Goal: Task Accomplishment & Management: Manage account settings

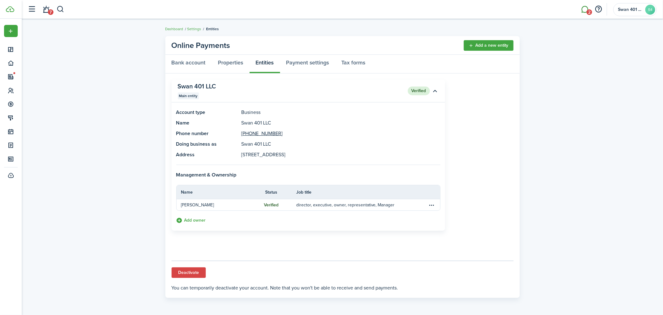
click at [586, 8] on link "2" at bounding box center [585, 10] width 12 height 16
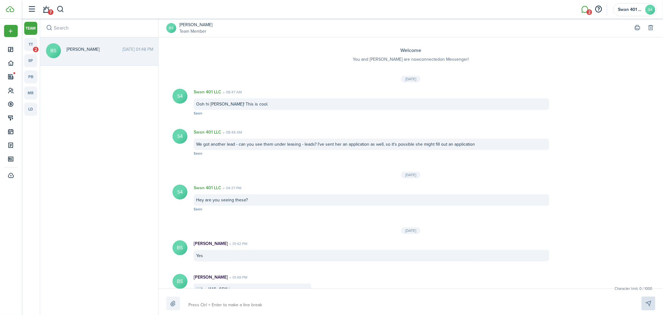
scroll to position [18, 0]
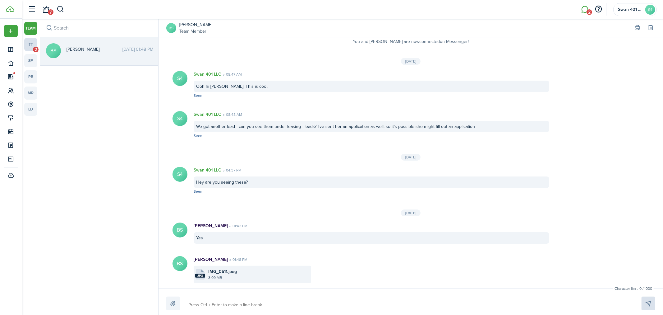
click at [28, 44] on link "tt 2" at bounding box center [30, 44] width 13 height 13
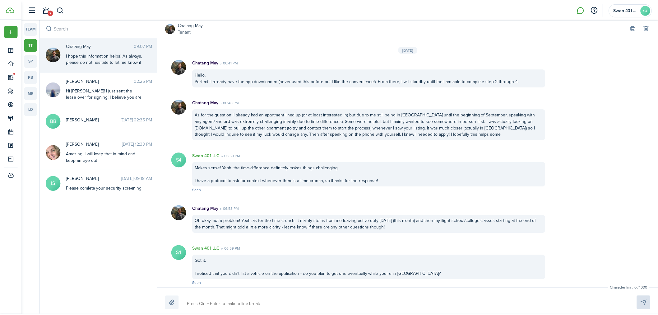
scroll to position [732, 0]
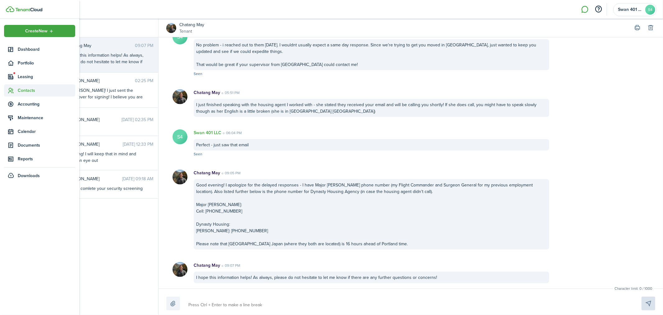
click at [44, 88] on span "Contacts" at bounding box center [47, 90] width 58 height 7
click at [44, 77] on span "Leasing" at bounding box center [47, 76] width 58 height 7
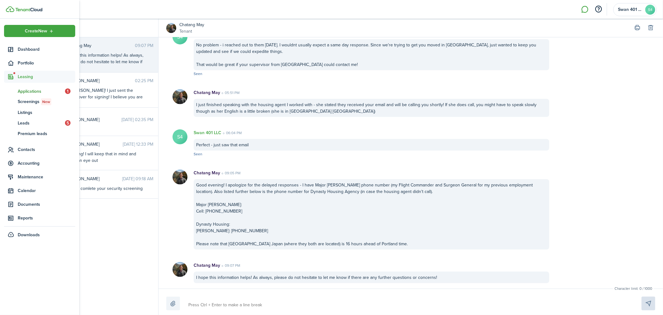
click at [41, 91] on span "Applications" at bounding box center [41, 91] width 47 height 7
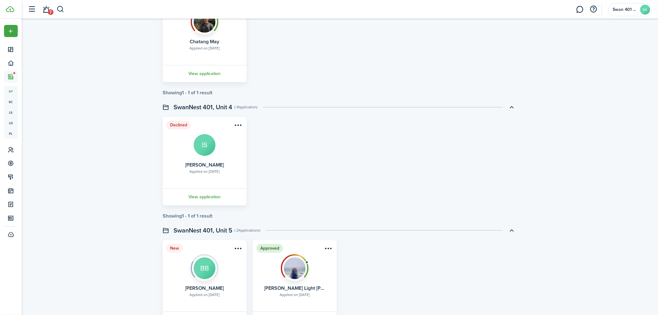
scroll to position [92, 0]
click at [190, 43] on card-title "Chatang May" at bounding box center [205, 41] width 30 height 6
click at [215, 74] on link "View application" at bounding box center [205, 72] width 86 height 17
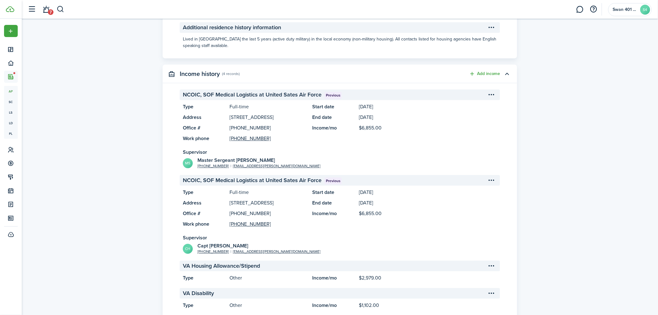
scroll to position [483, 0]
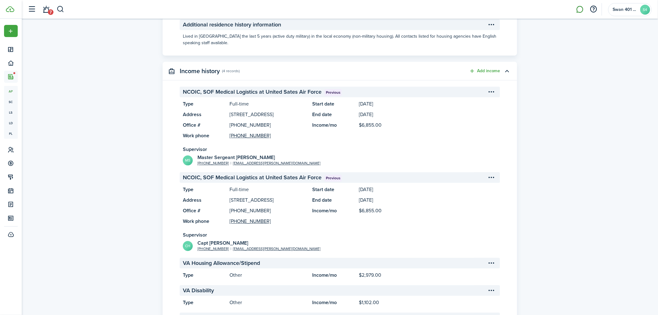
click at [582, 11] on link at bounding box center [580, 10] width 12 height 16
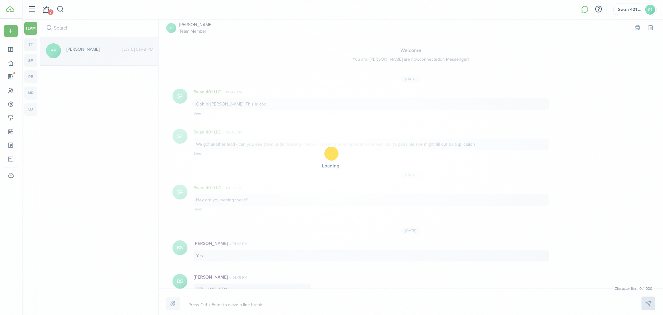
scroll to position [18, 0]
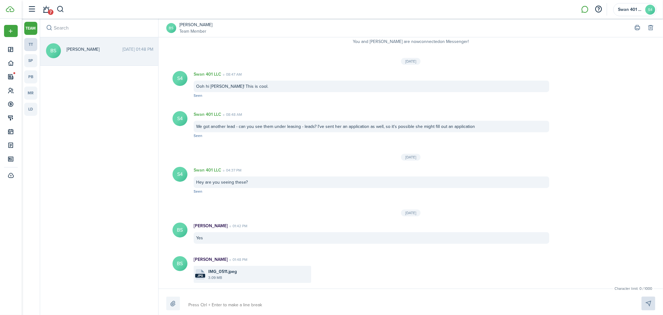
click at [35, 47] on link "tt" at bounding box center [30, 44] width 13 height 13
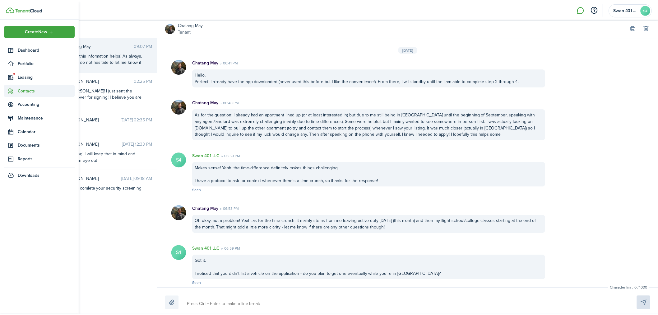
scroll to position [732, 0]
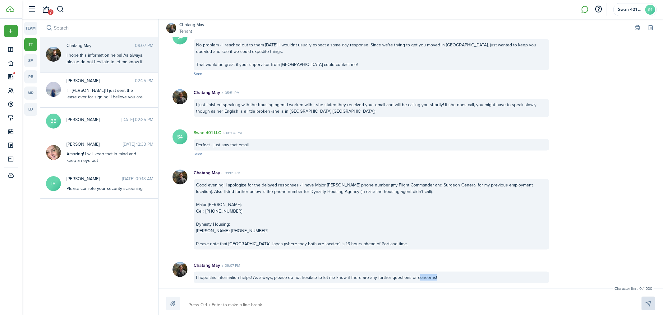
drag, startPoint x: 480, startPoint y: 280, endPoint x: 417, endPoint y: 281, distance: 63.8
click at [417, 281] on div "I hope this information helps! As always, please do not hesitate to let me know…" at bounding box center [372, 277] width 356 height 12
click at [448, 281] on div "I hope this information helps! As always, please do not hesitate to let me know…" at bounding box center [372, 277] width 356 height 12
drag, startPoint x: 449, startPoint y: 281, endPoint x: 434, endPoint y: 284, distance: 15.0
click at [434, 284] on messenger-list-item-base "Chatang May 09:07 PM I hope this information helps! As always, please do not he…" at bounding box center [411, 273] width 505 height 34
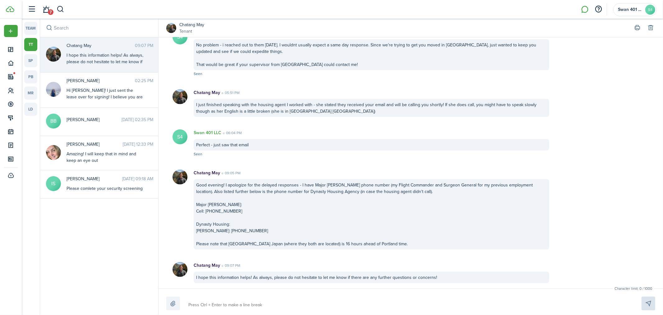
click at [459, 281] on div "I hope this information helps! As always, please do not hesitate to let me know…" at bounding box center [372, 277] width 356 height 12
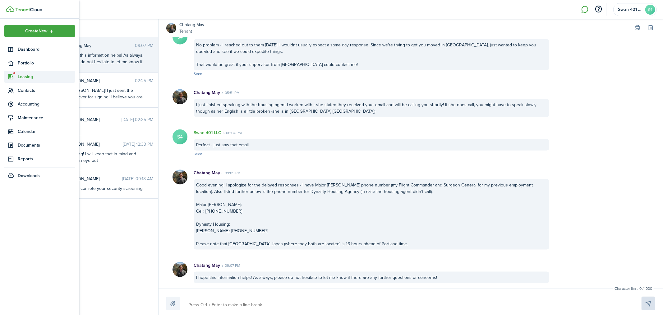
click at [20, 76] on span "Leasing" at bounding box center [47, 76] width 58 height 7
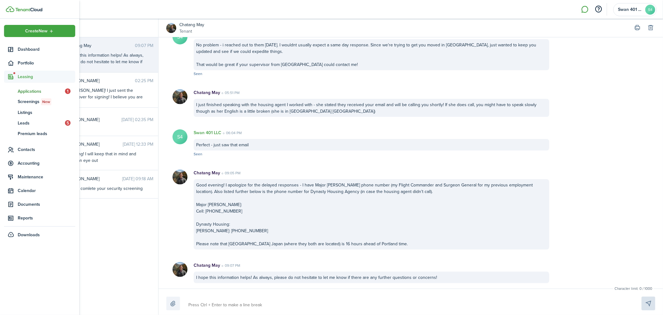
click at [30, 90] on span "Applications" at bounding box center [41, 91] width 47 height 7
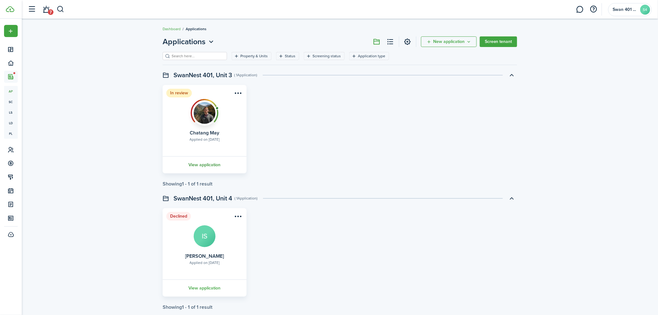
click at [204, 162] on link "View application" at bounding box center [205, 164] width 86 height 17
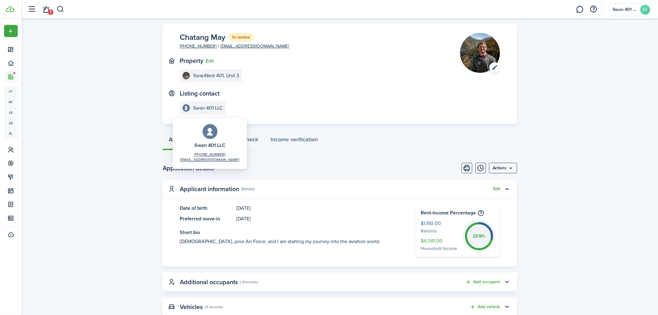
scroll to position [23, 0]
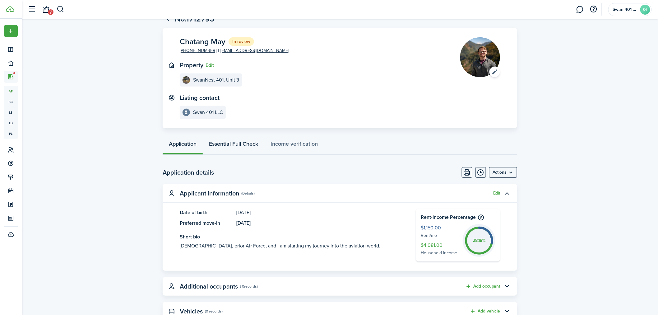
click at [238, 144] on link "Essential Full Check" at bounding box center [234, 145] width 62 height 19
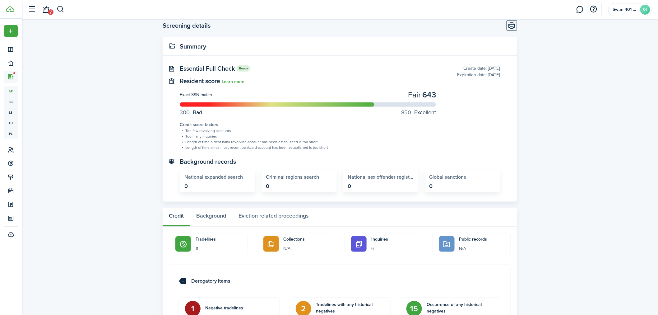
scroll to position [276, 0]
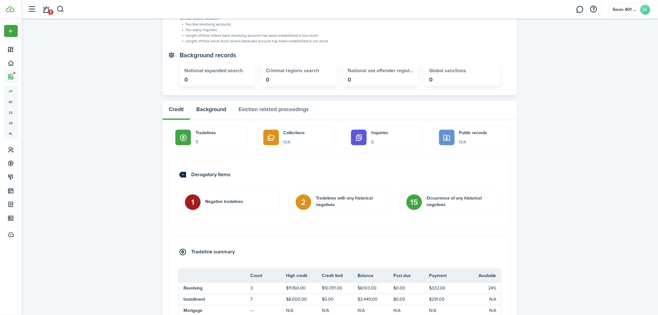
click at [206, 111] on button "Background" at bounding box center [211, 110] width 42 height 19
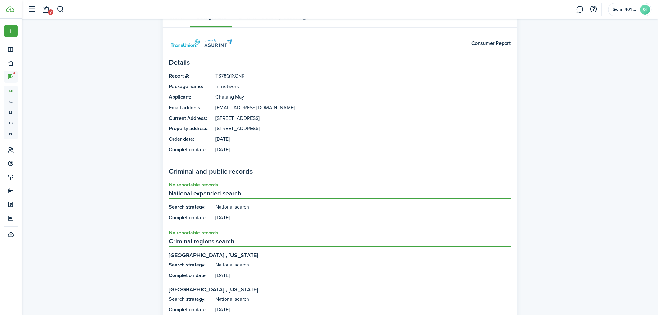
scroll to position [230, 0]
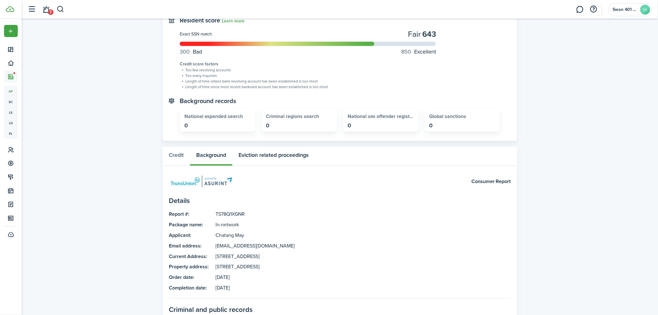
click at [267, 155] on button "Eviction related proceedings" at bounding box center [273, 156] width 82 height 19
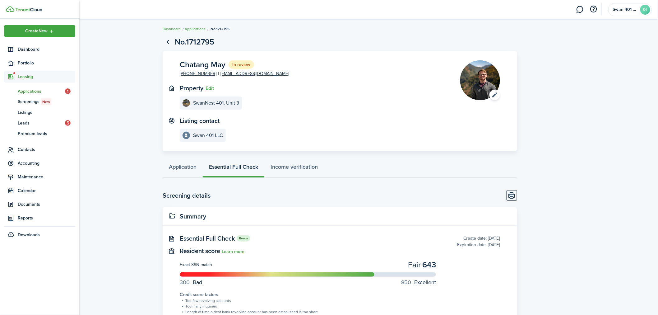
click at [25, 90] on span "Applications" at bounding box center [41, 91] width 47 height 7
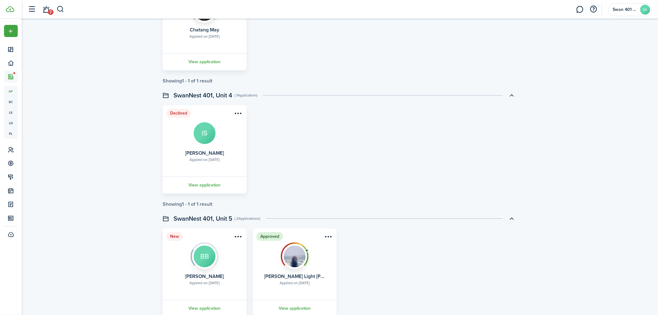
scroll to position [46, 0]
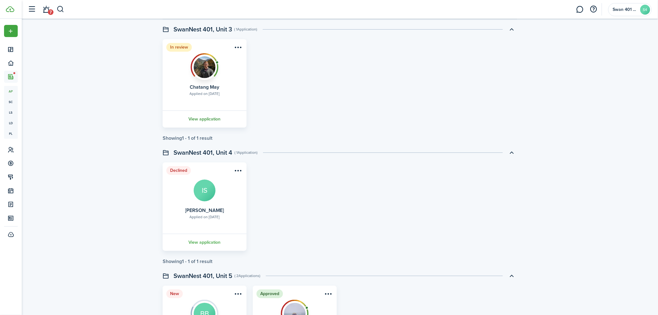
click at [211, 118] on link "View application" at bounding box center [205, 118] width 86 height 17
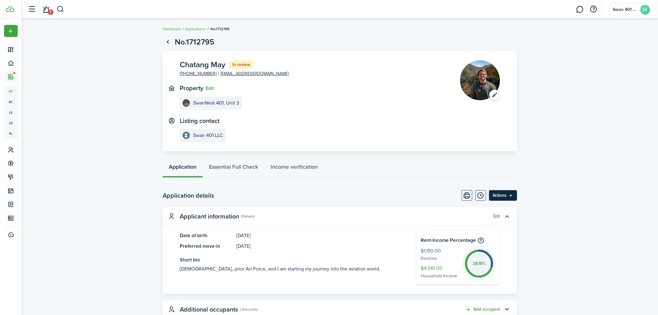
click at [505, 193] on menu-btn "Actions" at bounding box center [503, 195] width 28 height 11
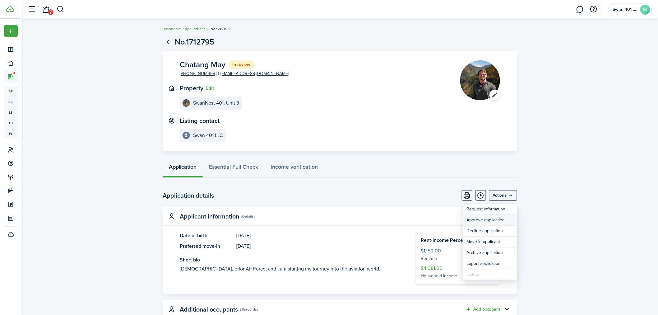
click at [493, 219] on button "Approve application" at bounding box center [490, 220] width 54 height 11
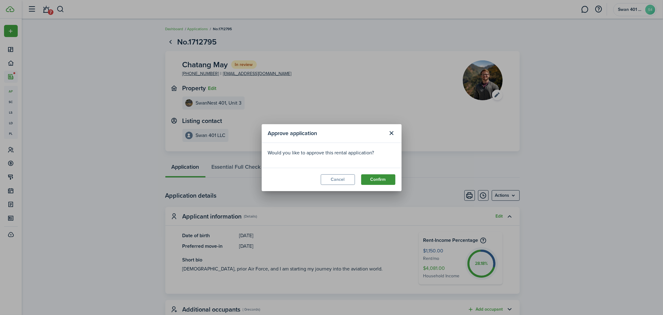
click at [385, 178] on button "Confirm" at bounding box center [378, 179] width 34 height 11
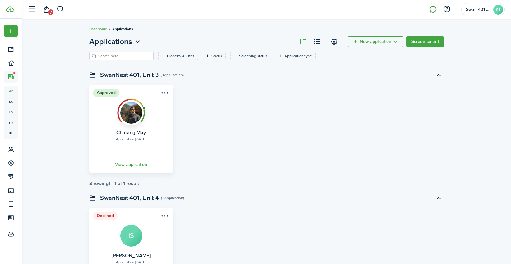
click at [437, 13] on link at bounding box center [433, 10] width 12 height 16
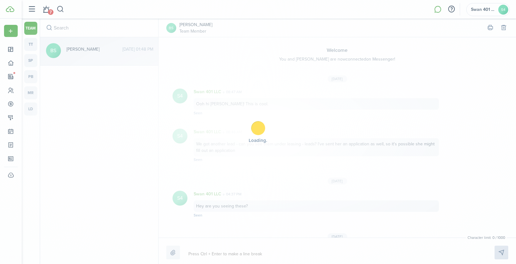
scroll to position [75, 0]
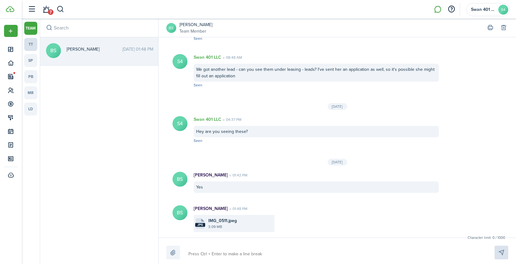
click at [34, 45] on link "tt" at bounding box center [30, 44] width 13 height 13
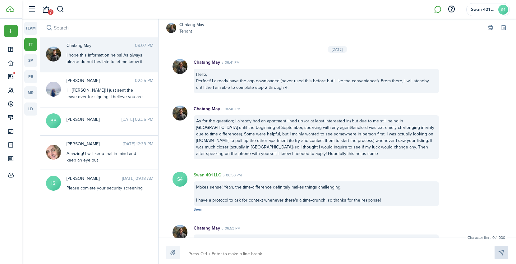
click at [230, 251] on textarea at bounding box center [334, 254] width 296 height 11
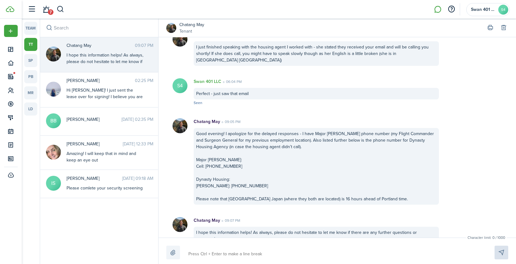
type textarea "T"
type textarea "Th"
type textarea "Tha"
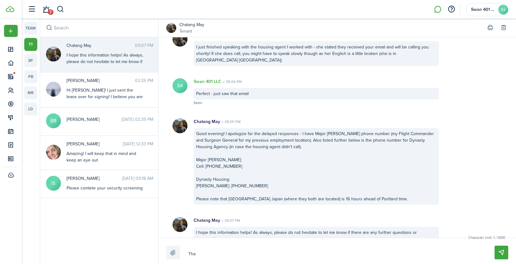
type textarea "Tha"
type textarea "Than"
type textarea "Thank"
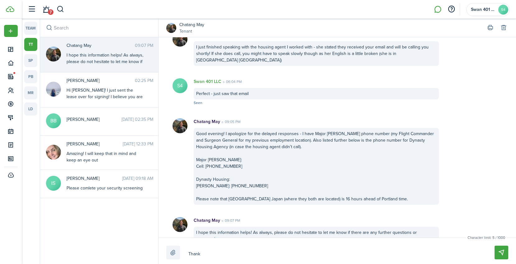
type textarea "Thanks"
type textarea "Thanks s"
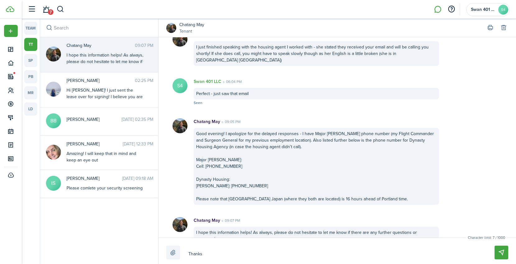
type textarea "Thanks s"
type textarea "Thanks so"
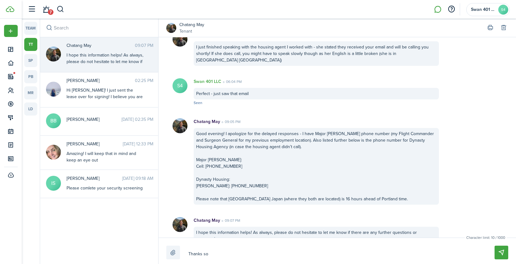
type textarea "Thanks so"
type textarea "Thanks s"
type textarea "Thanks"
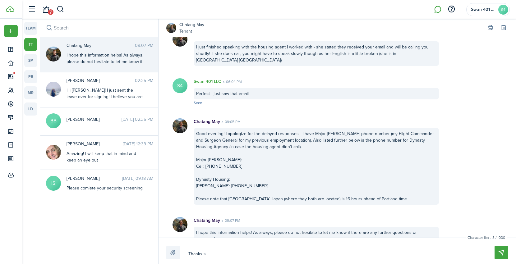
type textarea "Thanks"
type textarea "Thanks I"
type textarea "Thanks Is"
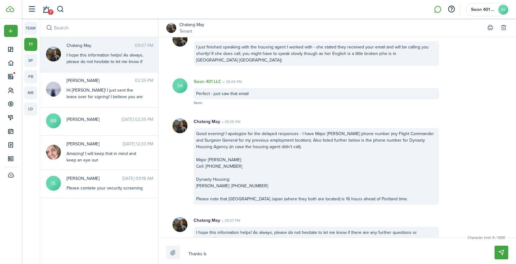
type textarea "Thanks [PERSON_NAME]"
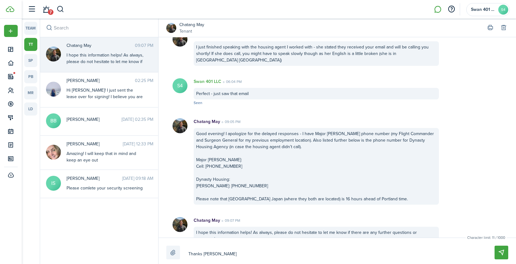
type textarea "Thanks [PERSON_NAME]"
type textarea "Thanks Is"
type textarea "Thanks I"
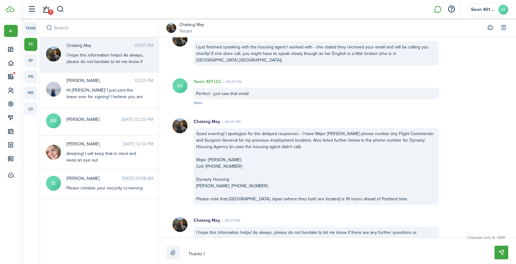
type textarea "Thanks"
type textarea "Thanks I"
type textarea "Thanks Is"
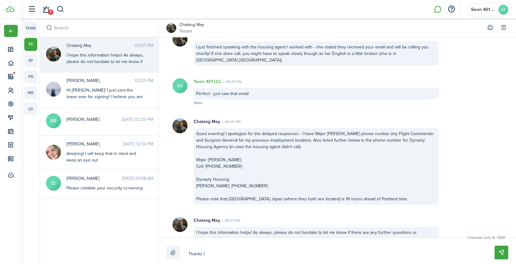
type textarea "Thanks Is"
type textarea "Thanks [PERSON_NAME]"
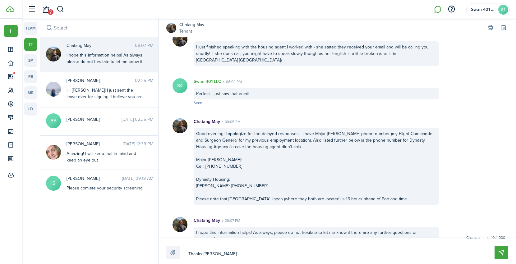
type textarea "Thanks [PERSON_NAME]"
type textarea "Thanks [PERSON_NAME]!"
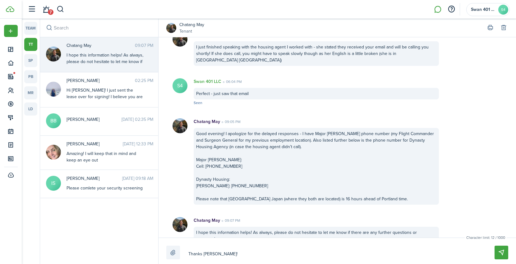
type textarea "Thanks [PERSON_NAME]!"
type textarea "Thanks [PERSON_NAME]! S"
type textarea "Thanks [PERSON_NAME]! So"
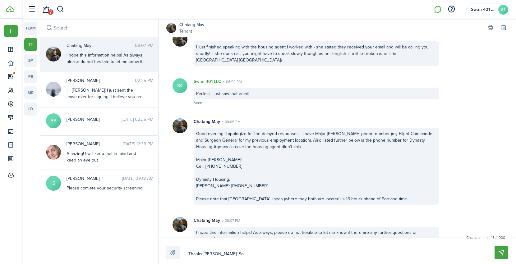
type textarea "Thanks [PERSON_NAME]! Sor"
type textarea "Thanks [PERSON_NAME]! Sorr"
type textarea "Thanks [PERSON_NAME]! Sorry"
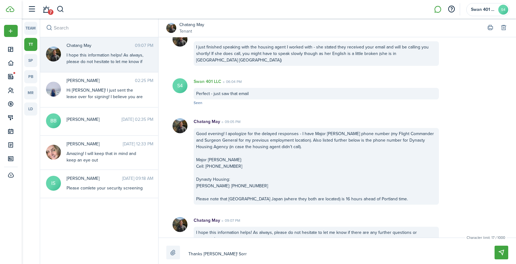
type textarea "Thanks [PERSON_NAME]! Sorry"
type textarea "Thanks [PERSON_NAME]! Sorry w"
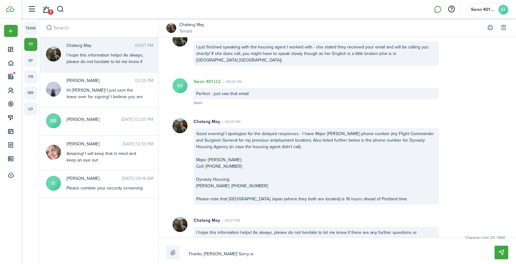
type textarea "Thanks [PERSON_NAME]! Sorry we"
type textarea "Thanks [PERSON_NAME]! Sorry we h"
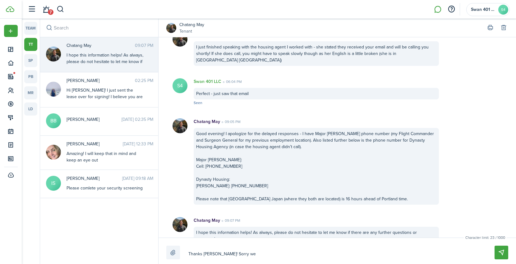
type textarea "Thanks [PERSON_NAME]! Sorry we h"
type textarea "Thanks [PERSON_NAME]! Sorry we ha"
type textarea "Thanks [PERSON_NAME]! Sorry we had"
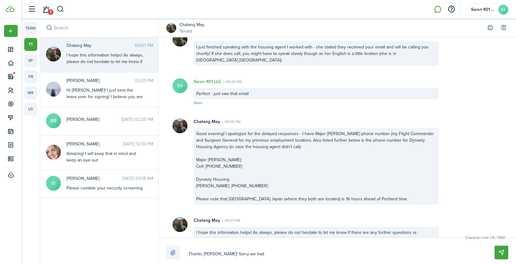
type textarea "Thanks [PERSON_NAME]! Sorry we had"
type textarea "Thanks [PERSON_NAME]! Sorry we had t"
type textarea "Thanks [PERSON_NAME]! Sorry we had to"
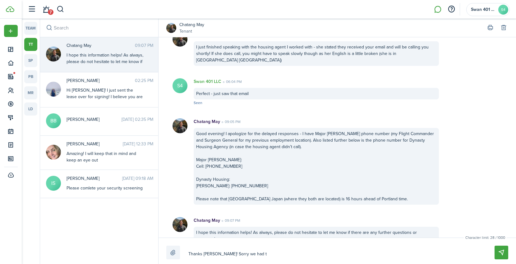
type textarea "Thanks [PERSON_NAME]! Sorry we had to"
type textarea "Thanks [PERSON_NAME]! Sorry we had to j"
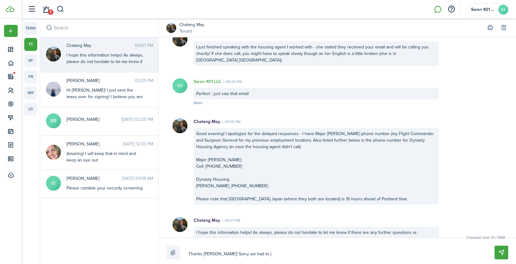
type textarea "Thanks [PERSON_NAME]! Sorry we had to ju"
type textarea "Thanks [PERSON_NAME]! Sorry we had to jum"
type textarea "Thanks [PERSON_NAME]! Sorry we had to jump"
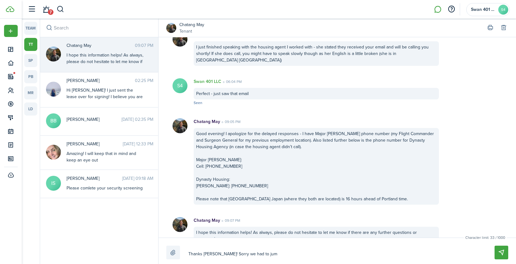
type textarea "Thanks [PERSON_NAME]! Sorry we had to jump"
type textarea "Thanks [PERSON_NAME]! Sorry we had to jumpt"
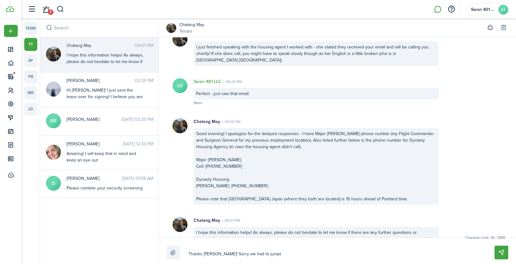
type textarea "Thanks [PERSON_NAME]! Sorry we had to jumpt t"
type textarea "Thanks [PERSON_NAME]! Sorry we had to jumpt th"
type textarea "Thanks [PERSON_NAME]! Sorry we had to jumpt thr"
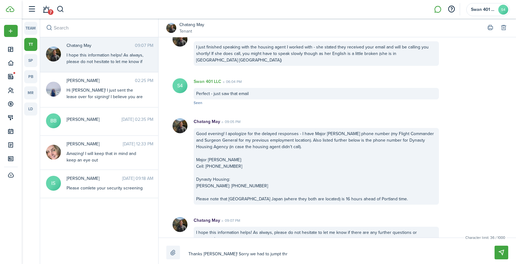
type textarea "Thanks [PERSON_NAME]! Sorry we had to jumpt thr"
type textarea "Thanks [PERSON_NAME]! Sorry we had to jumpt th"
type textarea "Thanks [PERSON_NAME]! Sorry we had to jumpt t"
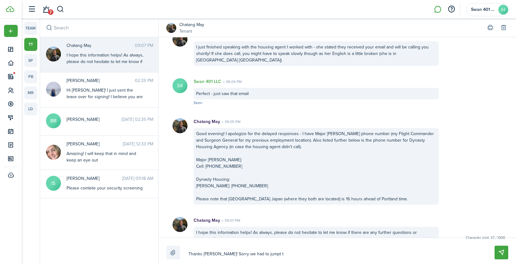
type textarea "Thanks [PERSON_NAME]! Sorry we had to jumpt"
type textarea "Thanks [PERSON_NAME]! Sorry we had to jump"
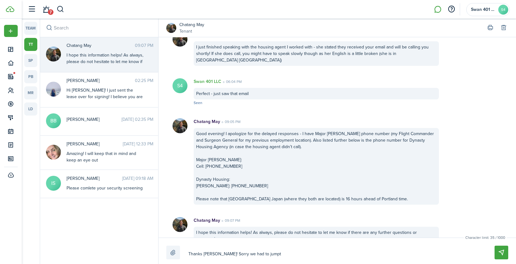
type textarea "Thanks [PERSON_NAME]! Sorry we had to jump"
type textarea "Thanks [PERSON_NAME]! Sorry we had to jump t"
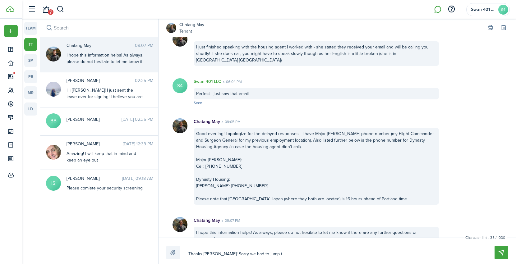
type textarea "Thanks [PERSON_NAME]! Sorry we had to jump th"
type textarea "Thanks [PERSON_NAME]! Sorry we had to jump thr"
type textarea "Thanks [PERSON_NAME]! Sorry we had to jump thro"
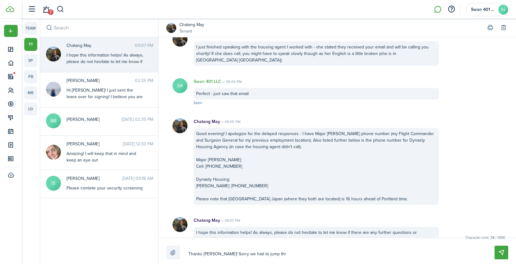
type textarea "Thanks [PERSON_NAME]! Sorry we had to jump thro"
type textarea "Thanks [PERSON_NAME]! Sorry we had to jump throu"
type textarea "Thanks [PERSON_NAME]! Sorry we had to jump throug"
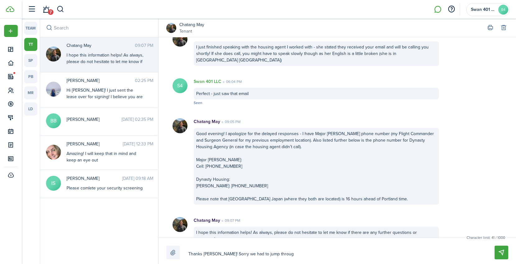
type textarea "Thanks [PERSON_NAME]! Sorry we had to jump through"
type textarea "Thanks [PERSON_NAME]! Sorry we had to jump through s"
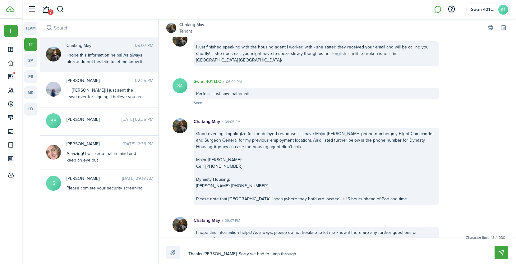
type textarea "Thanks [PERSON_NAME]! Sorry we had to jump through s"
type textarea "Thanks [PERSON_NAME]! Sorry we had to jump through so"
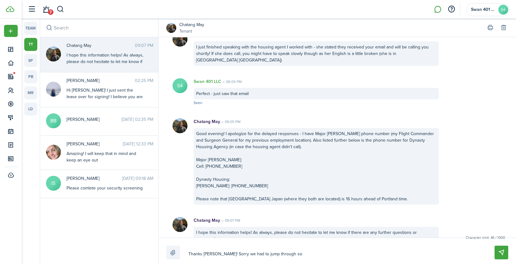
type textarea "Thanks [PERSON_NAME]! Sorry we had to jump through so m"
type textarea "Thanks [PERSON_NAME]! Sorry we had to jump through so ma"
type textarea "Thanks [PERSON_NAME]! Sorry we had to jump through so man"
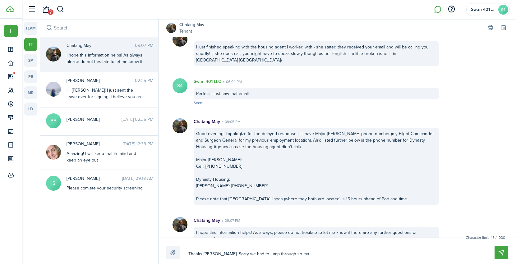
type textarea "Thanks [PERSON_NAME]! Sorry we had to jump through so man"
type textarea "Thanks [PERSON_NAME]! Sorry we had to jump through so many"
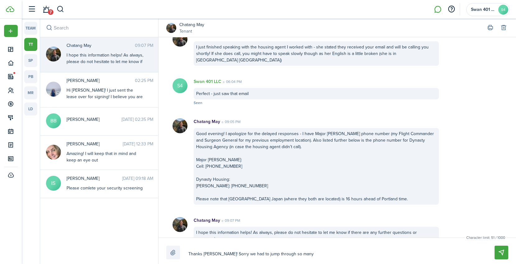
type textarea "Thanks [PERSON_NAME]! Sorry we had to jump through so many h"
type textarea "Thanks [PERSON_NAME]! Sorry we had to jump through so many ho"
type textarea "Thanks [PERSON_NAME]! Sorry we had to jump through so many hoo"
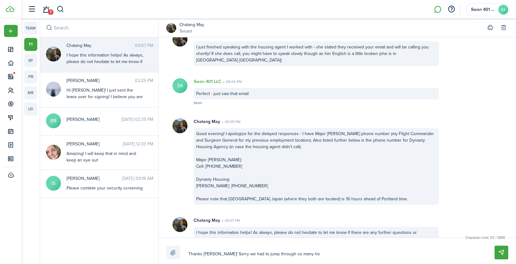
type textarea "Thanks [PERSON_NAME]! Sorry we had to jump through so many hoo"
type textarea "Thanks [PERSON_NAME]! Sorry we had to jump through so many hoop"
type textarea "Thanks [PERSON_NAME]! Sorry we had to jump through so many hoops"
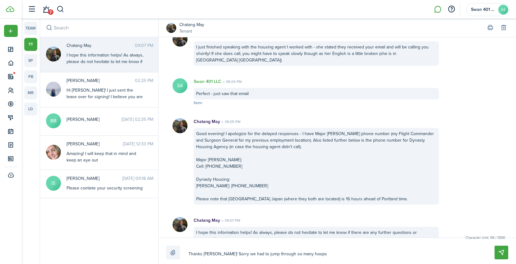
type textarea "Thanks [PERSON_NAME]! Sorry we had to jump through so many hoops."
type textarea "Thanks [PERSON_NAME]! Sorry we had to jump through so many hoops. I"
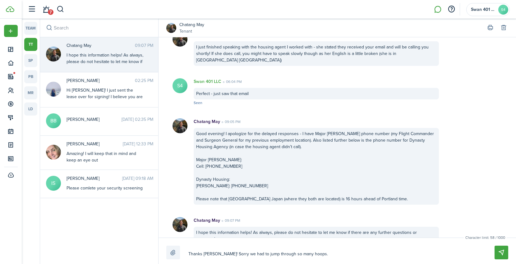
type textarea "Thanks [PERSON_NAME]! Sorry we had to jump through so many hoops. I"
type textarea "Thanks [PERSON_NAME]! Sorry we had to jump through so many hoops. I g"
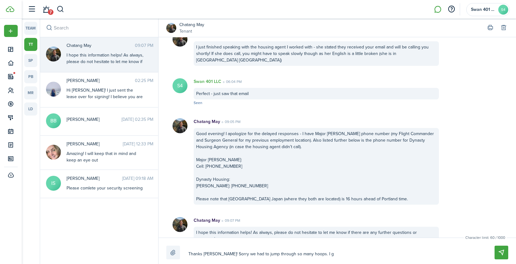
type textarea "Thanks [PERSON_NAME]! Sorry we had to jump through so many hoops. I go"
type textarea "Thanks [PERSON_NAME]! Sorry we had to jump through so many hoops. I got"
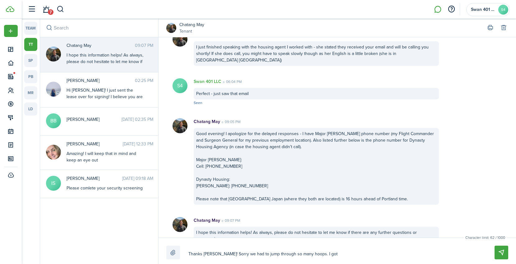
type textarea "Thanks [PERSON_NAME]! Sorry we had to jump through so many hoops. I got"
type textarea "Thanks [PERSON_NAME]! Sorry we had to jump through so many hoops. I got e"
type textarea "Thanks [PERSON_NAME]! Sorry we had to jump through so many hoops. I got ev"
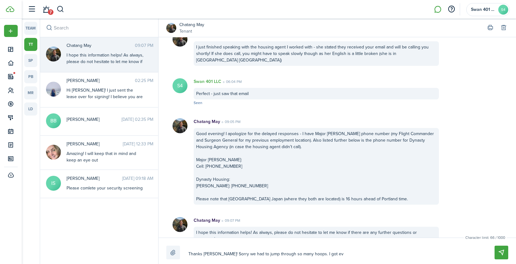
type textarea "Thanks [PERSON_NAME]! Sorry we had to jump through so many hoops. I got eve"
type textarea "Thanks [PERSON_NAME]! Sorry we had to jump through so many hoops. I got ever"
type textarea "Thanks [PERSON_NAME]! Sorry we had to jump through so many hoops. I got [PERSON…"
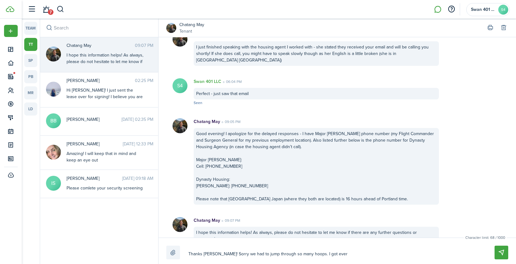
type textarea "Thanks [PERSON_NAME]! Sorry we had to jump through so many hoops. I got [PERSON…"
type textarea "Thanks [PERSON_NAME]! Sorry we had to jump through so many hoops. I got everty"
type textarea "Thanks [PERSON_NAME]! Sorry we had to jump through so many hoops. I got [PERSON…"
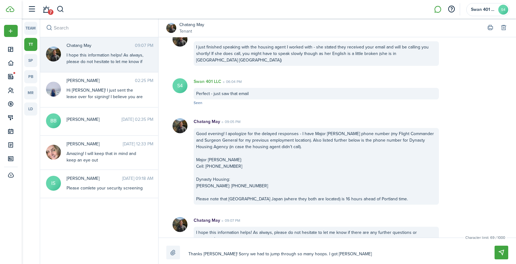
type textarea "Thanks [PERSON_NAME]! Sorry we had to jump through so many hoops. I got ever"
type textarea "Thanks [PERSON_NAME]! Sorry we had to jump through so many hoops. I got every"
type textarea "Thanks [PERSON_NAME]! Sorry we had to jump through so many hoops. I got everyt"
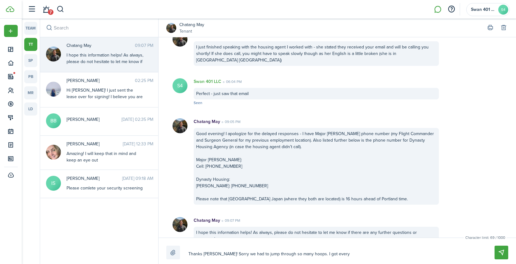
type textarea "Thanks [PERSON_NAME]! Sorry we had to jump through so many hoops. I got everyt"
type textarea "Thanks [PERSON_NAME]! Sorry we had to jump through so many hoops. I got everyth"
type textarea "Thanks [PERSON_NAME]! Sorry we had to jump through so many hoops. I got everythi"
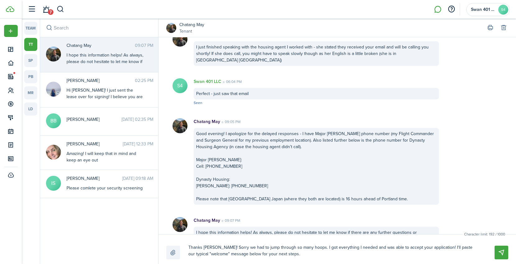
scroll to position [877, 0]
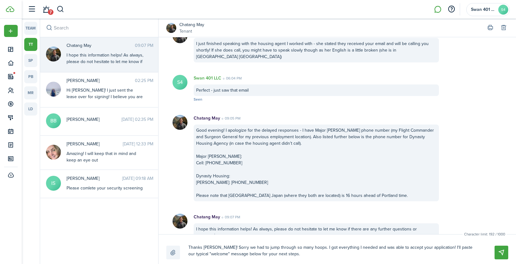
click at [301, 252] on textarea "Thanks [PERSON_NAME]! Sorry we had to jump through so many hoops. I got everyth…" at bounding box center [334, 251] width 296 height 17
click at [383, 256] on textarea "Thanks [PERSON_NAME]! Sorry we had to jump through so many hoops. I got everyth…" at bounding box center [334, 251] width 296 height 17
click at [279, 255] on textarea "Thanks [PERSON_NAME]! Sorry we had to jump through so many hoops. I got everyth…" at bounding box center [334, 251] width 296 height 17
click at [398, 254] on textarea "Thanks [PERSON_NAME]! Sorry we had to jump through so many hoops. I got everyth…" at bounding box center [334, 251] width 296 height 17
click at [500, 250] on button "Send" at bounding box center [502, 253] width 14 height 14
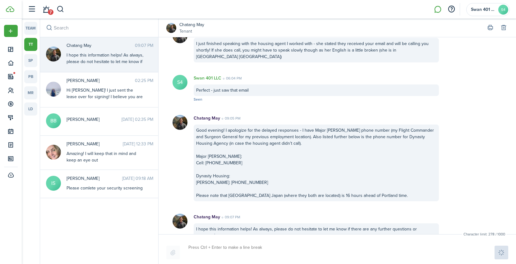
scroll to position [927, 0]
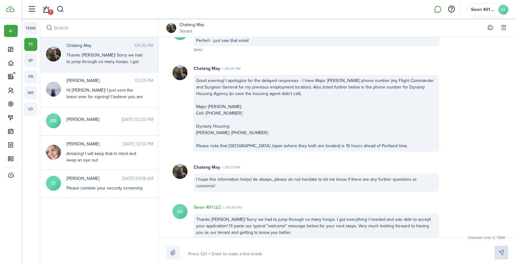
click at [336, 251] on textarea at bounding box center [334, 254] width 296 height 11
paste textarea "Congratulations! Your application has been approved. Here are the next steps to…"
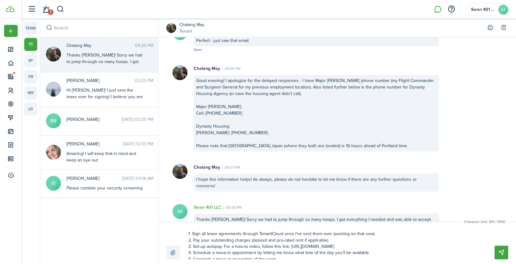
scroll to position [0, 0]
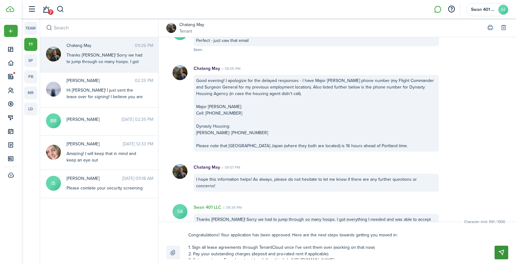
click at [500, 253] on button "Send" at bounding box center [502, 253] width 14 height 14
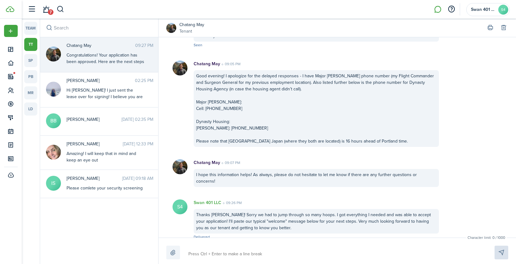
scroll to position [1020, 0]
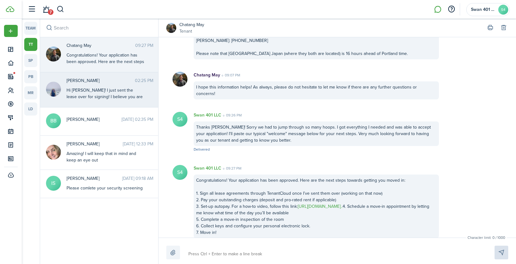
click at [97, 93] on div "Hi [PERSON_NAME]! I just sent the lease over for signing! I believe you are als…" at bounding box center [106, 119] width 78 height 65
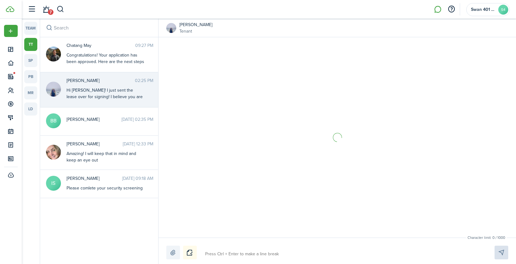
scroll to position [226, 0]
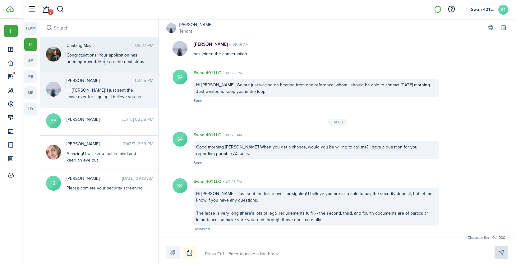
click at [104, 64] on div "Congratulations! Your application has been approved. Here are the next steps to…" at bounding box center [106, 101] width 78 height 98
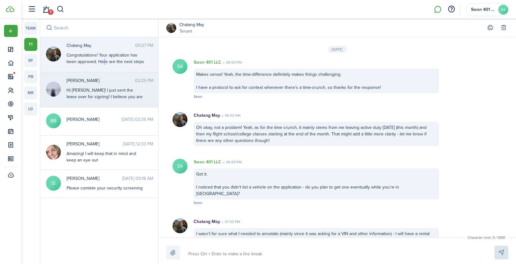
scroll to position [907, 0]
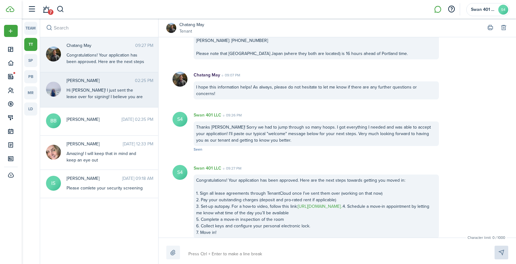
click at [90, 100] on div "Hi [PERSON_NAME]! I just sent the lease over for signing! I believe you are als…" at bounding box center [106, 119] width 78 height 65
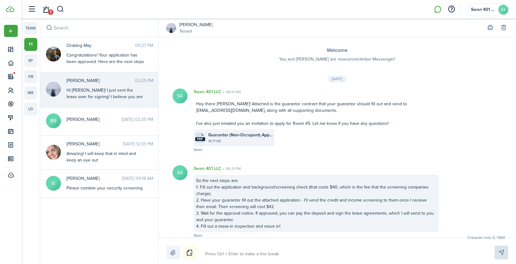
scroll to position [226, 0]
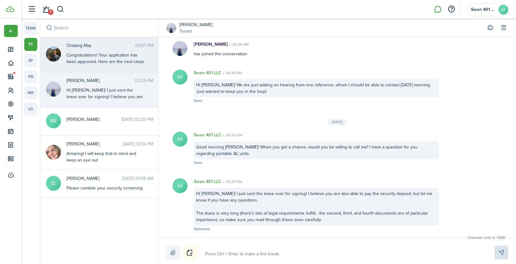
click at [89, 54] on div "Congratulations! Your application has been approved. Here are the next steps to…" at bounding box center [106, 101] width 78 height 98
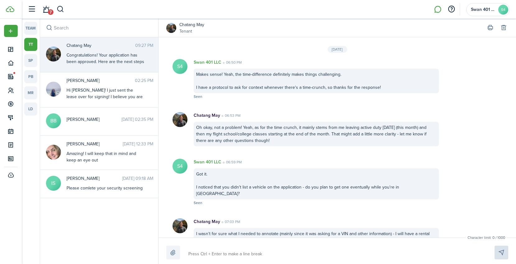
scroll to position [907, 0]
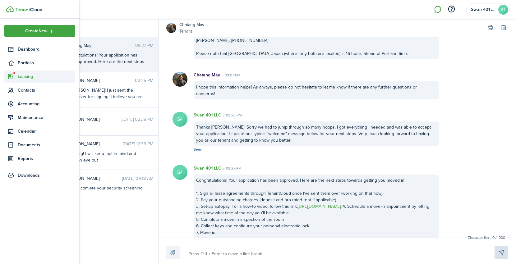
click at [44, 80] on span "Leasing" at bounding box center [47, 76] width 58 height 7
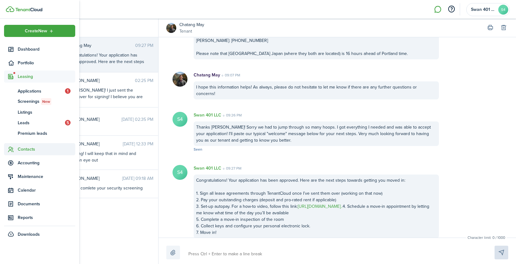
click at [26, 147] on span "Contacts" at bounding box center [47, 149] width 58 height 7
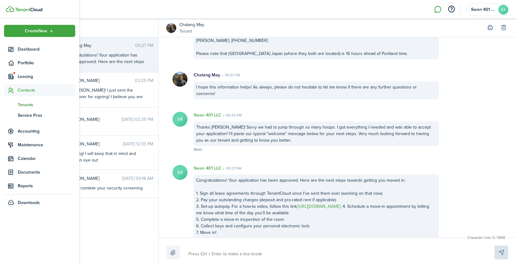
click at [36, 105] on span "Tenants" at bounding box center [47, 105] width 58 height 7
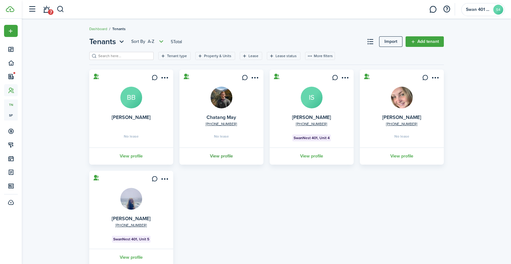
click at [226, 155] on link "View profile" at bounding box center [221, 156] width 86 height 17
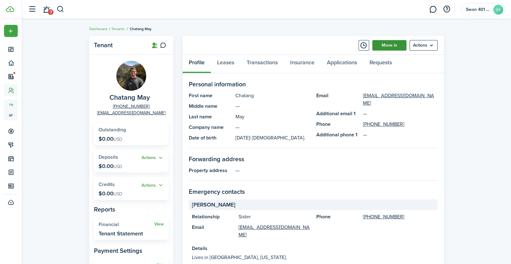
click at [389, 47] on link "Move in" at bounding box center [389, 45] width 34 height 11
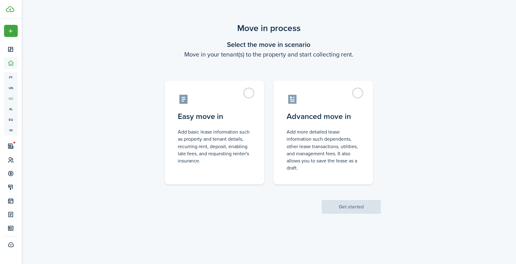
click at [390, 99] on div "Move in process Select the move in scenario Move in your tenant(s) to the prope…" at bounding box center [269, 118] width 494 height 198
click at [359, 34] on scenario-title "Move in process" at bounding box center [269, 28] width 224 height 13
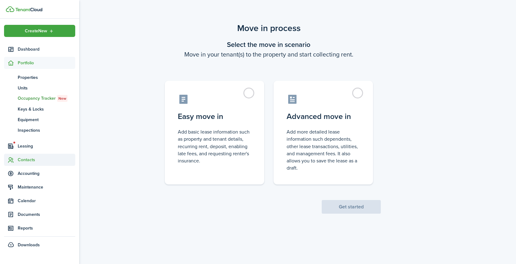
click at [46, 158] on span "Contacts" at bounding box center [47, 160] width 58 height 7
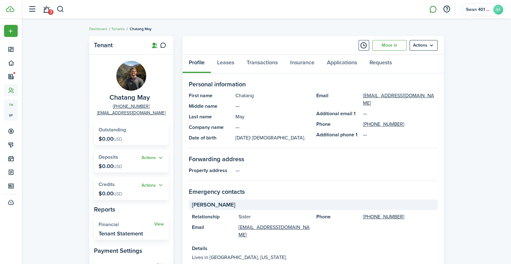
click at [436, 9] on link at bounding box center [433, 10] width 12 height 16
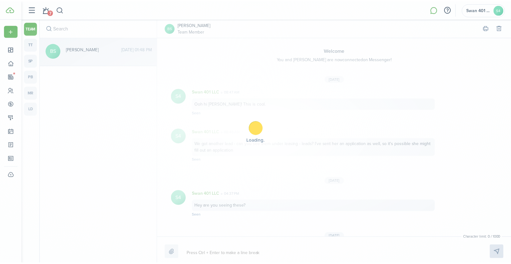
scroll to position [75, 0]
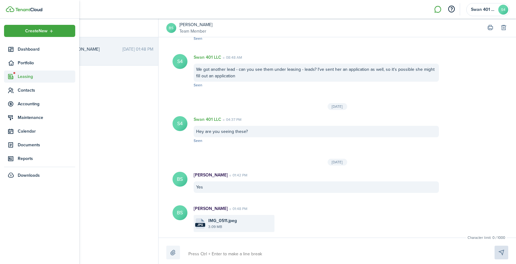
click at [19, 74] on span "Leasing" at bounding box center [47, 76] width 58 height 7
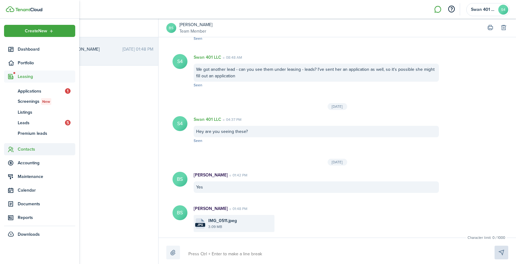
click at [28, 149] on span "Contacts" at bounding box center [47, 149] width 58 height 7
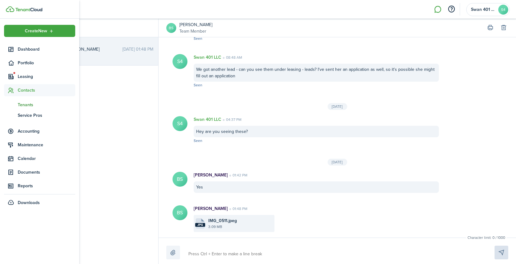
click at [30, 104] on span "Tenants" at bounding box center [47, 105] width 58 height 7
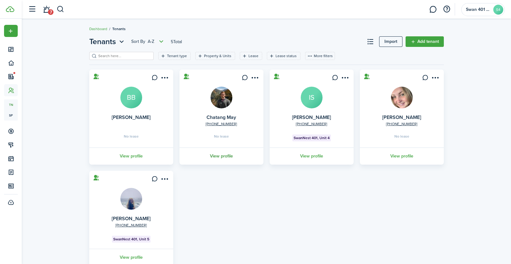
click at [230, 156] on link "View profile" at bounding box center [221, 156] width 86 height 17
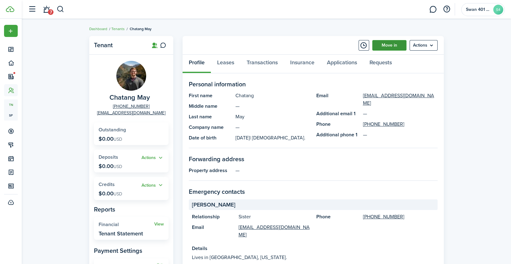
click at [391, 44] on link "Move in" at bounding box center [389, 45] width 34 height 11
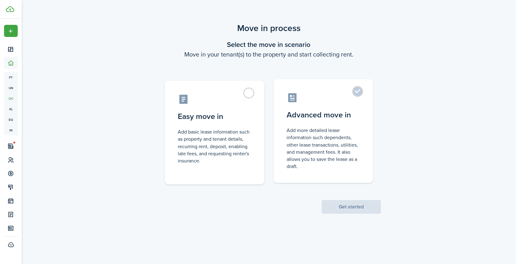
click at [343, 95] on control-radio-card-icon at bounding box center [323, 97] width 73 height 11
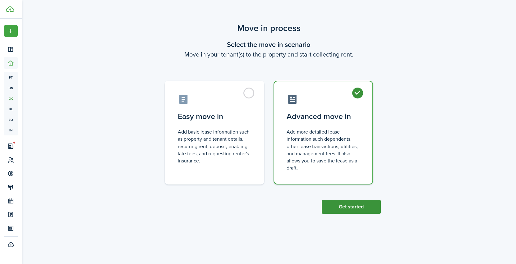
click at [351, 206] on button "Get started" at bounding box center [351, 207] width 59 height 14
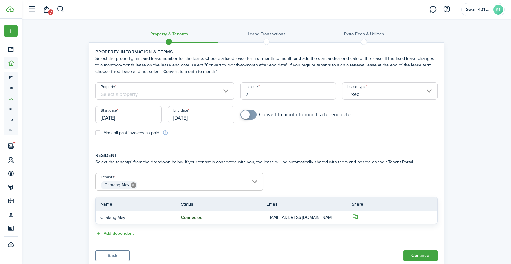
click at [262, 91] on input "7" at bounding box center [287, 90] width 95 height 17
click at [380, 92] on input "Fixed" at bounding box center [389, 90] width 95 height 17
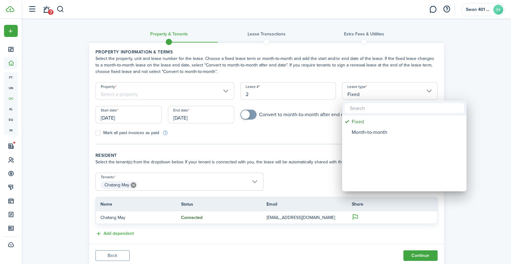
click at [287, 141] on div at bounding box center [255, 132] width 610 height 364
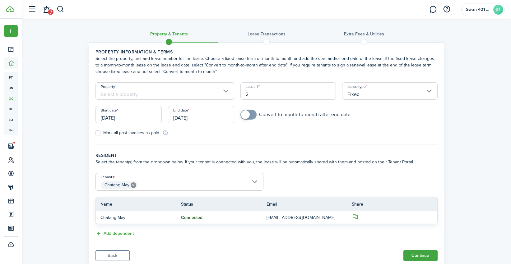
click at [248, 116] on span at bounding box center [245, 114] width 9 height 9
click at [166, 103] on div "Property" at bounding box center [164, 94] width 145 height 24
click at [128, 120] on input "[DATE]" at bounding box center [128, 114] width 66 height 17
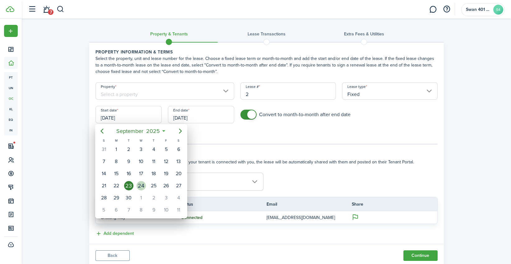
click at [144, 185] on div "24" at bounding box center [140, 185] width 9 height 9
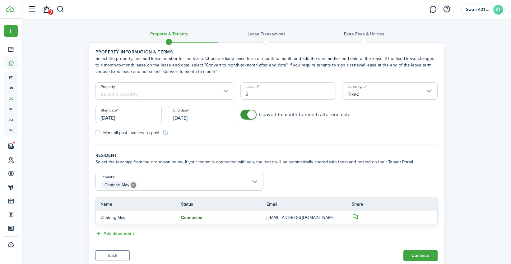
click at [210, 117] on input "[DATE]" at bounding box center [201, 114] width 66 height 17
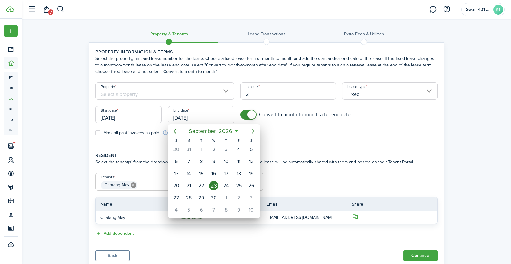
click at [251, 132] on icon "Next page" at bounding box center [252, 130] width 7 height 7
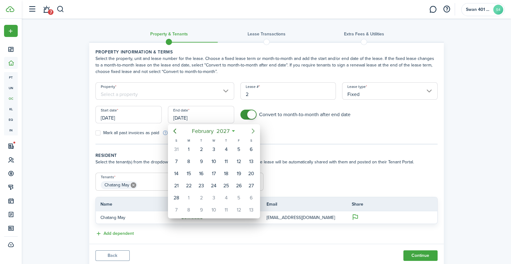
click at [251, 132] on icon "Next page" at bounding box center [252, 130] width 7 height 7
click at [213, 196] on div "31" at bounding box center [213, 197] width 9 height 9
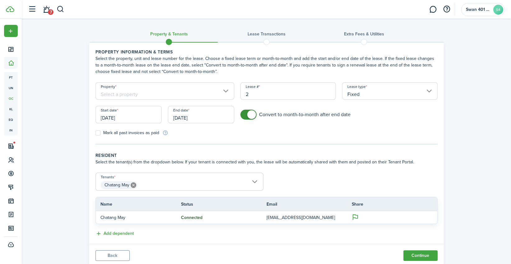
drag, startPoint x: 206, startPoint y: 133, endPoint x: 176, endPoint y: 132, distance: 30.5
click at [206, 133] on div "Mark all past invoices as paid" at bounding box center [179, 133] width 174 height 7
click at [141, 90] on input "Property" at bounding box center [164, 90] width 139 height 17
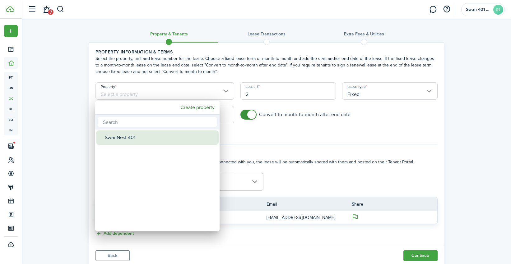
click at [121, 137] on div "SwanNest 401" at bounding box center [160, 138] width 110 height 14
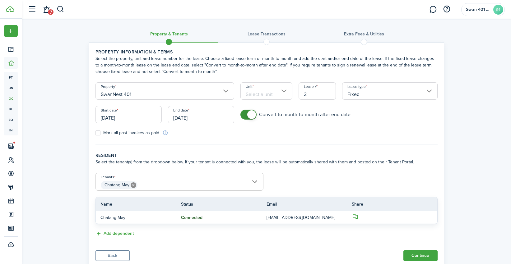
click at [260, 88] on input "Unit" at bounding box center [266, 90] width 52 height 17
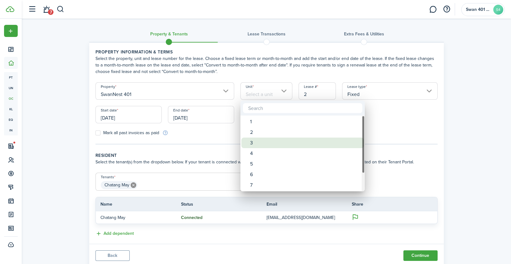
click at [270, 138] on div "3" at bounding box center [305, 143] width 110 height 11
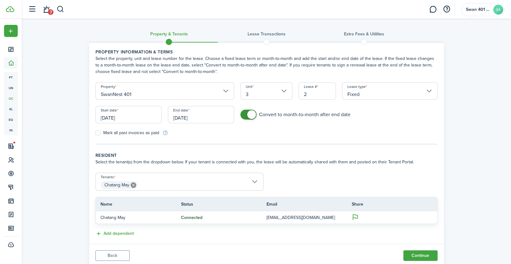
click at [258, 139] on tc-wizard-step "Property information & terms Select the property, unit and lease number for the…" at bounding box center [266, 97] width 342 height 96
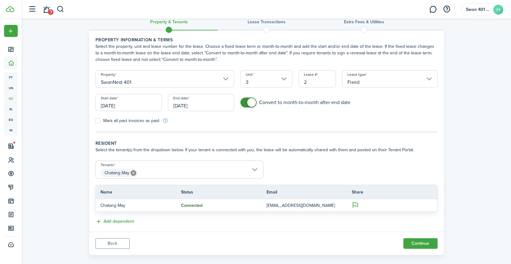
scroll to position [19, 0]
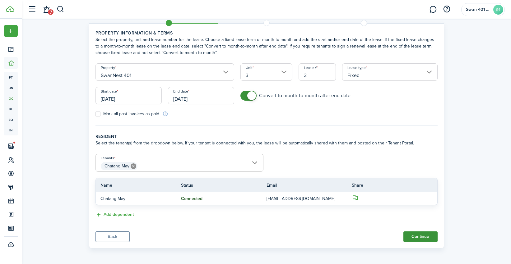
click at [419, 234] on button "Continue" at bounding box center [420, 237] width 34 height 11
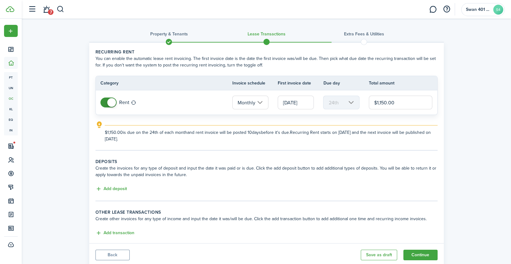
click at [265, 159] on wizard-step-header-title "Deposits" at bounding box center [266, 162] width 342 height 7
click at [298, 97] on input "[DATE]" at bounding box center [296, 103] width 36 height 14
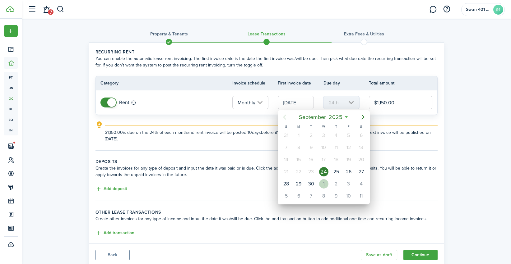
click at [320, 180] on div "1" at bounding box center [323, 183] width 9 height 9
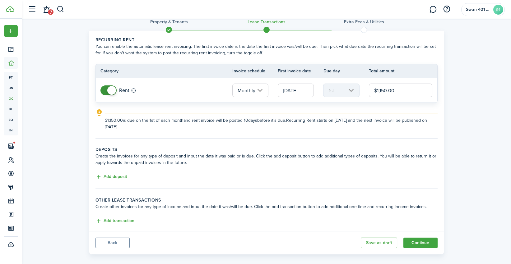
scroll to position [18, 0]
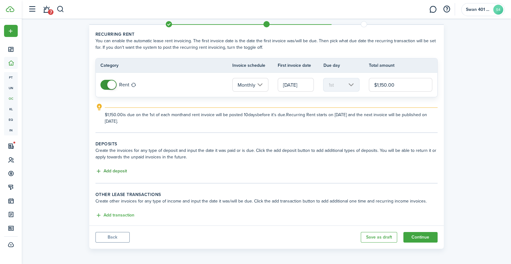
click at [114, 170] on button "Add deposit" at bounding box center [110, 171] width 31 height 7
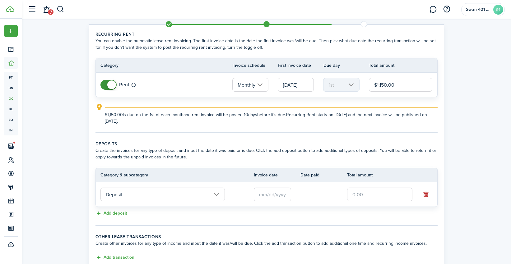
click at [274, 193] on input "text" at bounding box center [272, 195] width 37 height 14
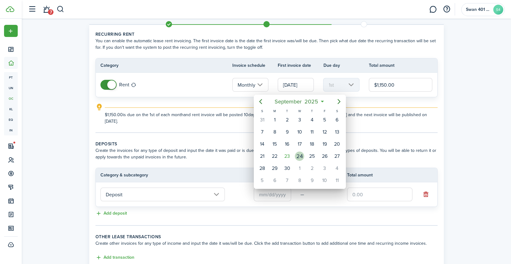
click at [300, 152] on div "24" at bounding box center [299, 156] width 9 height 9
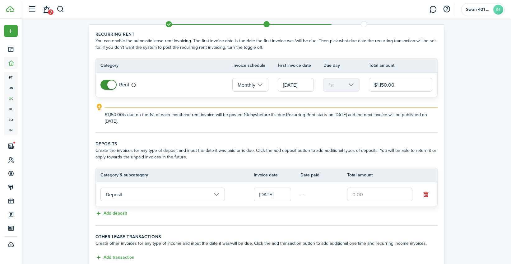
click at [376, 195] on input "text" at bounding box center [379, 195] width 65 height 14
click at [359, 196] on input "text" at bounding box center [379, 195] width 65 height 14
click at [371, 217] on tc-wizard-step "Deposits Create the invoices for any type of deposit and input the date it was …" at bounding box center [266, 183] width 342 height 85
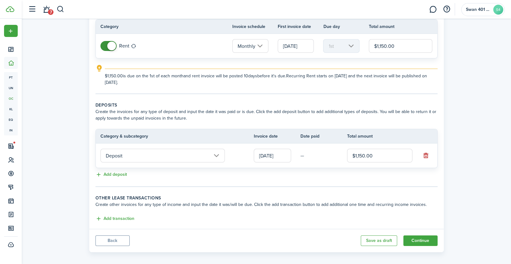
scroll to position [60, 0]
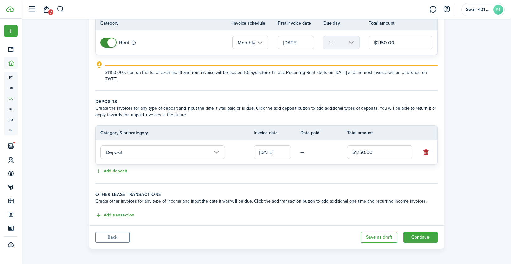
click at [308, 192] on wizard-step-header-title "Other lease transactions" at bounding box center [266, 195] width 342 height 7
click at [420, 236] on button "Continue" at bounding box center [420, 237] width 34 height 11
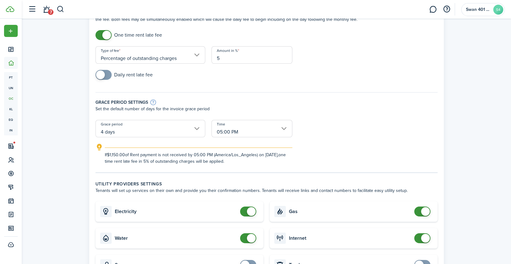
scroll to position [92, 0]
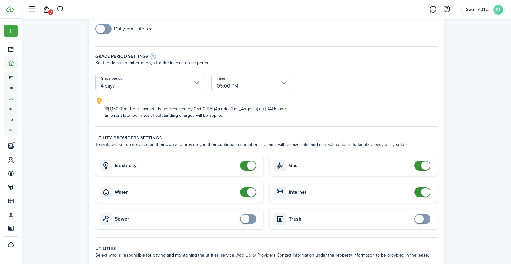
click at [247, 165] on span at bounding box center [251, 165] width 9 height 9
click at [248, 192] on span at bounding box center [251, 192] width 9 height 9
click at [427, 191] on span at bounding box center [425, 192] width 9 height 9
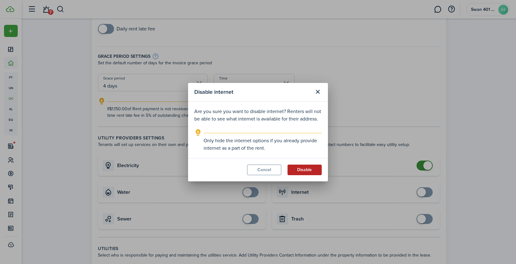
click at [302, 170] on button "Disable" at bounding box center [305, 170] width 34 height 11
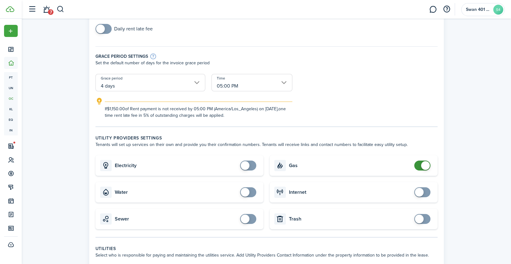
click at [421, 166] on span at bounding box center [425, 165] width 9 height 9
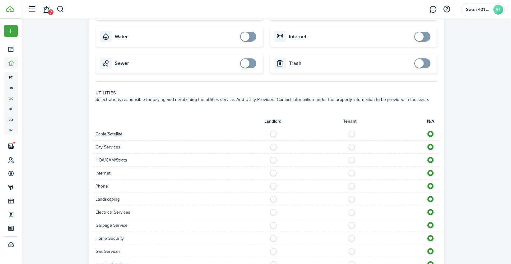
scroll to position [253, 0]
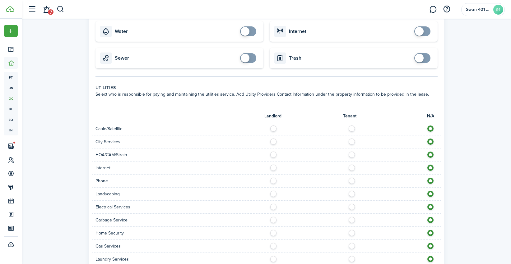
click at [272, 167] on label at bounding box center [275, 166] width 11 height 3
click at [276, 179] on label at bounding box center [275, 179] width 11 height 3
click at [426, 183] on div at bounding box center [353, 181] width 174 height 7
click at [430, 181] on label at bounding box center [432, 179] width 11 height 3
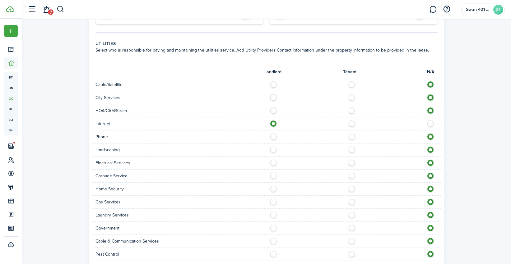
scroll to position [299, 0]
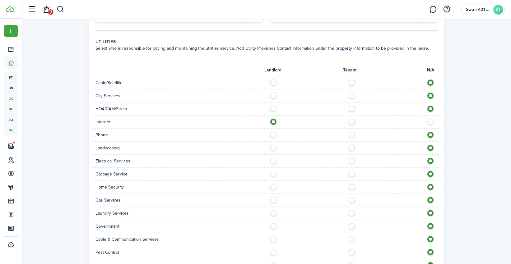
click at [273, 147] on label at bounding box center [275, 146] width 11 height 3
click at [272, 159] on label at bounding box center [275, 159] width 11 height 3
click at [272, 176] on div "Garbage Service" at bounding box center [266, 174] width 348 height 13
click at [272, 174] on label at bounding box center [275, 172] width 11 height 3
click at [274, 190] on div "Home Security" at bounding box center [266, 187] width 348 height 13
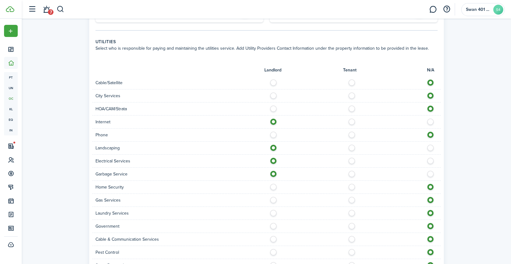
click at [274, 185] on label at bounding box center [275, 185] width 11 height 3
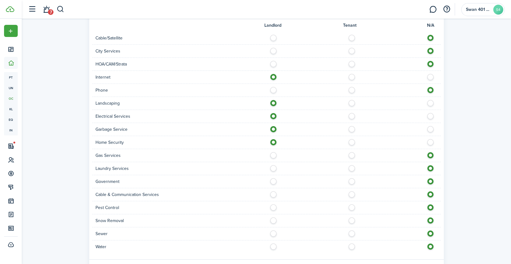
scroll to position [345, 0]
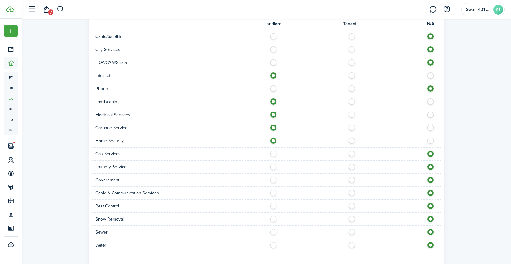
click at [275, 153] on label at bounding box center [275, 152] width 11 height 3
click at [271, 165] on label at bounding box center [275, 165] width 11 height 3
click at [349, 204] on label at bounding box center [353, 204] width 11 height 3
click at [353, 219] on label at bounding box center [353, 217] width 11 height 3
click at [274, 230] on label at bounding box center [275, 230] width 11 height 3
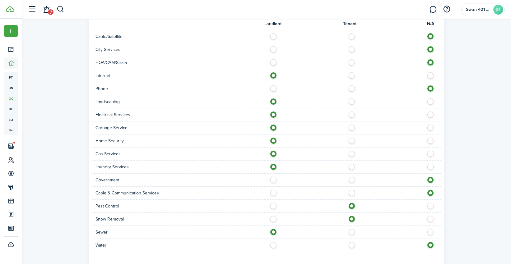
click at [275, 244] on label at bounding box center [275, 243] width 11 height 3
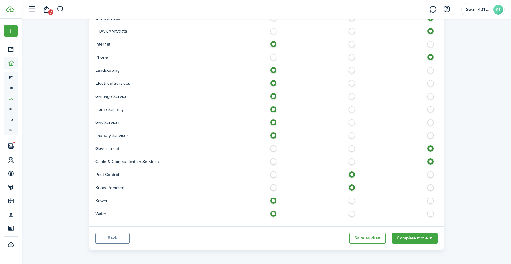
scroll to position [377, 0]
click at [411, 233] on button "Complete move in" at bounding box center [415, 238] width 46 height 11
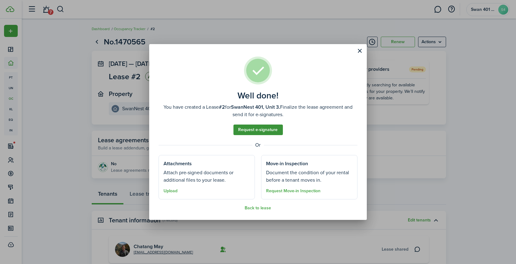
click at [271, 132] on link "Request e-signature" at bounding box center [258, 130] width 49 height 11
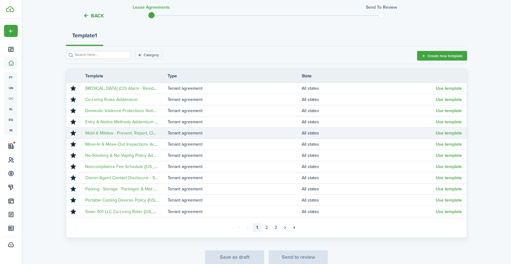
scroll to position [99, 0]
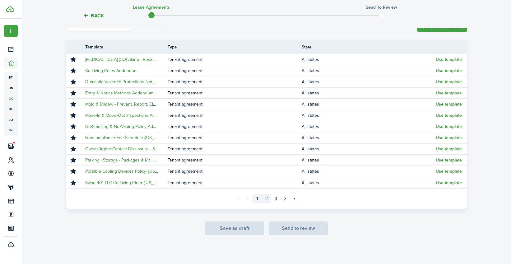
click at [268, 199] on link "2" at bounding box center [266, 198] width 9 height 9
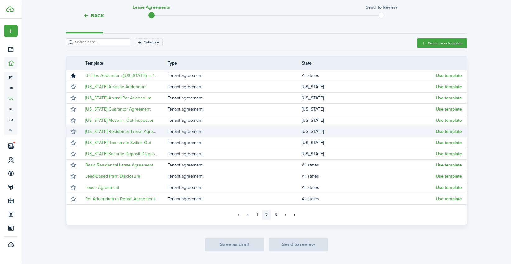
scroll to position [52, 0]
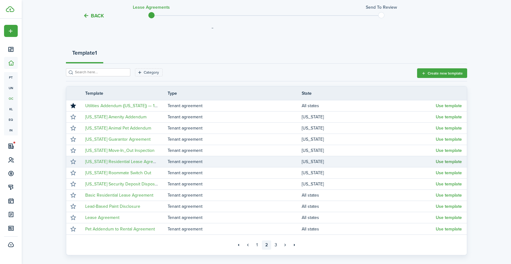
click at [448, 162] on button "Use template" at bounding box center [449, 162] width 26 height 5
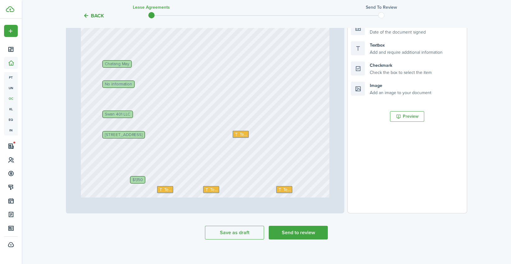
scroll to position [168, 0]
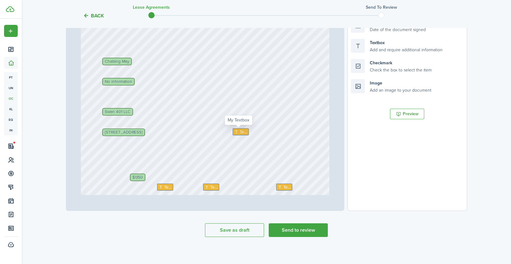
click at [239, 131] on span "Text" at bounding box center [242, 132] width 7 height 6
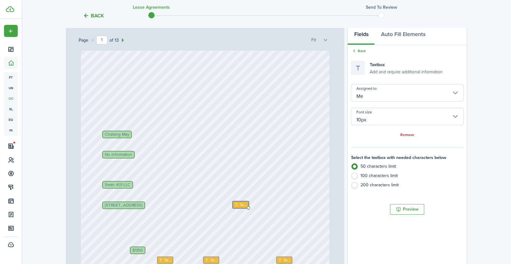
scroll to position [75, 0]
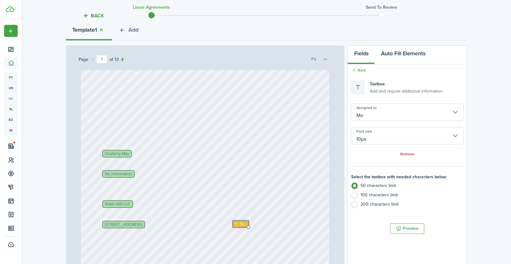
click at [395, 52] on button "Auto Fill Elements" at bounding box center [402, 55] width 57 height 19
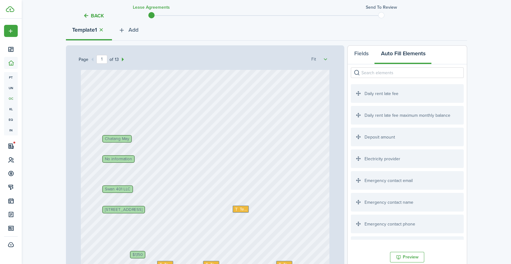
scroll to position [23, 0]
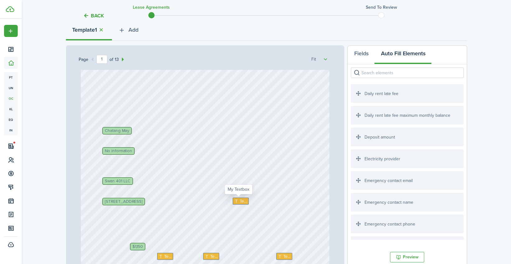
click at [244, 202] on span "Text" at bounding box center [242, 201] width 7 height 6
click at [389, 71] on input "search" at bounding box center [407, 72] width 113 height 11
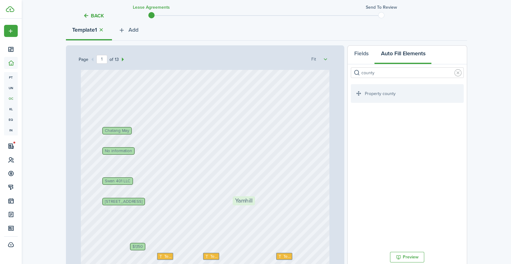
drag, startPoint x: 386, startPoint y: 92, endPoint x: 267, endPoint y: 204, distance: 163.4
click at [267, 204] on div "Page 1 of 13 50% 75% 100% 150% 200% Fit Text Text [STREET_ADDRESS] [DATE] Text …" at bounding box center [266, 174] width 401 height 258
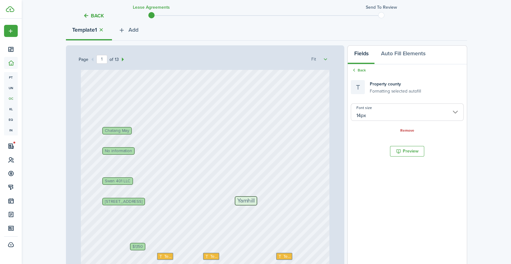
click at [251, 223] on div "Text Text [STREET_ADDRESS] [DATE] Text Chatang May Swan 401 LLC Text Text [DATE…" at bounding box center [205, 211] width 249 height 328
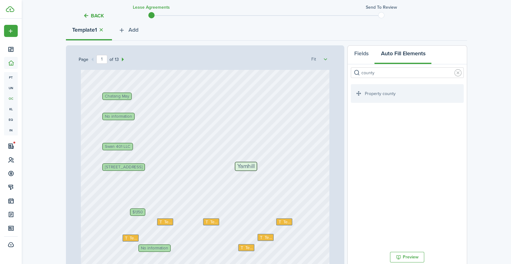
scroll to position [92, 0]
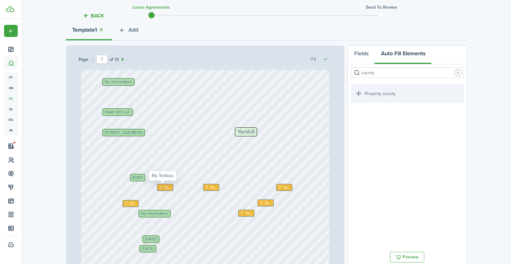
click at [167, 188] on span "Text" at bounding box center [167, 188] width 7 height 6
click at [210, 186] on span "Text" at bounding box center [213, 187] width 7 height 6
click at [285, 187] on span "Text" at bounding box center [286, 187] width 7 height 6
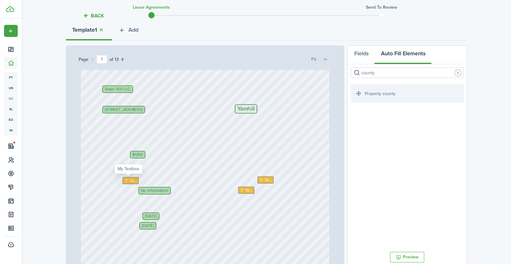
click at [126, 180] on icon at bounding box center [126, 181] width 5 height 4
click at [397, 53] on button "Auto Fill Elements" at bounding box center [402, 55] width 57 height 19
click at [388, 73] on input "county" at bounding box center [407, 72] width 113 height 11
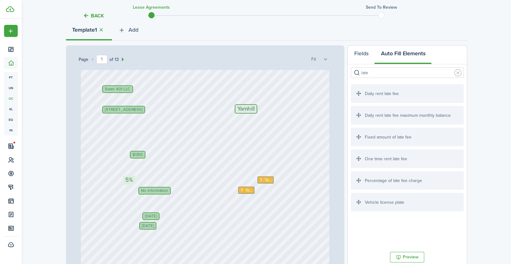
drag, startPoint x: 410, startPoint y: 160, endPoint x: 182, endPoint y: 186, distance: 230.3
click at [182, 186] on div "Page 1 of 13 50% 75% 100% 150% 200% Fit [STREET_ADDRESS] [DATE] Text Chatang Ma…" at bounding box center [266, 174] width 401 height 258
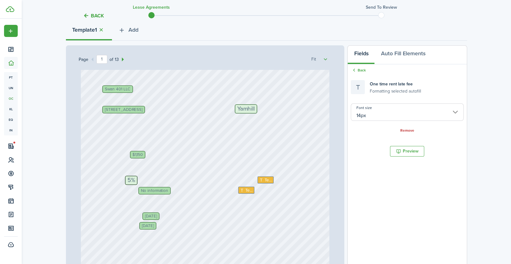
click at [199, 182] on div "[STREET_ADDRESS] [DATE] Text Chatang May Swan 401 LLC [DATE] Text No informatio…" at bounding box center [205, 119] width 249 height 328
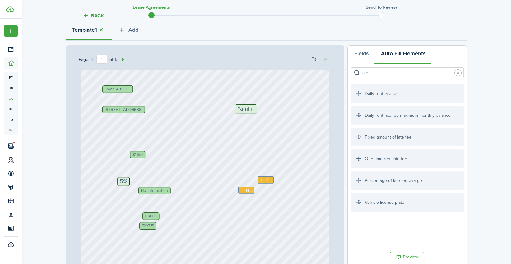
drag, startPoint x: 129, startPoint y: 182, endPoint x: 123, endPoint y: 183, distance: 5.9
click at [195, 180] on div "[STREET_ADDRESS] [DATE] Text Chatang May Swan 401 LLC [DATE] Text No informatio…" at bounding box center [205, 119] width 249 height 328
click at [265, 179] on span "Text" at bounding box center [268, 180] width 7 height 6
click at [411, 73] on input "late" at bounding box center [407, 72] width 113 height 11
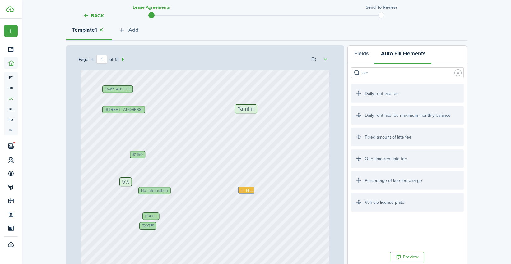
click at [411, 73] on input "late" at bounding box center [407, 72] width 113 height 11
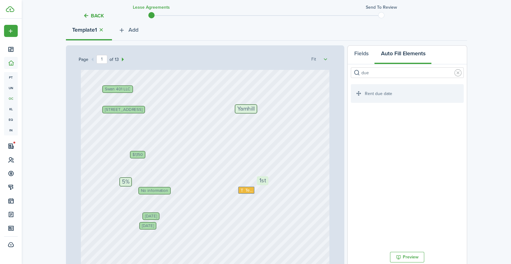
drag, startPoint x: 396, startPoint y: 91, endPoint x: 301, endPoint y: 183, distance: 131.9
click at [301, 183] on div "Page 1 of 13 50% 75% 100% 150% 200% Fit [STREET_ADDRESS] [DATE] Chatang May Swa…" at bounding box center [266, 174] width 401 height 258
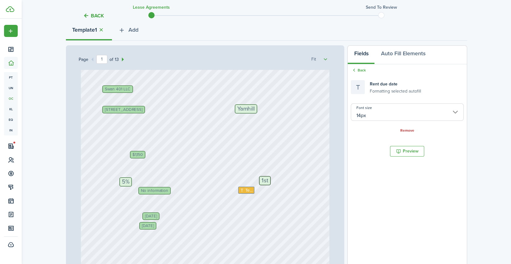
click at [159, 190] on span "No information" at bounding box center [154, 191] width 27 height 4
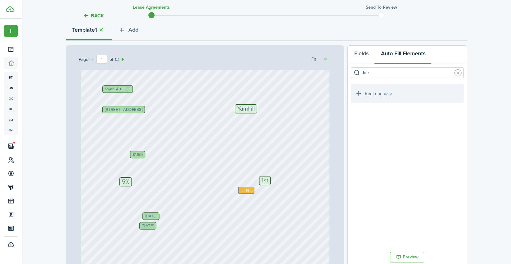
click at [378, 73] on input "due" at bounding box center [407, 72] width 113 height 11
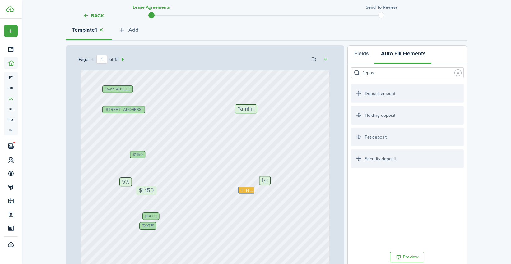
drag, startPoint x: 409, startPoint y: 95, endPoint x: 193, endPoint y: 197, distance: 238.4
click at [193, 197] on div "Page 1 of 13 50% 75% 100% 150% 200% Fit [STREET_ADDRESS] [DATE] Chatang May Swa…" at bounding box center [266, 174] width 401 height 258
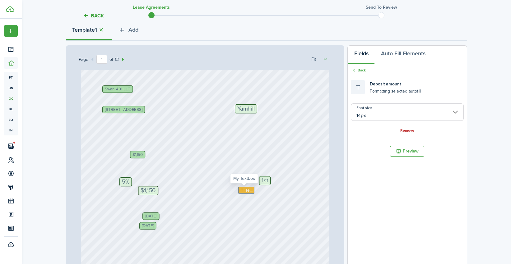
click at [249, 190] on span "Text" at bounding box center [248, 190] width 7 height 6
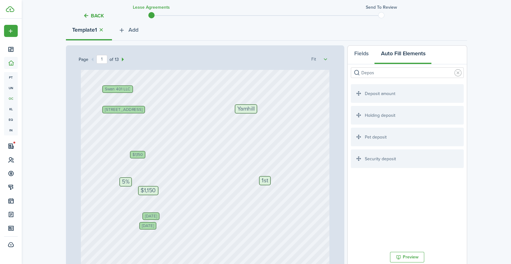
scroll to position [138, 0]
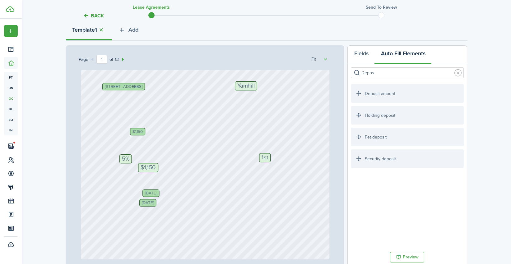
click at [150, 202] on span "[DATE]" at bounding box center [148, 203] width 12 height 4
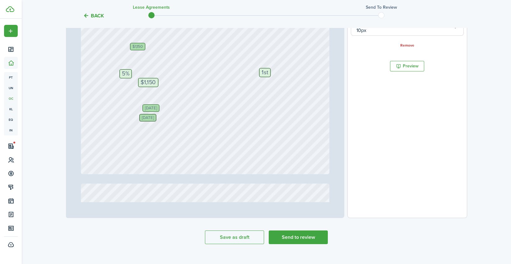
scroll to position [168, 0]
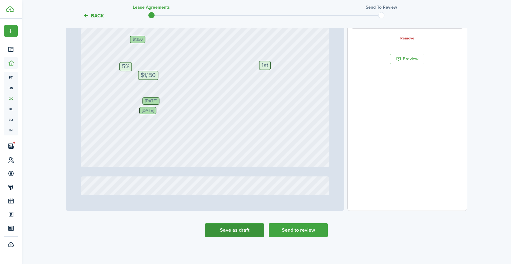
click at [237, 229] on button "Save as draft" at bounding box center [234, 231] width 59 height 14
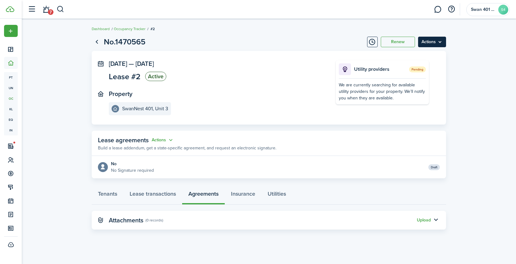
click at [439, 41] on menu-btn "Actions" at bounding box center [432, 42] width 28 height 11
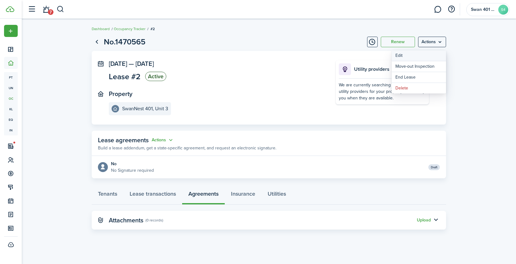
click at [428, 57] on button "Edit" at bounding box center [419, 55] width 54 height 11
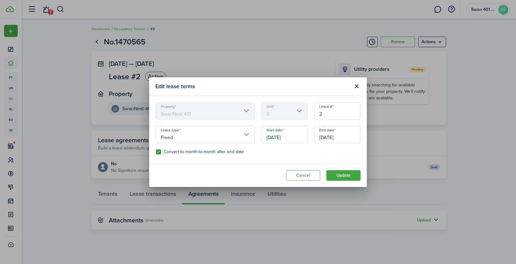
click at [347, 137] on input "[DATE]" at bounding box center [337, 134] width 47 height 17
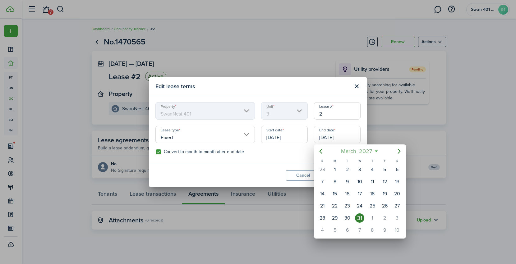
click at [357, 151] on span "March" at bounding box center [349, 151] width 18 height 11
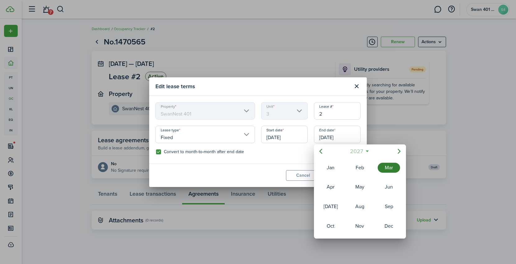
click at [356, 150] on span "2027" at bounding box center [357, 151] width 16 height 11
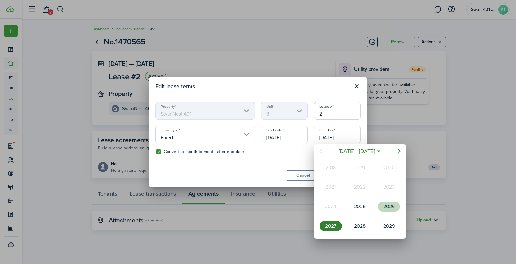
click at [384, 203] on div "2026" at bounding box center [389, 207] width 22 height 10
click at [388, 168] on div "Mar" at bounding box center [389, 168] width 22 height 10
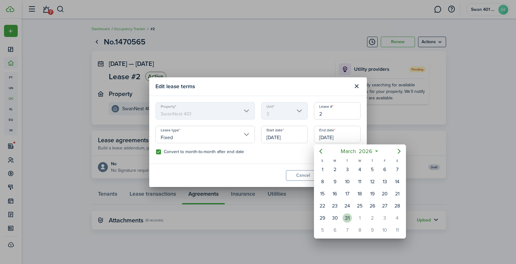
click at [350, 214] on div "31" at bounding box center [347, 218] width 9 height 9
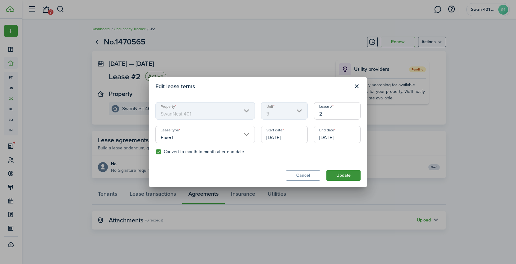
click at [342, 175] on button "Update" at bounding box center [343, 175] width 34 height 11
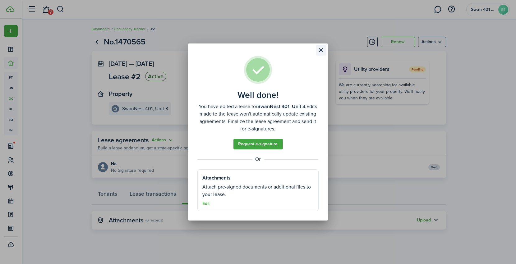
click at [322, 49] on button "Close modal" at bounding box center [321, 50] width 11 height 11
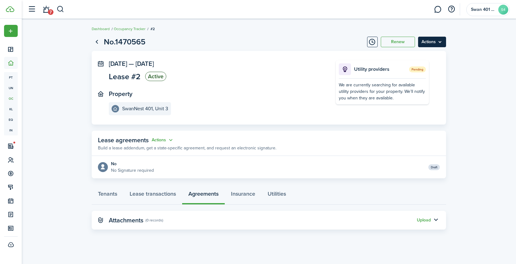
click at [432, 45] on menu-btn "Actions" at bounding box center [432, 42] width 28 height 11
click at [468, 59] on lease-view "No.1470565 Renew Actions [DATE] — [DATE] Lease #2 Active Property SwanNest 401,…" at bounding box center [269, 133] width 494 height 200
click at [161, 139] on button "Actions" at bounding box center [163, 140] width 22 height 7
click at [146, 151] on link "Edit" at bounding box center [147, 151] width 54 height 11
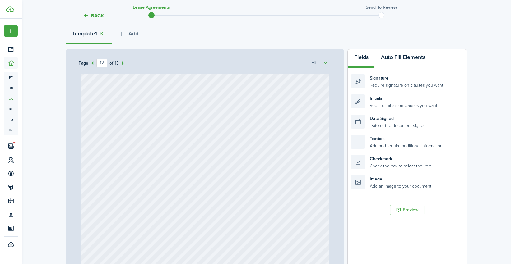
scroll to position [54, 0]
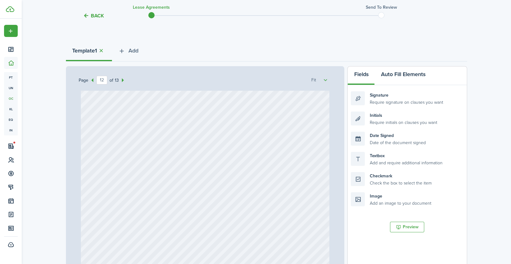
click at [401, 74] on button "Auto Fill Elements" at bounding box center [402, 76] width 57 height 19
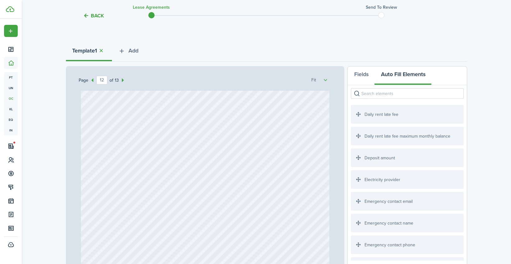
click at [398, 92] on input "search" at bounding box center [407, 93] width 113 height 11
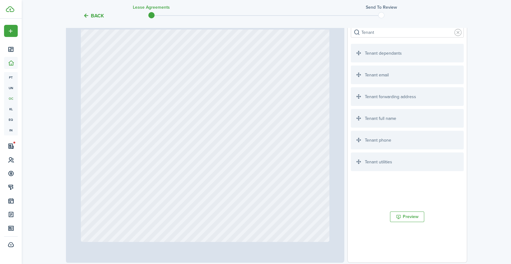
scroll to position [123, 0]
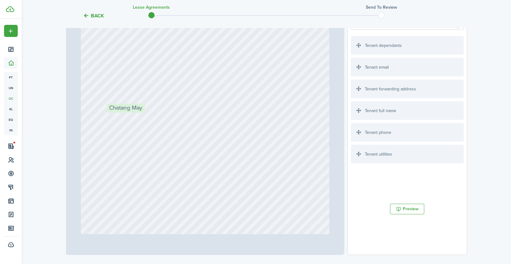
drag, startPoint x: 400, startPoint y: 111, endPoint x: 155, endPoint y: 113, distance: 245.0
click at [155, 113] on div "Page 12 of 13 50% 75% 100% 150% 200% Fit [STREET_ADDRESS] [GEOGRAPHIC_DATA] [DA…" at bounding box center [266, 126] width 401 height 258
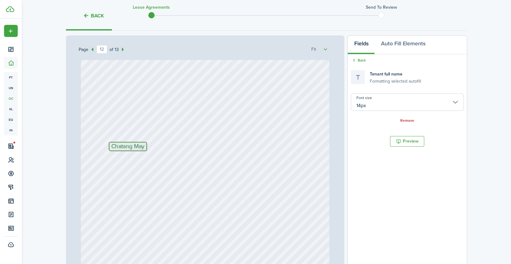
scroll to position [54, 0]
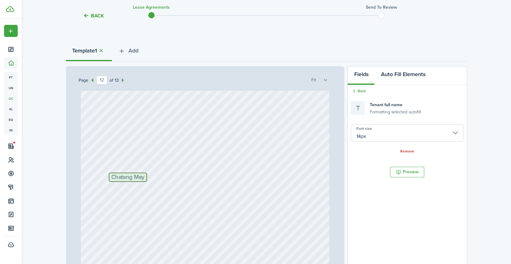
click at [389, 76] on button "Auto Fill Elements" at bounding box center [402, 76] width 57 height 19
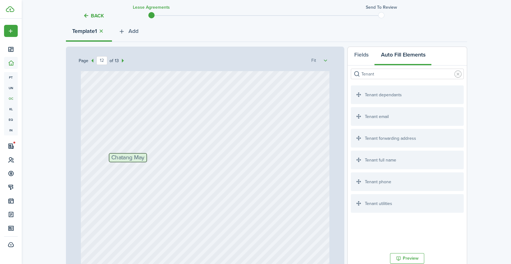
scroll to position [100, 0]
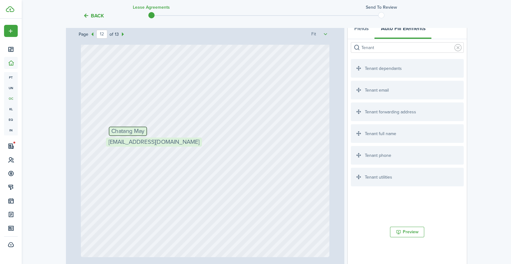
drag, startPoint x: 388, startPoint y: 93, endPoint x: 156, endPoint y: 147, distance: 237.9
click at [142, 149] on div "Page 12 of 13 50% 75% 100% 150% 200% Fit [STREET_ADDRESS] [GEOGRAPHIC_DATA] [DA…" at bounding box center [266, 149] width 401 height 258
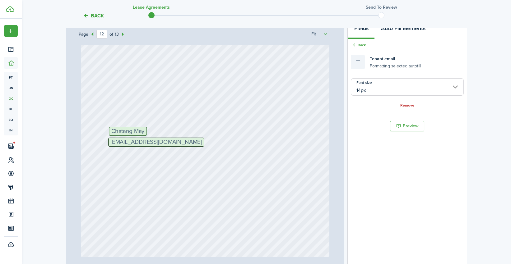
click at [404, 31] on button "Auto Fill Elements" at bounding box center [402, 30] width 57 height 19
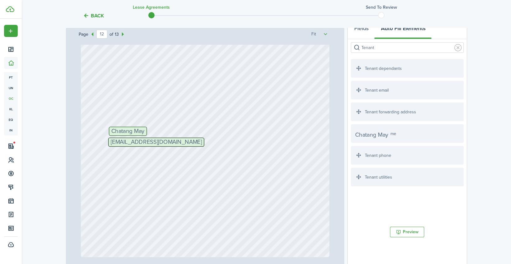
drag, startPoint x: 406, startPoint y: 135, endPoint x: 410, endPoint y: 140, distance: 6.9
click at [410, 140] on div "Tenant full name" at bounding box center [407, 133] width 113 height 19
drag, startPoint x: 394, startPoint y: 156, endPoint x: 292, endPoint y: 147, distance: 102.4
click at [292, 147] on div "Page 12 of 13 50% 75% 100% 150% 200% Fit [STREET_ADDRESS] [GEOGRAPHIC_DATA] [DA…" at bounding box center [266, 149] width 401 height 258
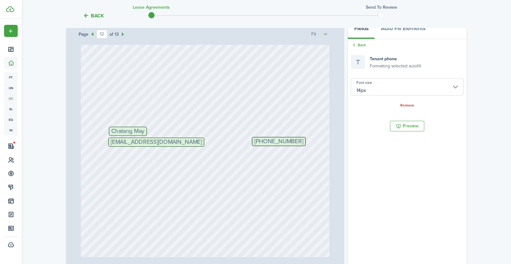
drag, startPoint x: 493, startPoint y: 117, endPoint x: 481, endPoint y: 118, distance: 12.1
click at [492, 117] on div "Back Lease Agreements Send to review Template editor Add the text-boxes, signat…" at bounding box center [266, 119] width 489 height 396
click at [131, 158] on div "Chatang May [EMAIL_ADDRESS][DOMAIN_NAME] [PHONE_NUMBER]" at bounding box center [205, 94] width 249 height 328
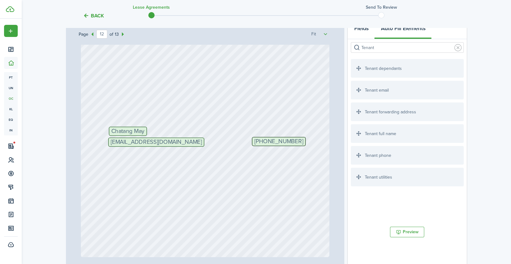
click at [361, 28] on button "Fields" at bounding box center [361, 30] width 27 height 19
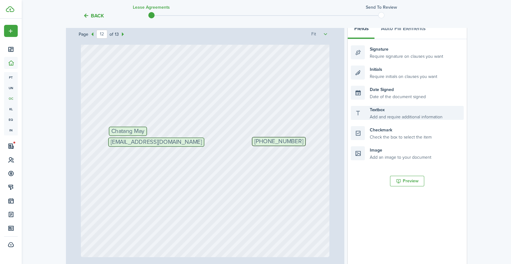
click at [398, 116] on div "Textbox Add and require additional information" at bounding box center [407, 113] width 113 height 14
click at [386, 114] on div "Textbox Add and require additional information" at bounding box center [407, 113] width 113 height 14
drag, startPoint x: 406, startPoint y: 115, endPoint x: 162, endPoint y: 162, distance: 248.6
click at [162, 162] on div "Page 12 of 13 50% 75% 100% 150% 200% Fit [STREET_ADDRESS] [GEOGRAPHIC_DATA] [DA…" at bounding box center [266, 149] width 401 height 258
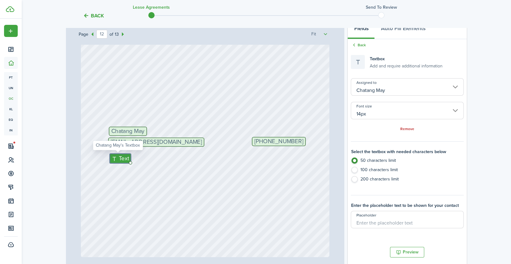
click at [406, 64] on small "Add and require additional information" at bounding box center [405, 65] width 73 height 7
click at [376, 64] on small "Add and require additional information" at bounding box center [405, 65] width 73 height 7
click at [121, 160] on span "Text" at bounding box center [124, 158] width 10 height 9
click at [127, 157] on div "Text" at bounding box center [120, 159] width 21 height 10
click at [119, 159] on span "Text" at bounding box center [124, 158] width 10 height 9
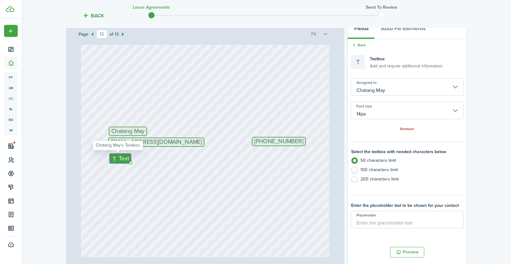
click at [119, 159] on span "Text" at bounding box center [124, 158] width 10 height 9
click at [0, 0] on textarea at bounding box center [0, 0] width 0 height 0
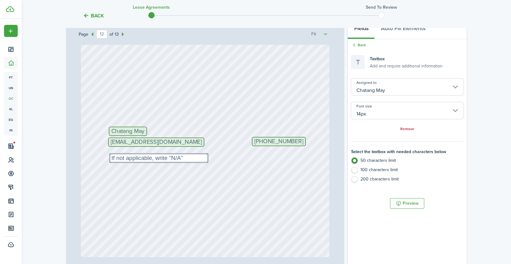
click at [216, 189] on div "Chatang May [EMAIL_ADDRESS][DOMAIN_NAME] [PHONE_NUMBER] Text If not applicable,…" at bounding box center [205, 94] width 249 height 328
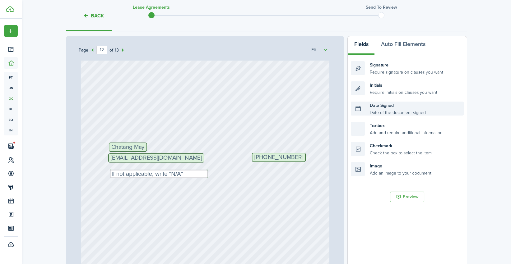
scroll to position [77, 0]
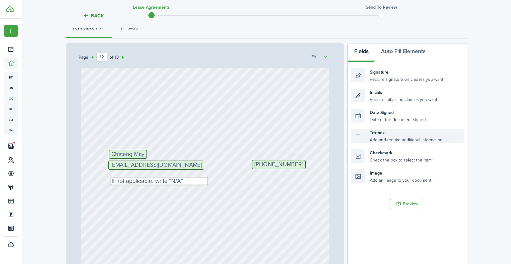
click at [401, 136] on div "Textbox Add and require additional information" at bounding box center [407, 136] width 113 height 14
drag, startPoint x: 396, startPoint y: 137, endPoint x: 151, endPoint y: 196, distance: 251.7
click at [151, 196] on div "Page 12 of 13 50% 75% 100% 150% 200% Fit [STREET_ADDRESS] [GEOGRAPHIC_DATA] [DA…" at bounding box center [266, 172] width 401 height 258
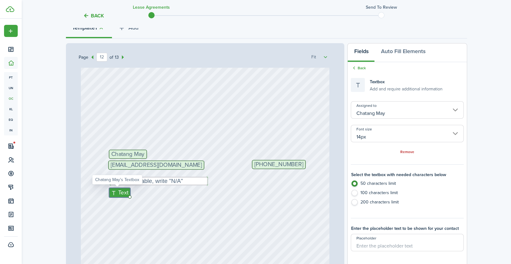
click at [361, 50] on button "Fields" at bounding box center [361, 53] width 27 height 19
click at [358, 68] on link "Back" at bounding box center [358, 68] width 15 height 6
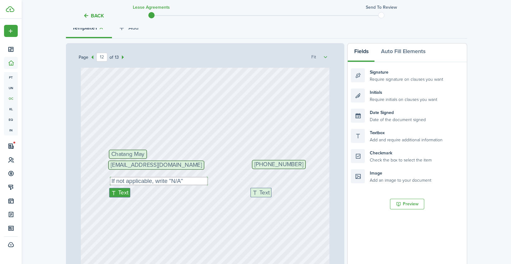
drag, startPoint x: 398, startPoint y: 137, endPoint x: 297, endPoint y: 196, distance: 117.2
click at [297, 196] on div "Page 12 of 13 50% 75% 100% 150% 200% Fit [STREET_ADDRESS] [GEOGRAPHIC_DATA] [DA…" at bounding box center [266, 172] width 401 height 258
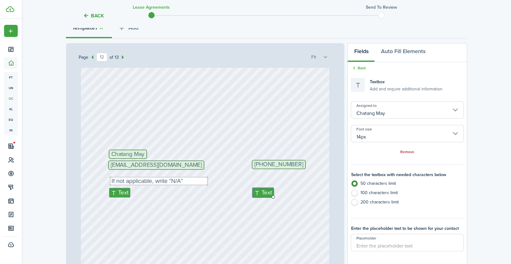
click at [289, 221] on div "Chatang May [EMAIL_ADDRESS][DOMAIN_NAME] [PHONE_NUMBER] Text If not applicable,…" at bounding box center [205, 117] width 249 height 328
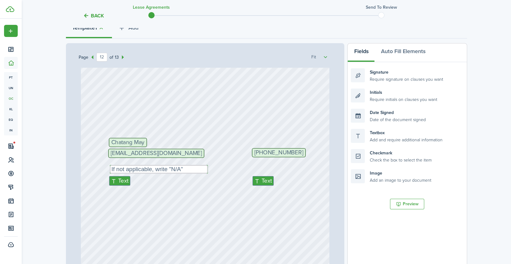
scroll to position [3846, 0]
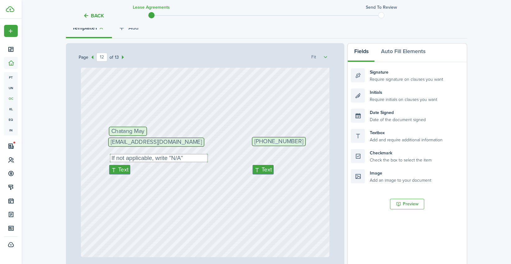
click at [178, 113] on div "Chatang May [EMAIL_ADDRESS][DOMAIN_NAME] [PHONE_NUMBER] Text If not applicable,…" at bounding box center [205, 94] width 249 height 328
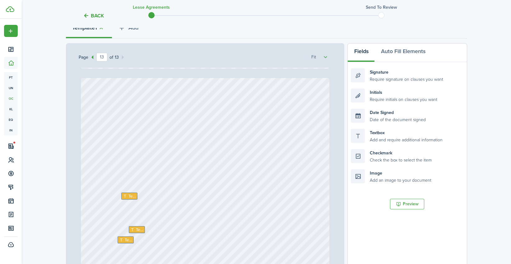
scroll to position [4054, 0]
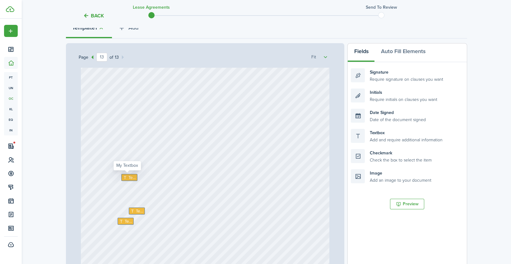
click at [128, 177] on span "Text" at bounding box center [131, 177] width 7 height 6
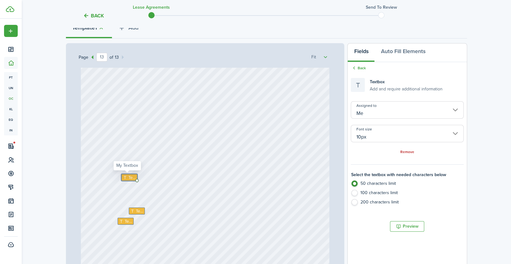
click at [128, 178] on span "Text" at bounding box center [131, 177] width 7 height 6
click at [128, 177] on span "Text" at bounding box center [131, 177] width 7 height 6
click at [136, 212] on span "Text" at bounding box center [139, 211] width 7 height 6
click at [131, 212] on icon at bounding box center [133, 211] width 5 height 4
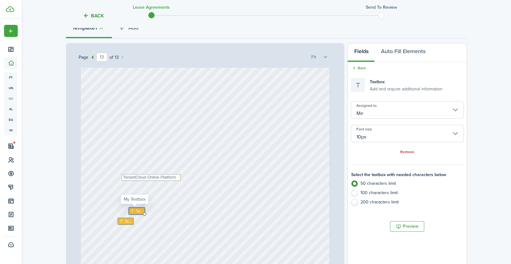
click at [136, 210] on span "Text" at bounding box center [139, 211] width 7 height 6
click at [124, 221] on span "Text" at bounding box center [127, 221] width 7 height 6
click at [134, 222] on div "Text Text TenantCloud Online Platform Text [PHONE_NUMBER]" at bounding box center [205, 223] width 249 height 328
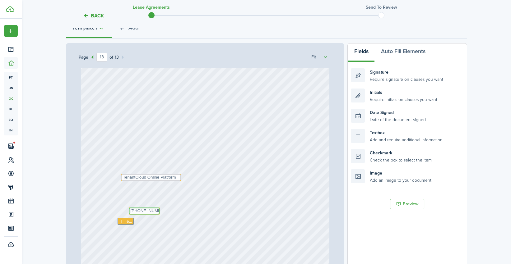
click at [137, 211] on textarea "[PHONE_NUMBER]" at bounding box center [144, 211] width 31 height 7
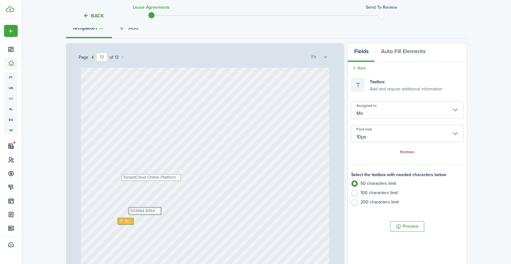
drag, startPoint x: 145, startPoint y: 217, endPoint x: 150, endPoint y: 213, distance: 6.6
click at [146, 217] on div "Text Text TenantCloud Online Platform Text 503984-9364" at bounding box center [205, 223] width 249 height 328
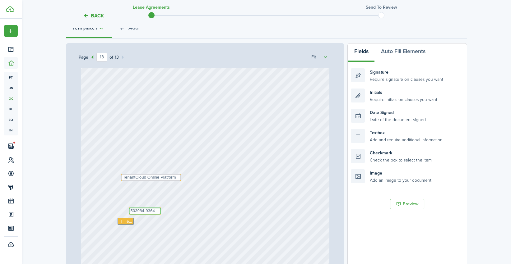
click at [157, 213] on textarea "503984-9364" at bounding box center [145, 211] width 32 height 7
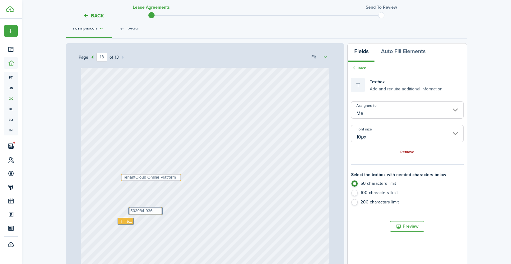
click at [407, 151] on link "Remove" at bounding box center [407, 152] width 14 height 4
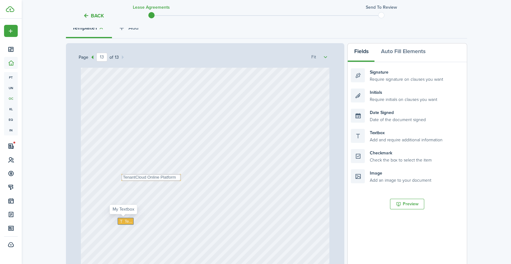
click at [124, 222] on span "Text" at bounding box center [127, 221] width 7 height 6
click at [396, 52] on button "Auto Fill Elements" at bounding box center [402, 53] width 57 height 19
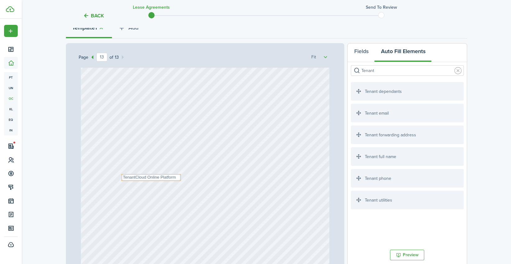
click at [388, 69] on input "Tenant" at bounding box center [407, 70] width 113 height 11
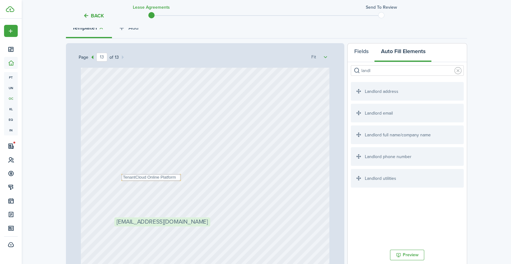
drag, startPoint x: 386, startPoint y: 115, endPoint x: 149, endPoint y: 229, distance: 263.4
click at [149, 229] on div "Page 13 of 13 50% 75% 100% 150% 200% Fit [STREET_ADDRESS] [GEOGRAPHIC_DATA] [DA…" at bounding box center [266, 172] width 401 height 258
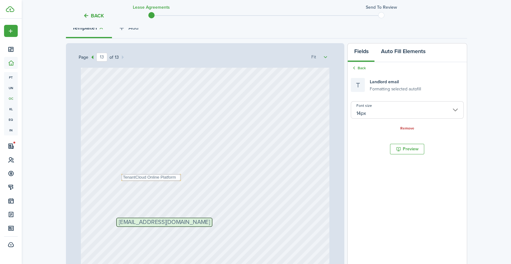
click at [399, 48] on button "Auto Fill Elements" at bounding box center [402, 53] width 57 height 19
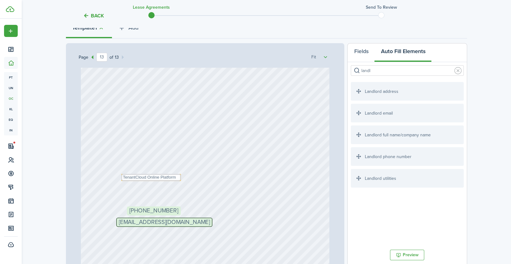
drag, startPoint x: 409, startPoint y: 160, endPoint x: 184, endPoint y: 219, distance: 232.1
click at [184, 219] on div "Page 13 of 13 50% 75% 100% 150% 200% Fit [STREET_ADDRESS] [GEOGRAPHIC_DATA] [DA…" at bounding box center [266, 172] width 401 height 258
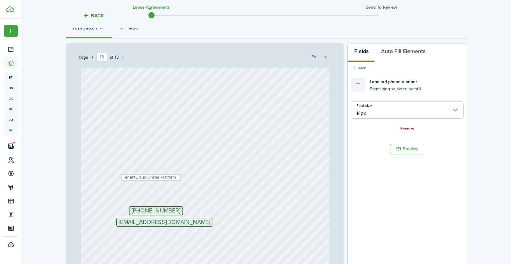
click at [271, 220] on div "Text TenantCloud Online Platform [EMAIL_ADDRESS][DOMAIN_NAME] [PHONE_NUMBER]" at bounding box center [205, 223] width 249 height 328
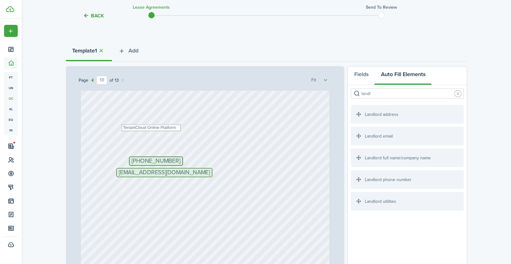
scroll to position [4087, 0]
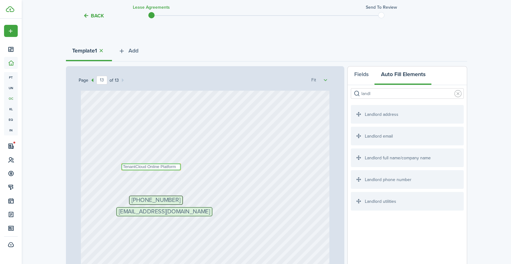
click at [170, 167] on textarea "TenantCloud Online Platform" at bounding box center [151, 167] width 60 height 7
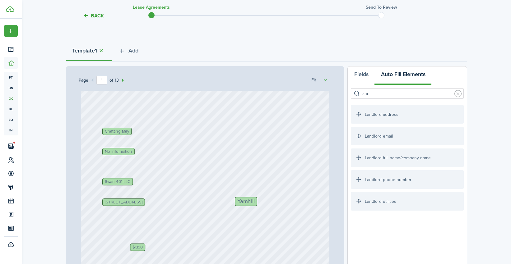
scroll to position [0, 0]
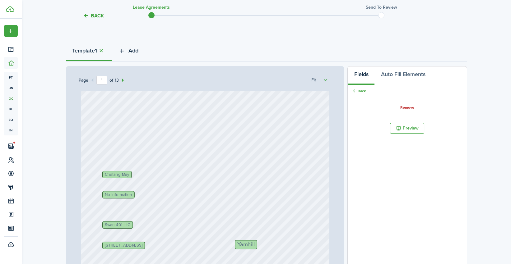
click at [130, 50] on span "Add" at bounding box center [133, 51] width 10 height 8
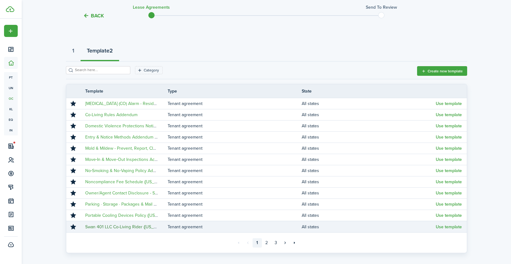
click at [133, 228] on link "Swan 401 LLC Co-Living Rider ([US_STATE])" at bounding box center [126, 227] width 82 height 7
click at [450, 228] on button "Use template" at bounding box center [449, 227] width 26 height 5
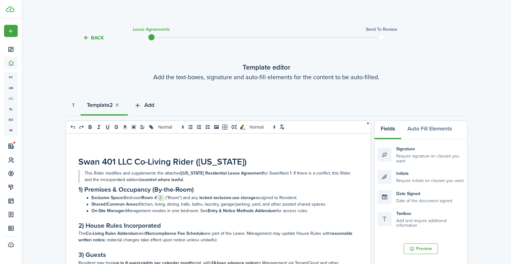
click at [141, 104] on icon "button" at bounding box center [137, 105] width 7 height 7
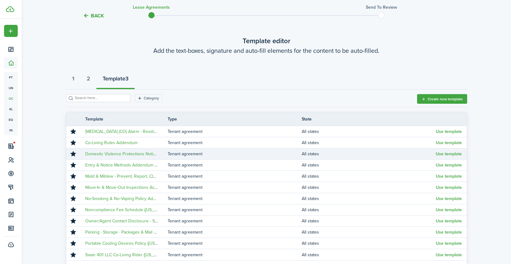
scroll to position [92, 0]
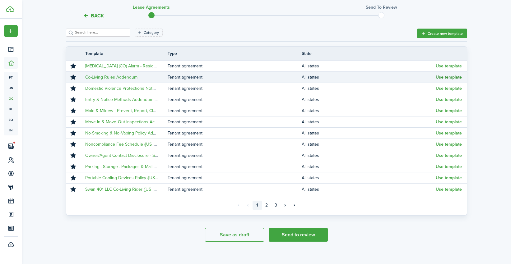
click at [447, 77] on button "Use template" at bounding box center [449, 77] width 26 height 5
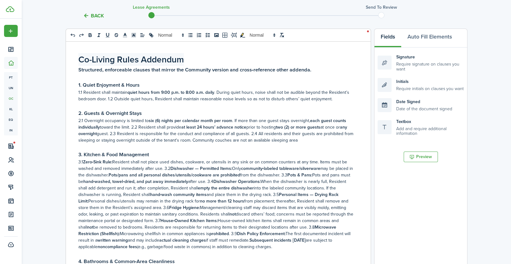
scroll to position [0, 0]
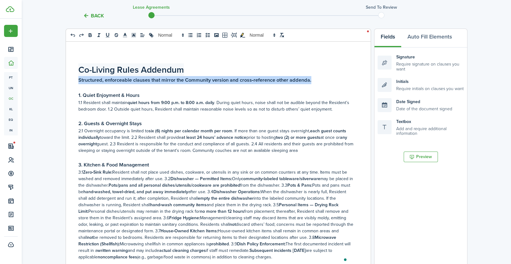
drag, startPoint x: 266, startPoint y: 83, endPoint x: 74, endPoint y: 82, distance: 191.5
click at [74, 82] on div "Co-Living Rules Addendum Structured, enforceable clauses that mirror the Commun…" at bounding box center [216, 164] width 300 height 244
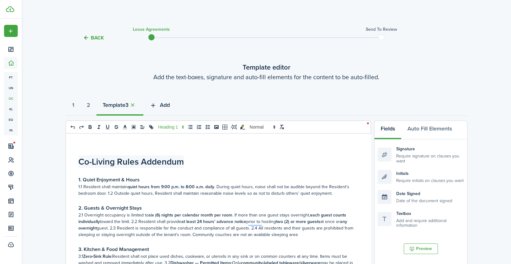
click at [164, 108] on span "Add" at bounding box center [165, 105] width 10 height 8
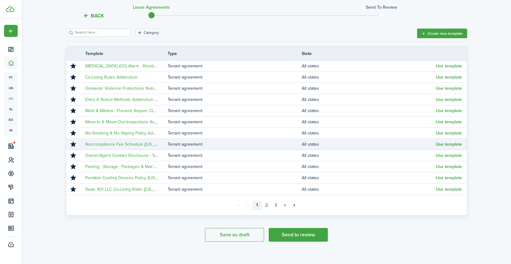
click at [450, 145] on button "Use template" at bounding box center [449, 144] width 26 height 5
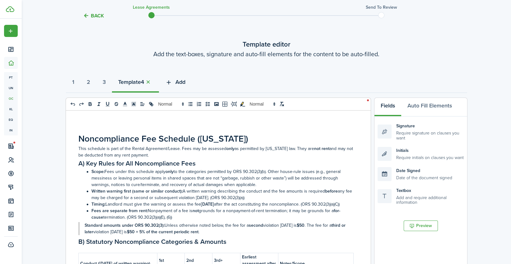
click at [179, 82] on button "Add" at bounding box center [175, 83] width 33 height 19
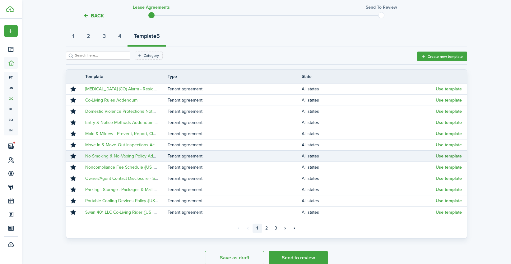
click at [447, 157] on button "Use template" at bounding box center [449, 156] width 26 height 5
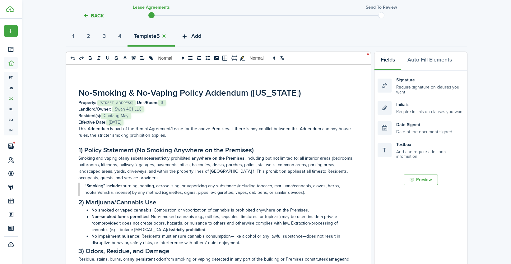
click at [198, 37] on button "Add" at bounding box center [191, 37] width 33 height 19
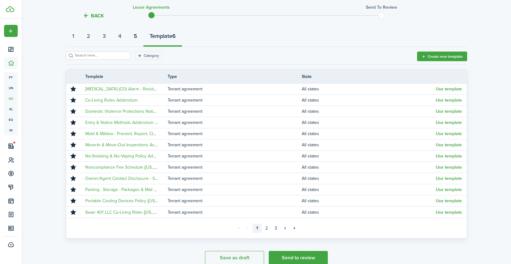
click at [143, 33] on button "5" at bounding box center [135, 37] width 16 height 19
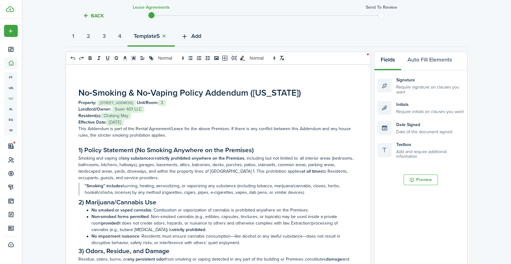
click at [188, 34] on icon "button" at bounding box center [184, 36] width 7 height 7
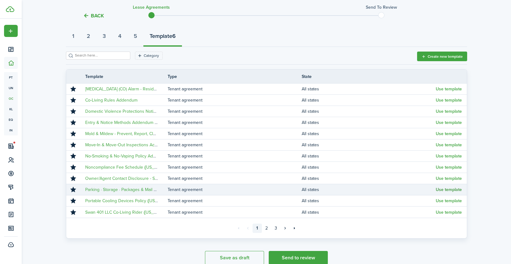
click at [450, 191] on button "Use template" at bounding box center [449, 189] width 26 height 5
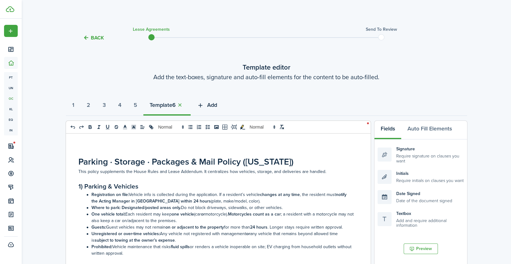
click at [217, 103] on span "Add" at bounding box center [212, 105] width 10 height 8
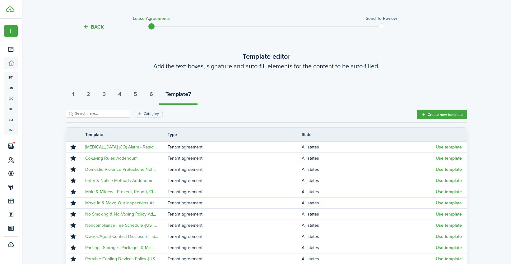
scroll to position [69, 0]
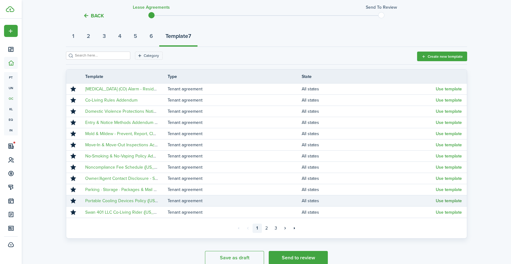
click at [448, 199] on button "Use template" at bounding box center [449, 201] width 26 height 5
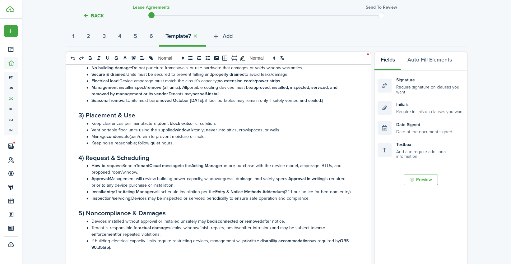
scroll to position [0, 0]
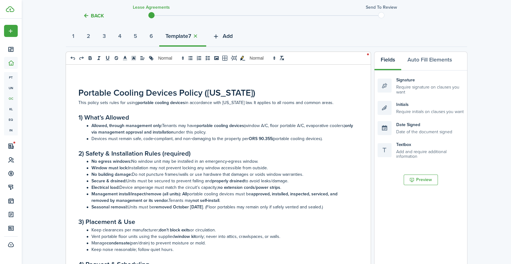
click at [233, 34] on span "Add" at bounding box center [228, 36] width 10 height 8
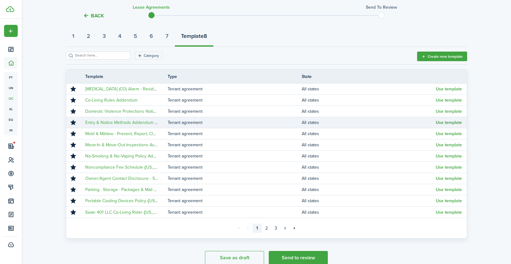
click at [452, 122] on button "Use template" at bounding box center [449, 122] width 26 height 5
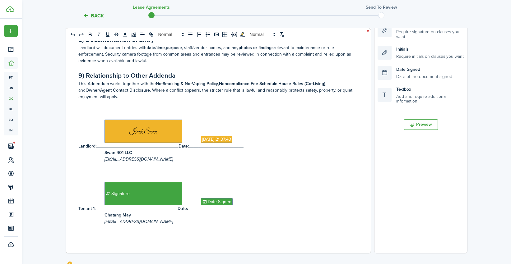
scroll to position [46, 0]
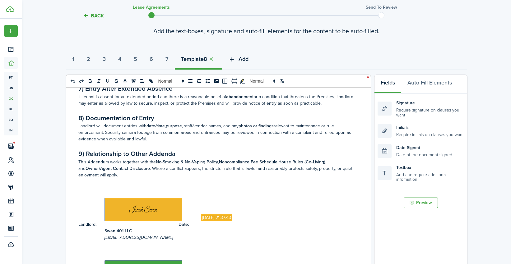
click at [248, 57] on span "Add" at bounding box center [243, 59] width 10 height 8
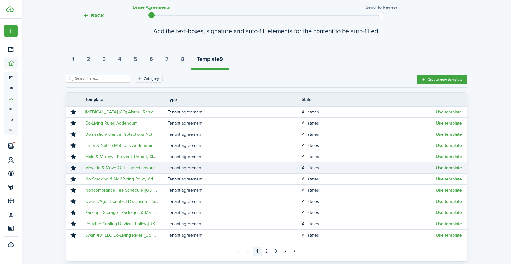
click at [446, 166] on button "Use template" at bounding box center [449, 168] width 26 height 5
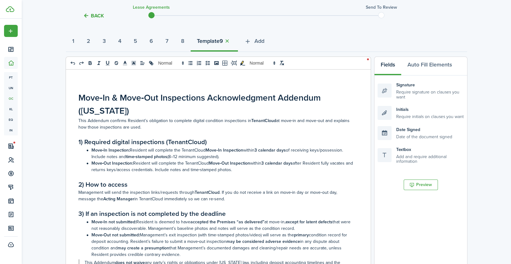
scroll to position [69, 0]
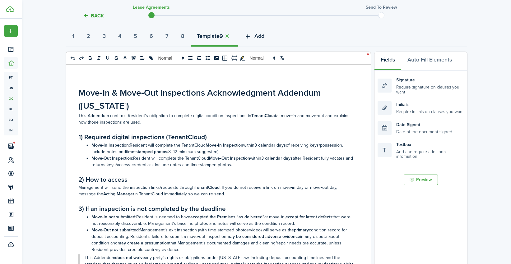
click at [264, 35] on span "Add" at bounding box center [259, 36] width 10 height 8
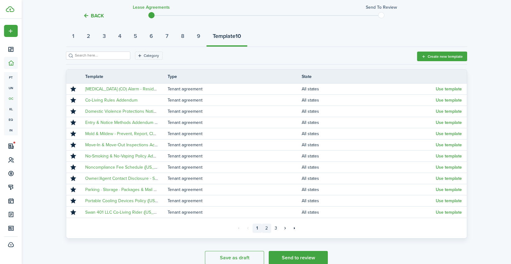
click at [265, 230] on link "2" at bounding box center [266, 228] width 9 height 9
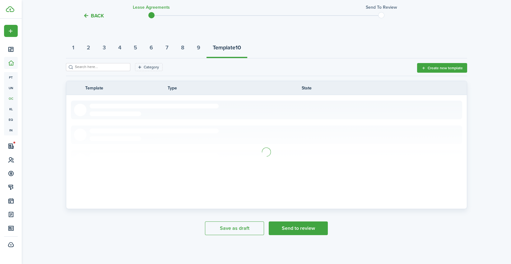
scroll to position [69, 0]
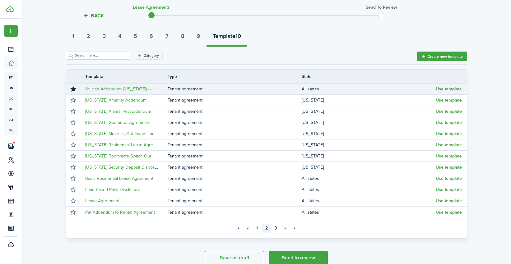
click at [454, 89] on button "Use template" at bounding box center [449, 89] width 26 height 5
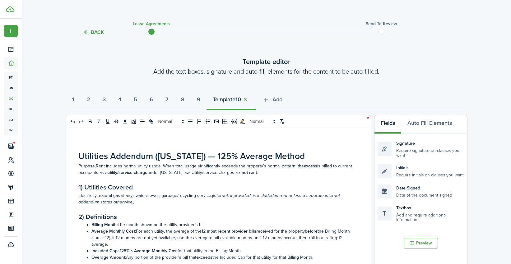
scroll to position [0, 0]
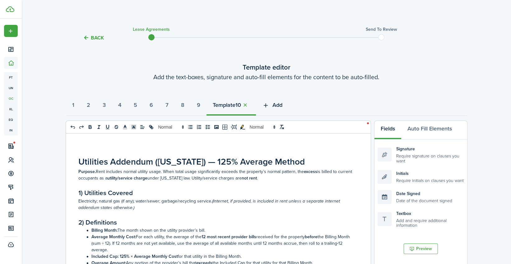
click at [283, 110] on button "Add" at bounding box center [272, 106] width 33 height 19
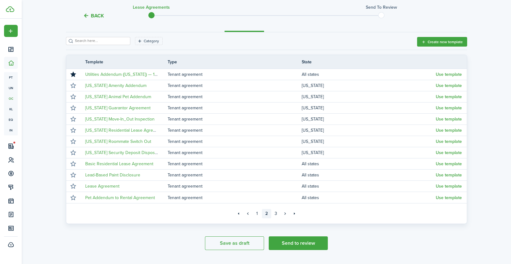
scroll to position [99, 0]
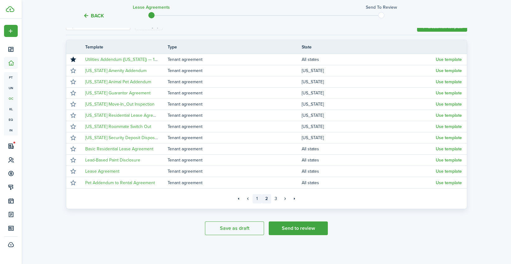
click at [255, 200] on link "1" at bounding box center [256, 198] width 9 height 9
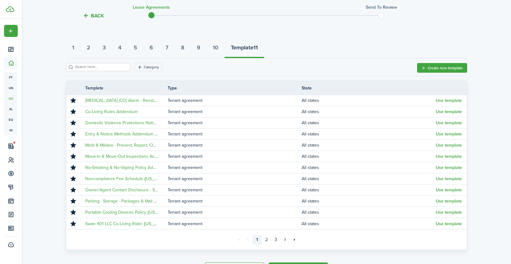
scroll to position [99, 0]
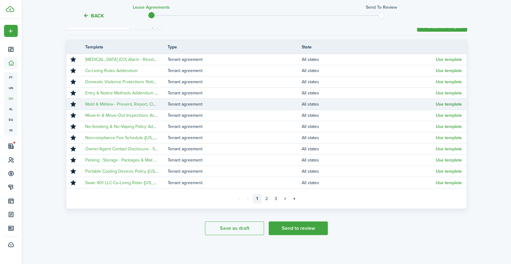
click at [454, 104] on button "Use template" at bounding box center [449, 104] width 26 height 5
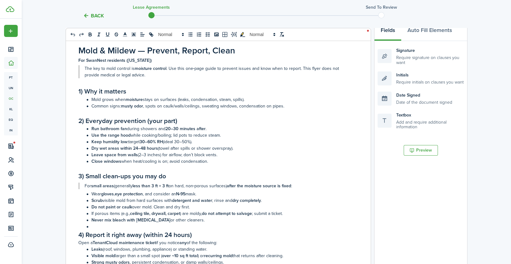
scroll to position [23, 0]
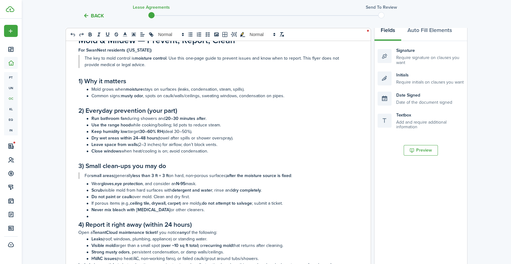
click at [130, 127] on li "Use the range hood while cooking/boiling; lid pots to reduce steam." at bounding box center [219, 125] width 269 height 7
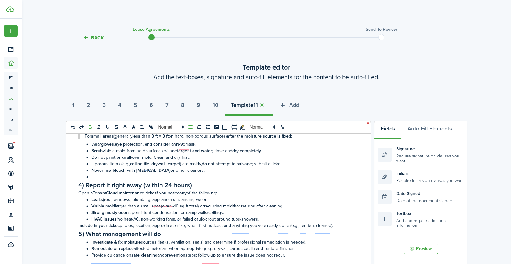
scroll to position [55, 0]
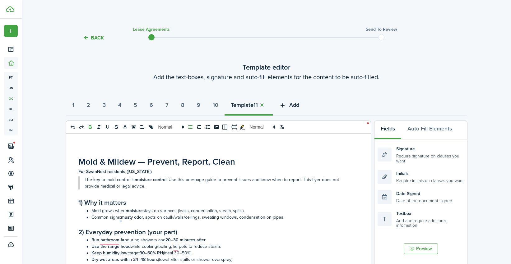
click at [303, 105] on button "Add" at bounding box center [289, 106] width 33 height 19
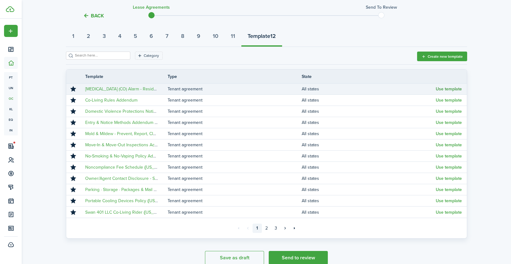
click at [450, 89] on button "Use template" at bounding box center [449, 89] width 26 height 5
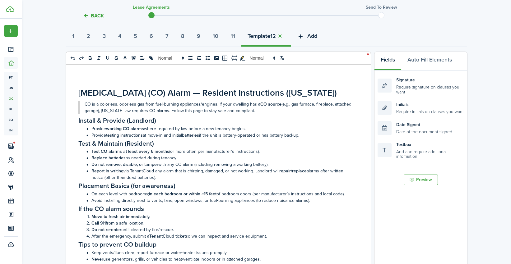
click at [323, 31] on button "Add" at bounding box center [307, 37] width 33 height 19
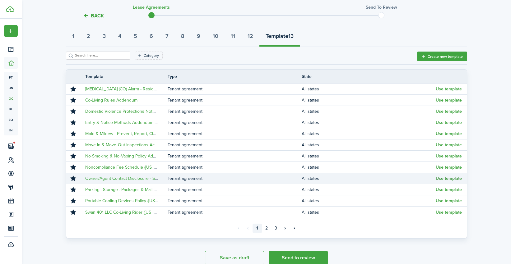
click at [452, 179] on button "Use template" at bounding box center [449, 178] width 26 height 5
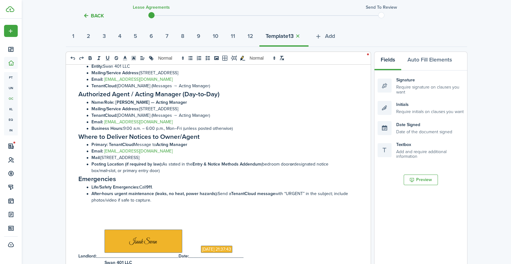
click at [231, 160] on li "Mail: [STREET_ADDRESS]" at bounding box center [219, 158] width 269 height 7
click at [202, 172] on li "Posting Location (if required by law): As stated in the Entry & Notice Methods …" at bounding box center [219, 167] width 269 height 13
click at [206, 174] on li "Posting Location (if required by law): As stated in the Entry & Notice Methods …" at bounding box center [219, 167] width 269 height 13
click at [193, 189] on li "Life/Safety Emergencies: Call 911 ." at bounding box center [219, 187] width 269 height 7
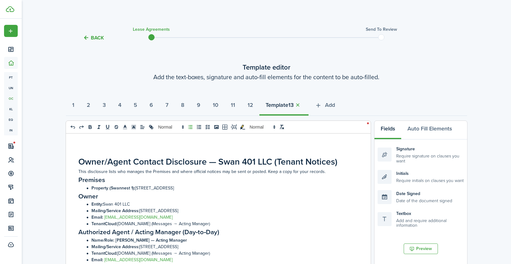
select select "fit"
click at [322, 105] on icon "button" at bounding box center [318, 105] width 7 height 7
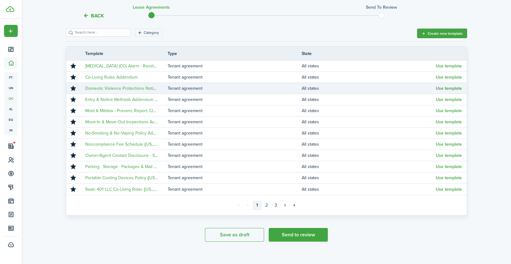
click at [446, 86] on button "Use template" at bounding box center [449, 88] width 26 height 5
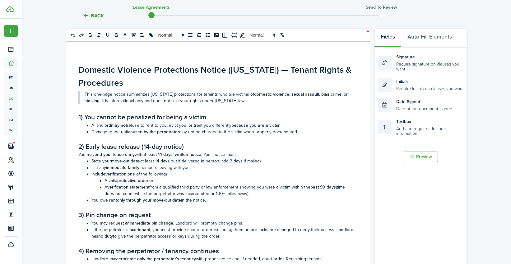
select select "fit"
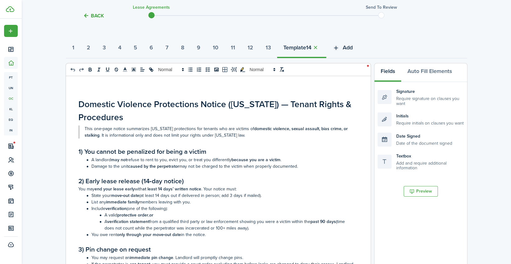
click at [353, 49] on span "Add" at bounding box center [348, 48] width 10 height 8
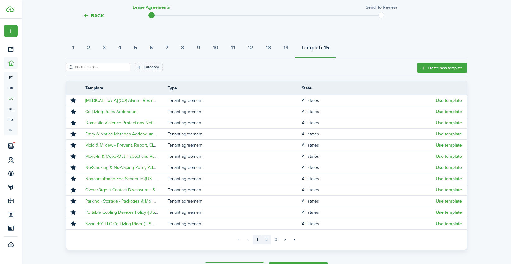
click at [266, 241] on link "2" at bounding box center [266, 239] width 9 height 9
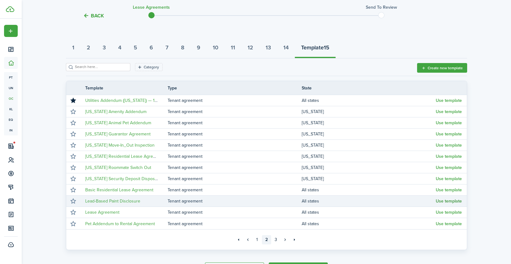
click at [443, 201] on button "Use template" at bounding box center [449, 201] width 26 height 5
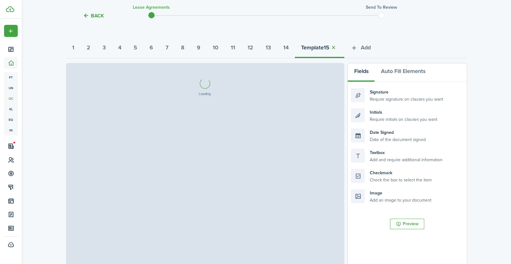
select select "fit"
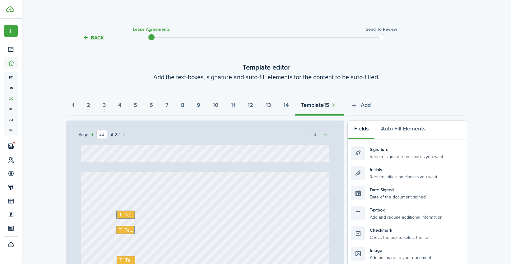
type input "21"
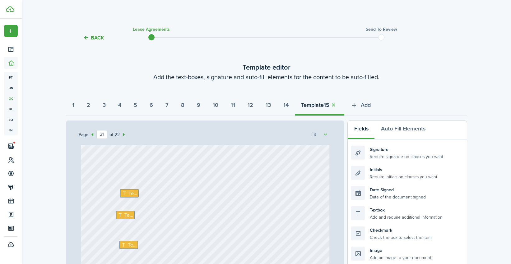
scroll to position [6845, 0]
click at [128, 197] on span "Text" at bounding box center [132, 198] width 9 height 7
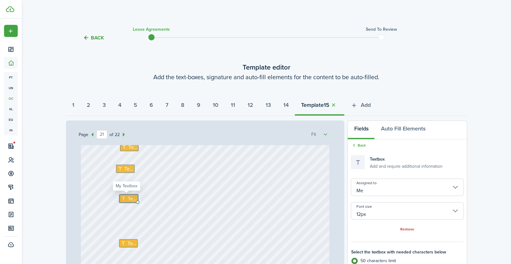
click at [124, 197] on icon at bounding box center [124, 198] width 7 height 5
click at [128, 199] on span "Text" at bounding box center [132, 198] width 9 height 7
click at [130, 198] on span "Text" at bounding box center [132, 198] width 9 height 7
click at [128, 198] on span "Text" at bounding box center [132, 198] width 9 height 7
click at [128, 199] on span "Text" at bounding box center [132, 198] width 9 height 7
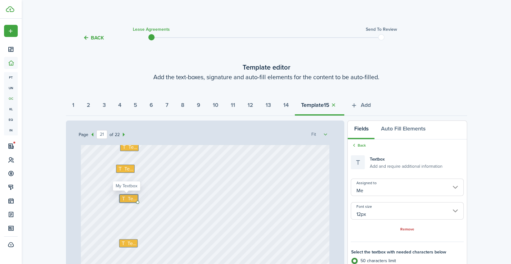
click at [128, 199] on span "Text" at bounding box center [132, 198] width 9 height 7
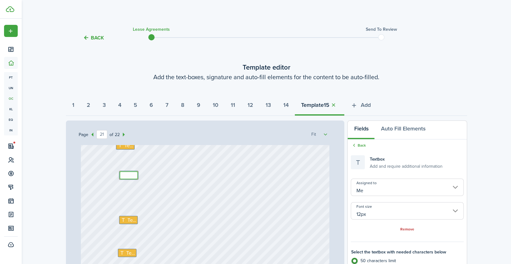
scroll to position [6868, 0]
click at [203, 199] on div "Text Text Text Text Text Text" at bounding box center [205, 183] width 249 height 328
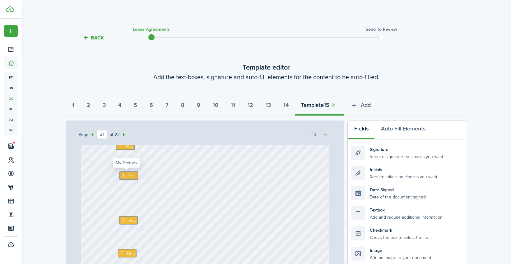
click at [123, 174] on icon at bounding box center [124, 175] width 7 height 5
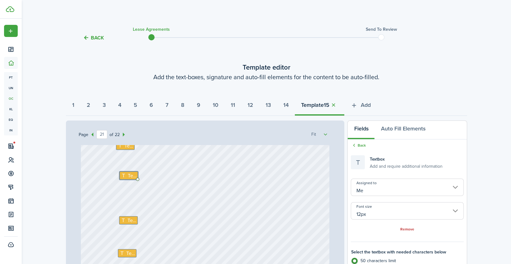
click at [360, 132] on button "Fields" at bounding box center [361, 130] width 27 height 19
click at [366, 129] on button "Fields" at bounding box center [361, 130] width 27 height 19
click at [361, 146] on link "Back" at bounding box center [358, 146] width 15 height 6
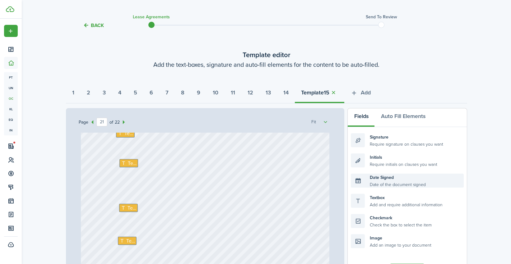
scroll to position [23, 0]
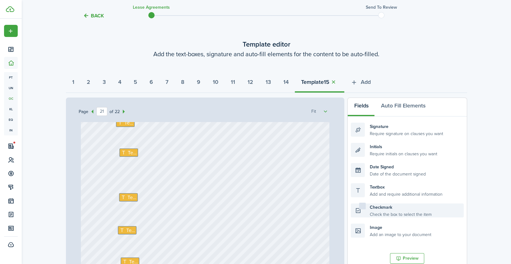
drag, startPoint x: 429, startPoint y: 211, endPoint x: 437, endPoint y: 210, distance: 8.4
click at [437, 210] on div "Checkmark Check the box to select the item" at bounding box center [407, 211] width 113 height 14
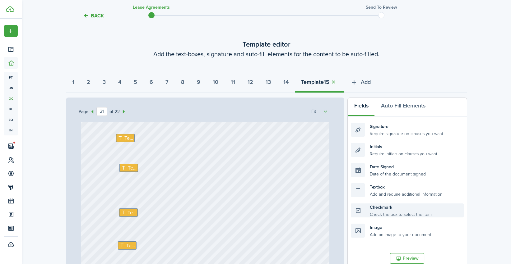
scroll to position [6845, 0]
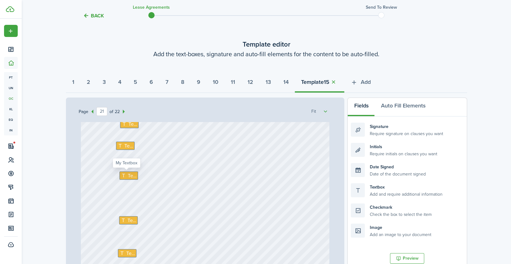
click at [131, 175] on span "Text" at bounding box center [132, 175] width 9 height 7
drag, startPoint x: 399, startPoint y: 212, endPoint x: 179, endPoint y: 181, distance: 222.4
click at [179, 181] on div "Page 21 of 22 50% 75% 100% 150% 200% Fit Text Text Text Text Text Text Signatur…" at bounding box center [266, 227] width 401 height 258
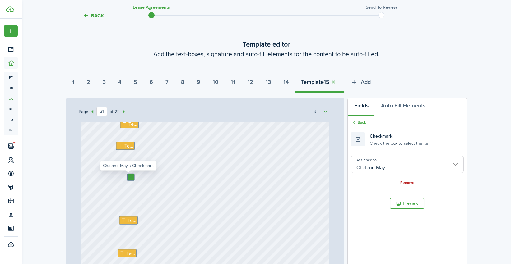
click at [129, 177] on div at bounding box center [130, 177] width 7 height 7
click at [417, 165] on input "Chatang May" at bounding box center [407, 164] width 113 height 17
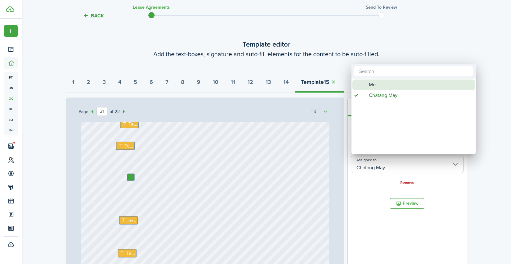
click at [379, 84] on div "Me" at bounding box center [416, 85] width 110 height 11
type input "Me"
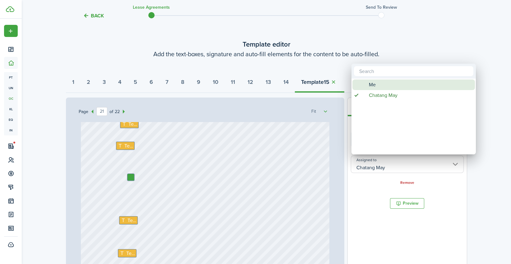
type input "Me"
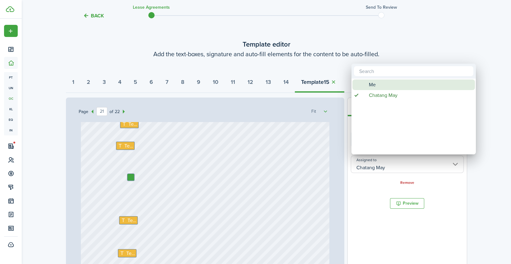
type input "Me"
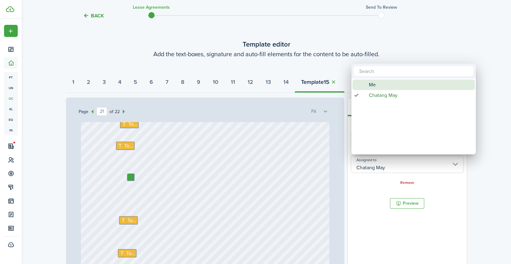
type input "Me"
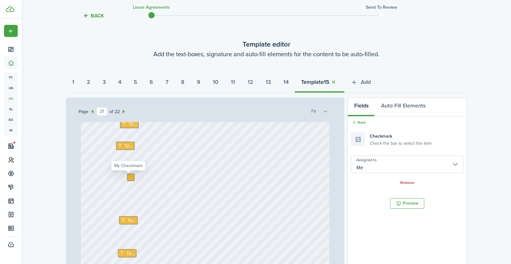
click at [127, 177] on div at bounding box center [130, 177] width 7 height 7
checkbox input "true"
click at [206, 199] on div "Text Text Text Text Text" at bounding box center [205, 183] width 249 height 328
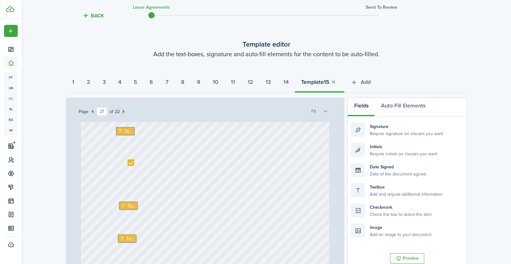
scroll to position [6868, 0]
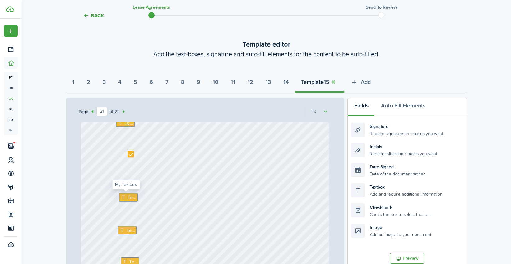
click at [129, 195] on span "Text" at bounding box center [131, 197] width 9 height 7
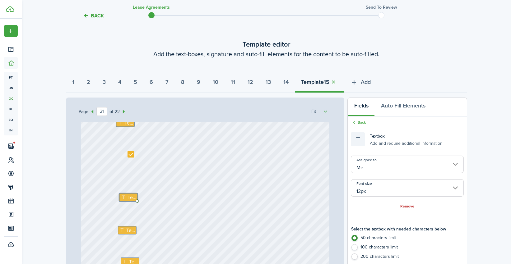
click at [189, 202] on div "Text Text Text Text Text" at bounding box center [205, 160] width 249 height 328
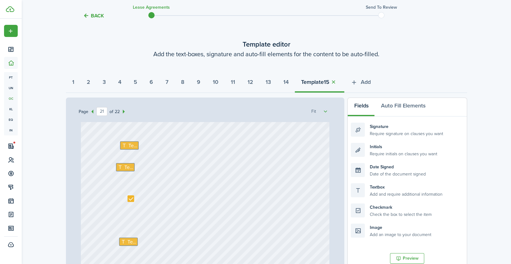
scroll to position [6822, 0]
click at [128, 146] on span "Text" at bounding box center [132, 147] width 9 height 7
click at [125, 169] on span "Text" at bounding box center [128, 168] width 9 height 7
click at [122, 173] on icon at bounding box center [124, 174] width 7 height 5
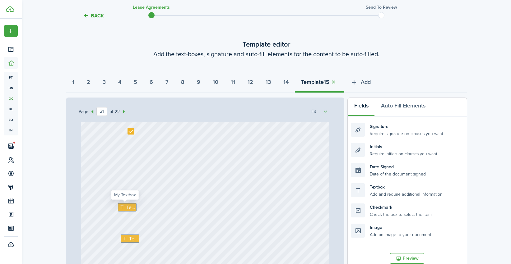
click at [126, 207] on span "Text" at bounding box center [130, 207] width 9 height 7
click at [132, 237] on span "Text" at bounding box center [133, 238] width 9 height 7
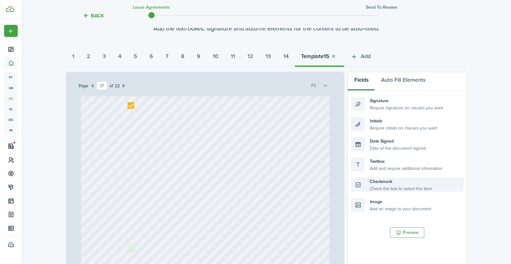
scroll to position [59, 0]
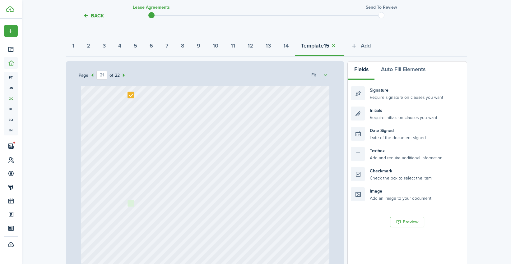
drag, startPoint x: 391, startPoint y: 214, endPoint x: 167, endPoint y: 210, distance: 224.2
click at [167, 210] on div "Page 21 of 22 50% 75% 100% 150% 200% Fit Text Signature Date Signed Text Text S…" at bounding box center [266, 190] width 401 height 258
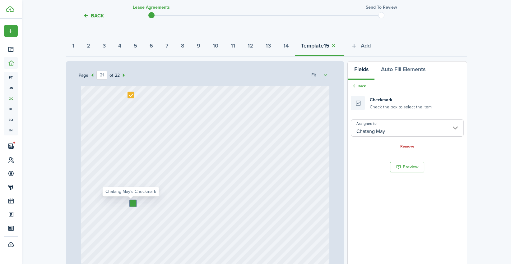
click at [405, 132] on input "Chatang May" at bounding box center [407, 127] width 113 height 17
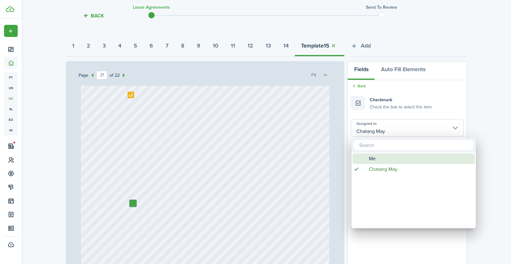
click at [386, 158] on div "Me" at bounding box center [416, 159] width 110 height 11
type input "Me"
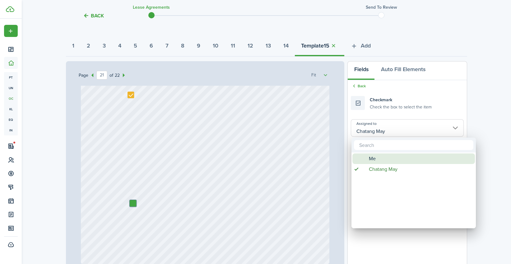
type input "Me"
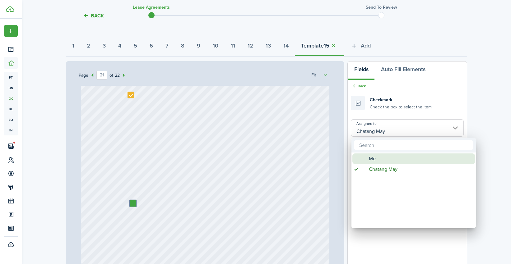
type input "Me"
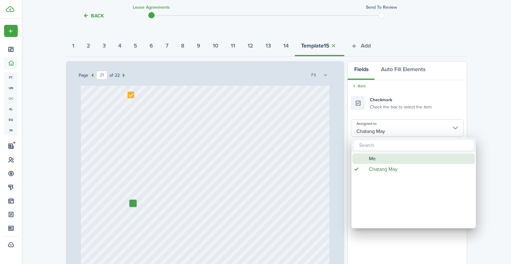
type input "Me"
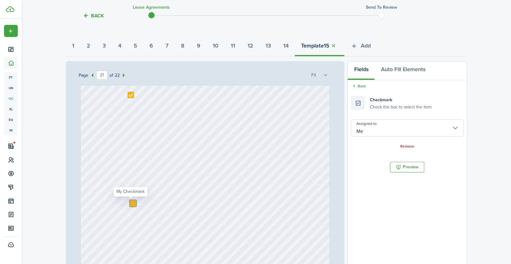
click at [131, 203] on div at bounding box center [133, 203] width 7 height 7
click at [132, 203] on div at bounding box center [133, 203] width 7 height 7
click at [131, 204] on div at bounding box center [133, 203] width 7 height 7
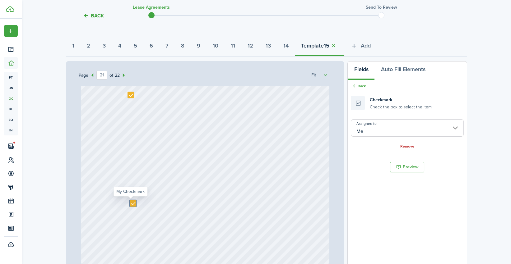
checkbox input "true"
click at [187, 216] on div at bounding box center [205, 101] width 249 height 328
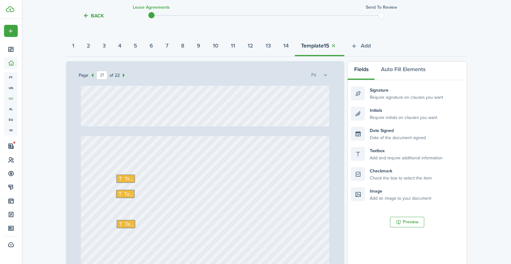
scroll to position [7029, 0]
click at [128, 178] on span "Text" at bounding box center [129, 178] width 9 height 7
click at [130, 195] on span "Text" at bounding box center [128, 193] width 9 height 7
type input "22"
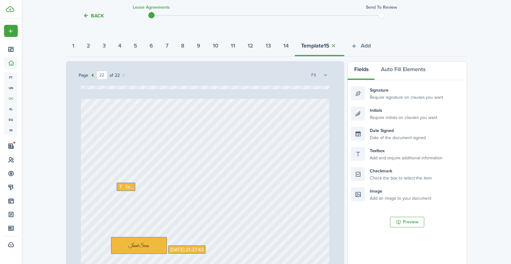
scroll to position [7075, 0]
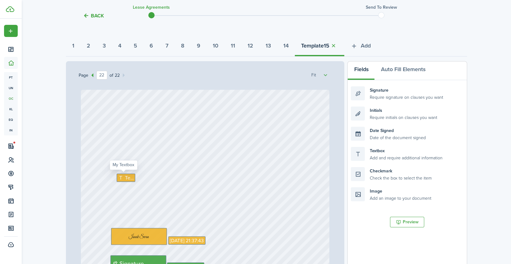
click at [125, 179] on span "Text" at bounding box center [129, 177] width 9 height 7
drag, startPoint x: 400, startPoint y: 175, endPoint x: 169, endPoint y: 183, distance: 230.8
click at [169, 183] on div "Page 22 of 22 50% 75% 100% 150% 200% Fit Signature Date Signed Sep 23, 2025 21:…" at bounding box center [266, 190] width 401 height 258
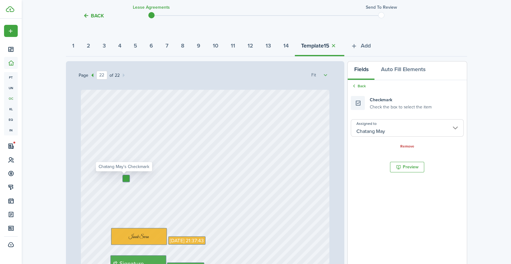
click at [396, 129] on input "Chatang May" at bounding box center [407, 127] width 113 height 17
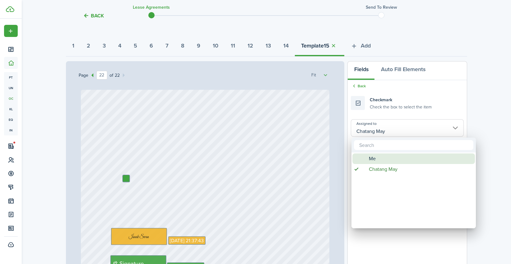
click at [377, 158] on div "Me" at bounding box center [416, 159] width 110 height 11
type input "Me"
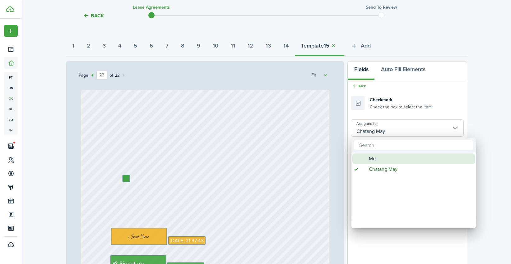
type input "Me"
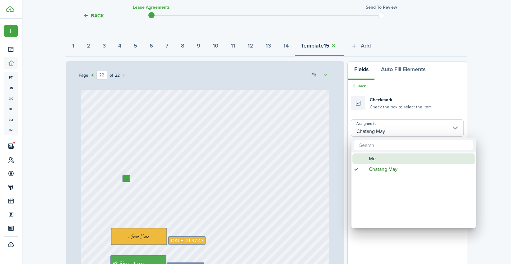
type input "Me"
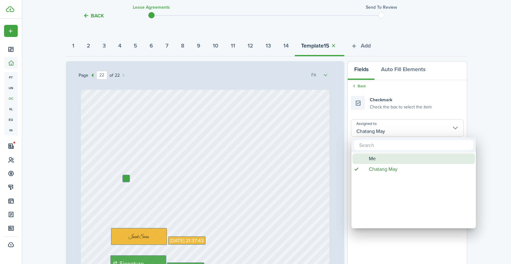
type input "Me"
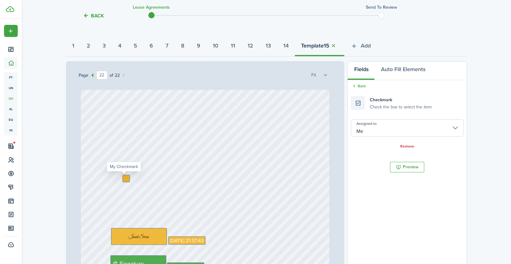
click at [123, 178] on div at bounding box center [126, 178] width 7 height 7
checkbox input "true"
click at [366, 76] on button "Fields" at bounding box center [361, 71] width 27 height 19
click at [354, 87] on icon at bounding box center [354, 86] width 6 height 6
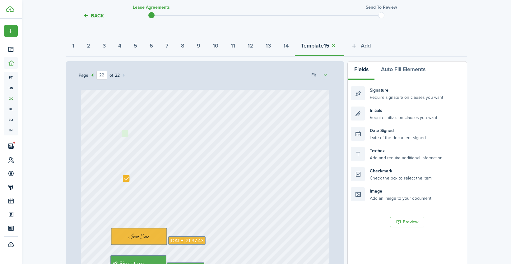
drag, startPoint x: 397, startPoint y: 175, endPoint x: 167, endPoint y: 138, distance: 233.1
click at [167, 138] on div "Page 22 of 22 50% 75% 100% 150% 200% Fit Signature Date Signed Sep 23, 2025 21:…" at bounding box center [266, 190] width 401 height 258
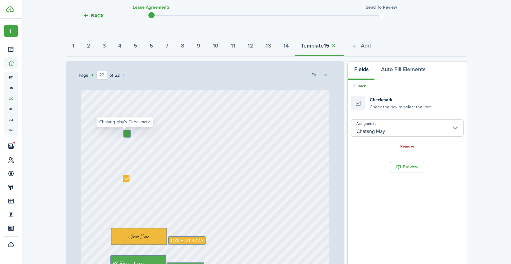
click at [360, 86] on link "Back" at bounding box center [358, 86] width 15 height 6
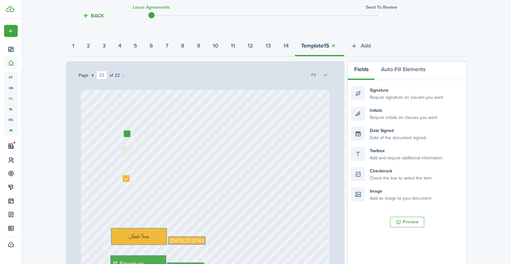
drag, startPoint x: 399, startPoint y: 174, endPoint x: 169, endPoint y: 153, distance: 231.1
click at [169, 153] on div "Page 22 of 22 50% 75% 100% 150% 200% Fit Signature Date Signed Sep 23, 2025 21:…" at bounding box center [266, 190] width 401 height 258
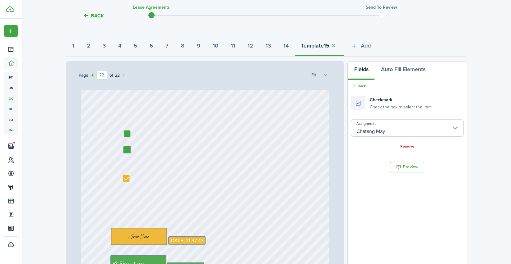
click at [168, 150] on div "Signature Date Signed Sep 23, 2025 21:37:43" at bounding box center [205, 254] width 249 height 328
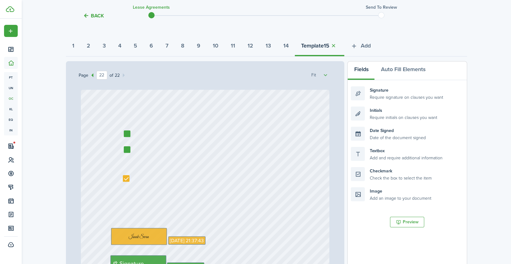
click at [94, 205] on div "Signature Date Signed Sep 23, 2025 21:37:43" at bounding box center [205, 254] width 249 height 328
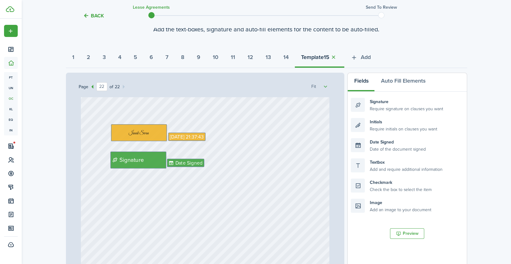
scroll to position [0, 0]
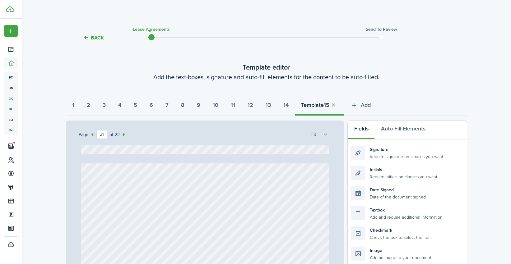
type input "20"
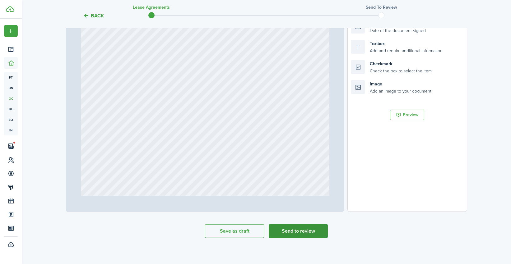
scroll to position [169, 0]
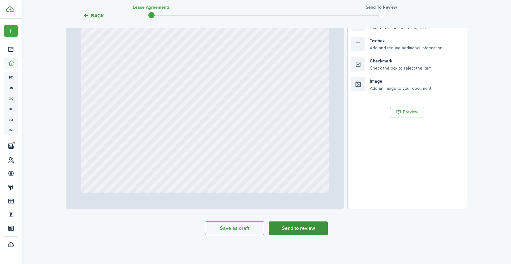
click at [293, 228] on button "Send to review" at bounding box center [298, 229] width 59 height 14
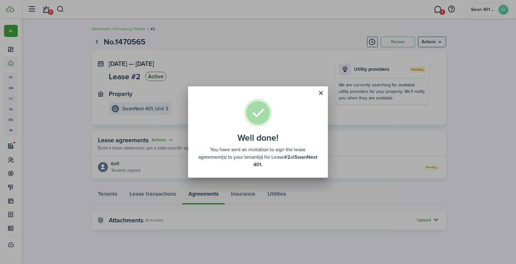
click at [278, 62] on div "Well done! You have sent an invitation to sign the lease agreement(s) to your t…" at bounding box center [258, 132] width 516 height 264
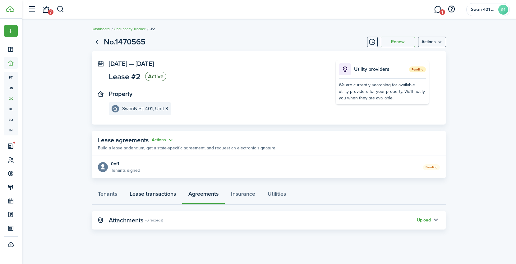
click at [156, 189] on link "Lease transactions" at bounding box center [152, 195] width 59 height 19
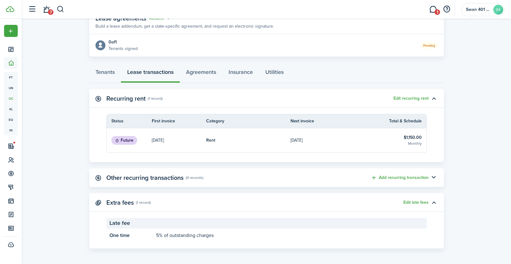
scroll to position [123, 0]
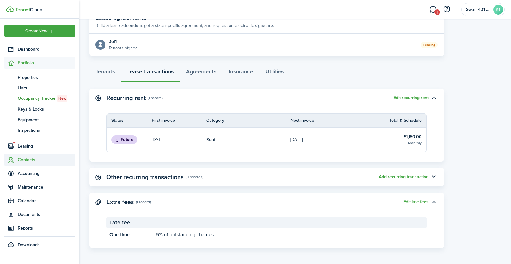
click at [40, 159] on span "Contacts" at bounding box center [47, 160] width 58 height 7
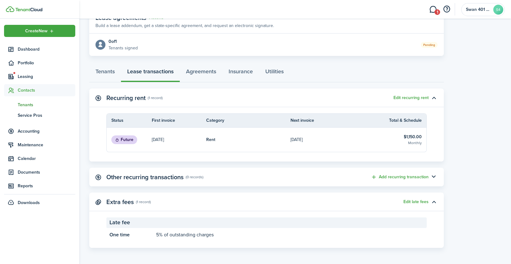
click at [35, 104] on span "Tenants" at bounding box center [47, 105] width 58 height 7
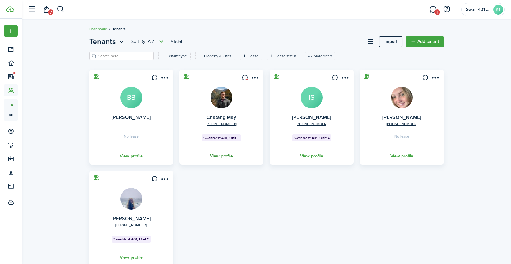
click at [227, 153] on link "View profile" at bounding box center [221, 156] width 86 height 17
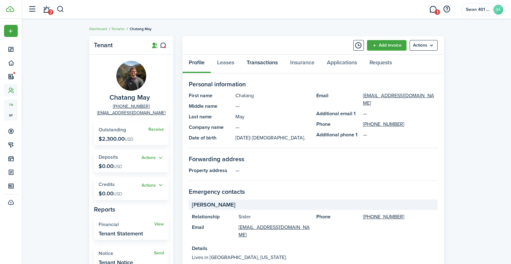
click at [270, 61] on link "Transactions" at bounding box center [262, 64] width 44 height 19
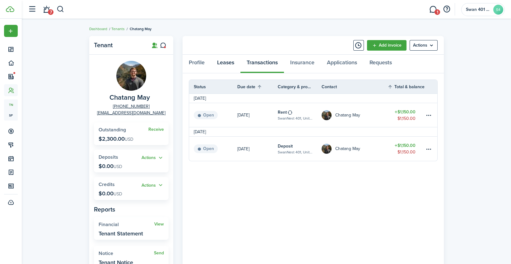
click at [227, 64] on link "Leases" at bounding box center [226, 64] width 30 height 19
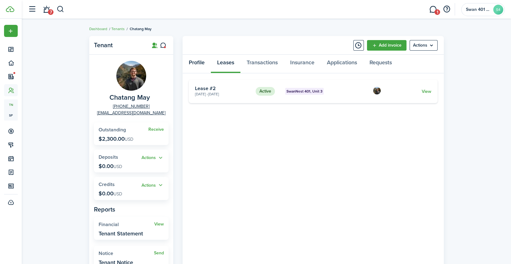
click at [196, 62] on link "Profile" at bounding box center [197, 64] width 28 height 19
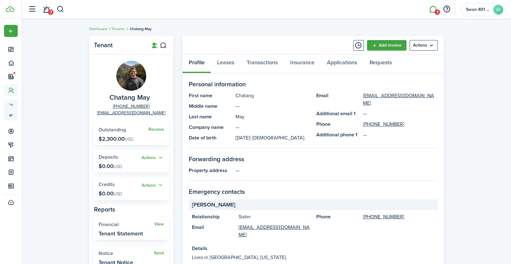
click at [433, 8] on link "1" at bounding box center [433, 10] width 12 height 16
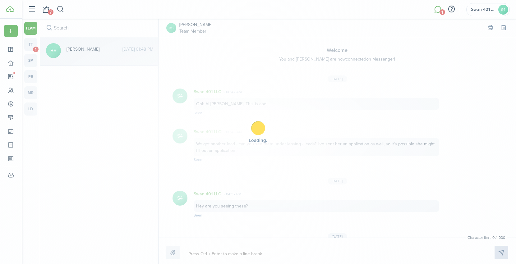
scroll to position [75, 0]
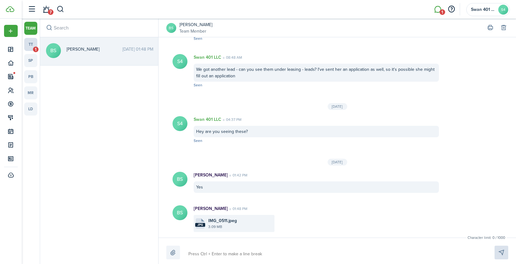
click at [29, 44] on link "tt 1" at bounding box center [30, 44] width 13 height 13
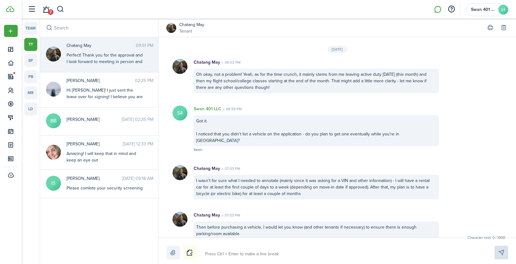
scroll to position [900, 0]
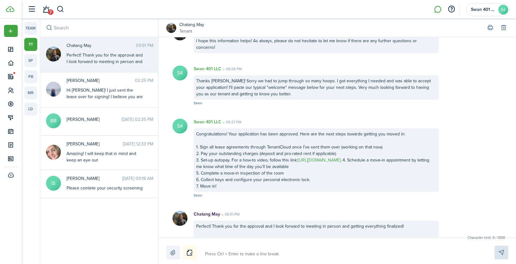
click at [260, 250] on textarea at bounding box center [342, 254] width 279 height 11
type textarea "A"
type textarea "L"
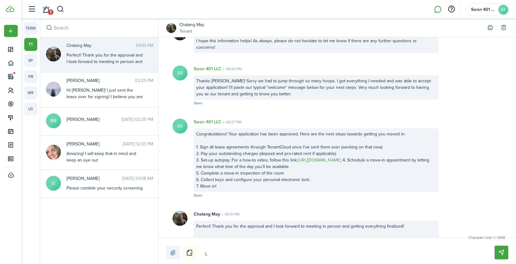
type textarea "Le"
type textarea "Let"
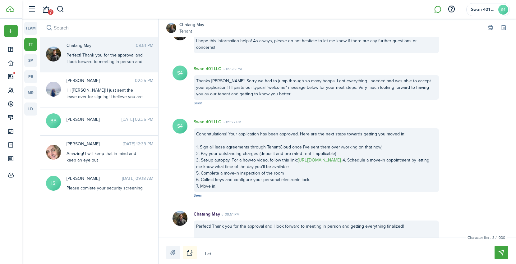
type textarea "Let"
type textarea "Let m"
type textarea "Let me"
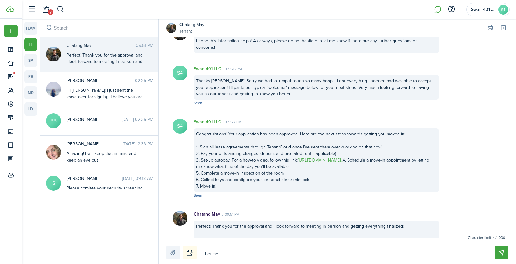
type textarea "Let me"
type textarea "Let me k"
type textarea "Let me kn"
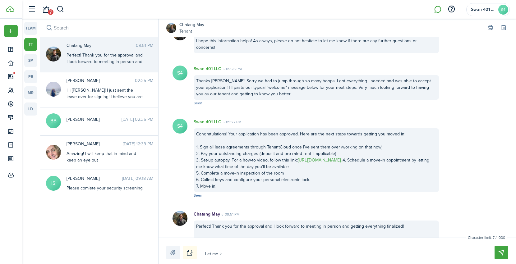
type textarea "Let me kn"
type textarea "Let me kno"
type textarea "Let me know"
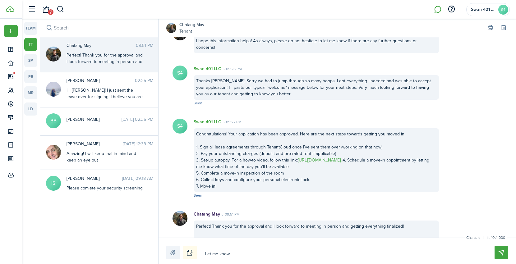
type textarea "Let me know"
type textarea "Let me know i"
type textarea "Let me know if"
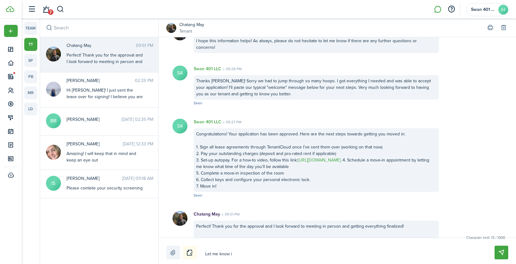
type textarea "Let me know if"
type textarea "Let me know if o"
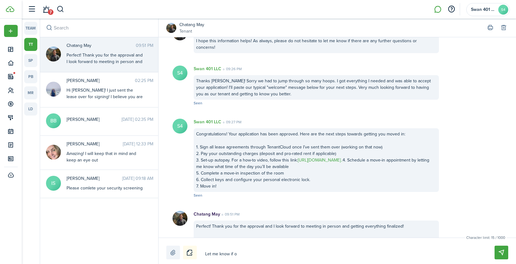
type textarea "Let me know if"
type textarea "Let me know if y"
type textarea "Let me know if yo"
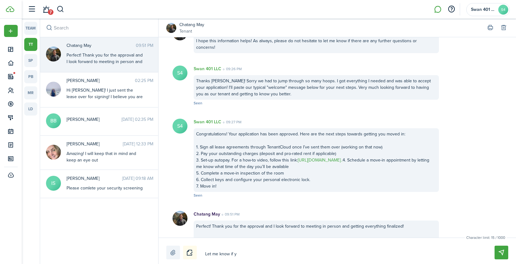
type textarea "Let me know if yo"
type textarea "Let me know if you"
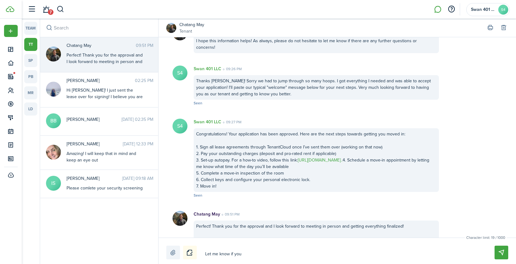
type textarea "Let me know if you h"
type textarea "Let me know if you ha"
type textarea "Let me know if you hav"
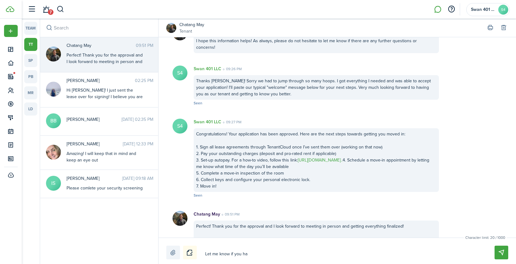
type textarea "Let me know if you hav"
type textarea "Let me know if you have"
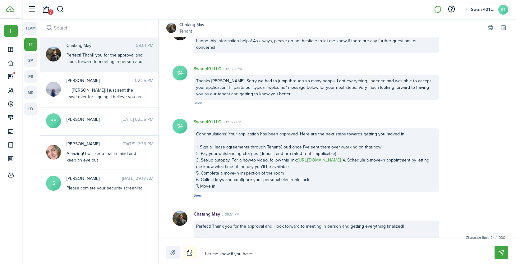
type textarea "Let me know if you have a"
type textarea "Let me know if you have an"
type textarea "Let me know if you have any"
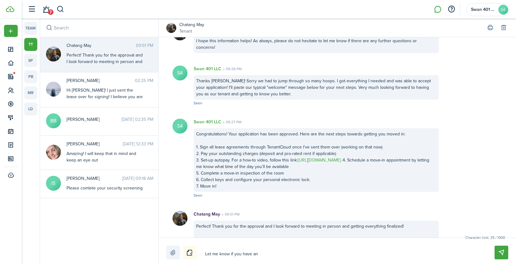
type textarea "Let me know if you have any"
type textarea "Let me know if you have any q"
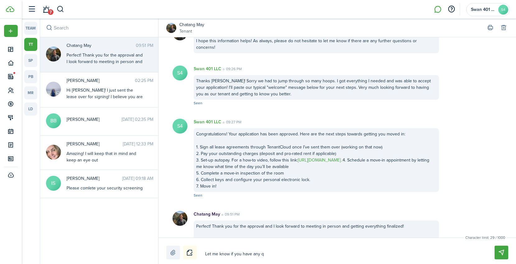
type textarea "Let me know if you have any qu"
type textarea "Let me know if you have any que"
type textarea "Let me know if you have any ques"
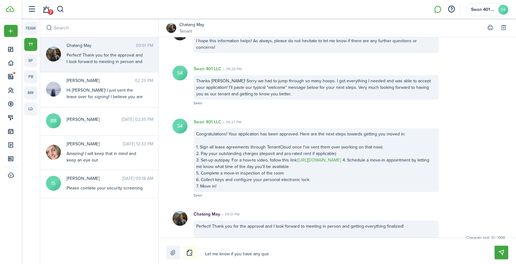
type textarea "Let me know if you have any ques"
type textarea "Let me know if you have any quest"
type textarea "Let me know if you have any questi"
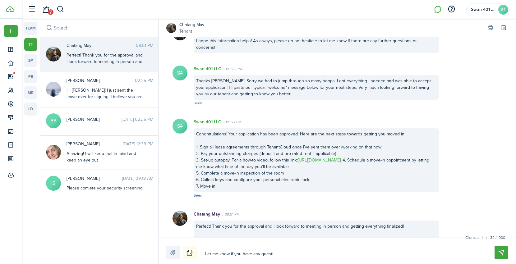
type textarea "Let me know if you have any questio"
type textarea "Let me know if you have any question"
type textarea "Let me know if you have any questions"
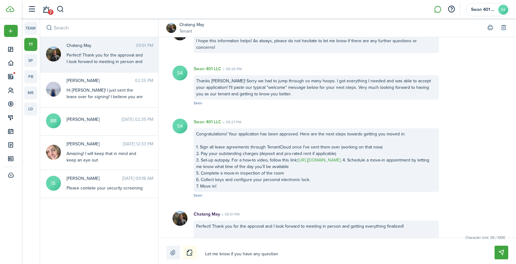
type textarea "Let me know if you have any questions"
type textarea "Let me know if you have any questions a"
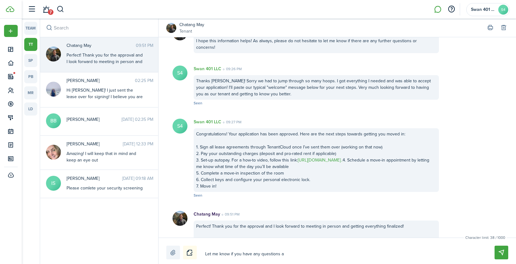
type textarea "Let me know if you have any questions ab"
type textarea "Let me know if you have any questions abo"
type textarea "Let me know if you have any questions abou"
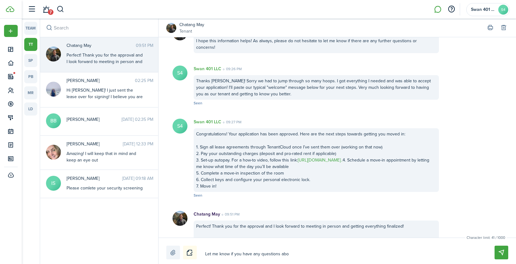
type textarea "Let me know if you have any questions abou"
type textarea "Let me know if you have any questions about"
type textarea "Let me know if you have any questions aboutt"
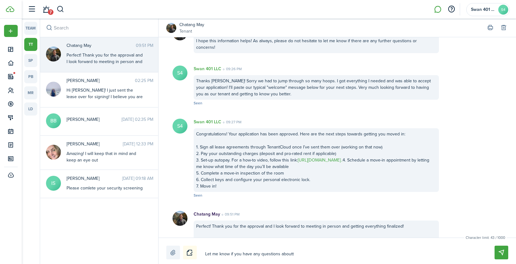
type textarea "Let me know if you have any questions aboutth"
type textarea "Let me know if you have any questions aboutt"
type textarea "Let me know if you have any questions about"
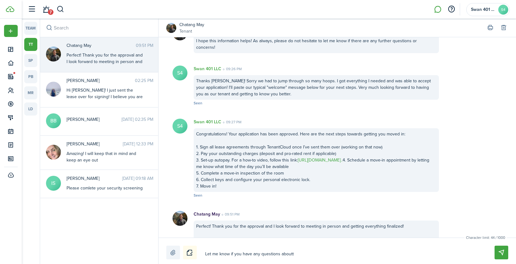
type textarea "Let me know if you have any questions about"
type textarea "Let me know if you have any questions about t"
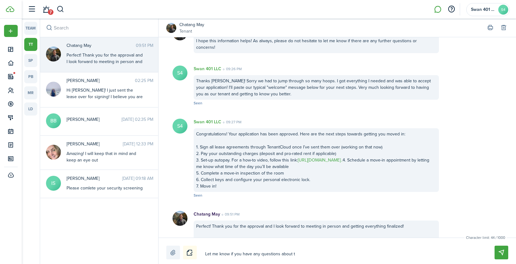
type textarea "Let me know if you have any questions about th"
type textarea "Let me know if you have any questions about the"
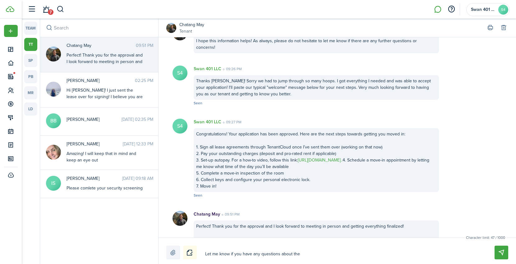
type textarea "Let me know if you have any questions about the"
type textarea "Let me know if you have any questions about the l"
type textarea "Let me know if you have any questions about the le"
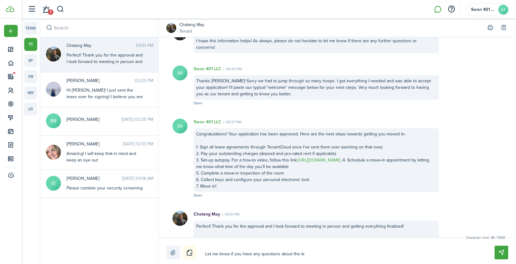
type textarea "Let me know if you have any questions about the lea"
type textarea "Let me know if you have any questions about the leas"
type textarea "Let me know if you have any questions about the leasi"
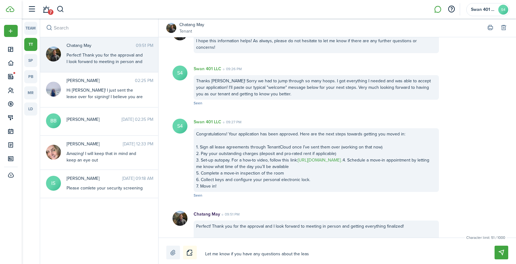
type textarea "Let me know if you have any questions about the leasi"
type textarea "Let me know if you have any questions about the leasin"
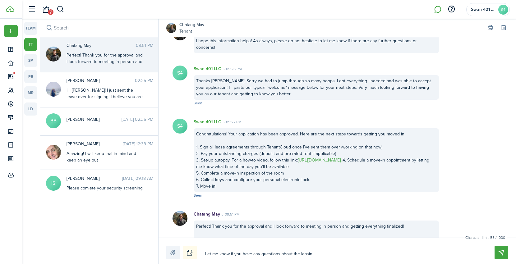
type textarea "Let me know if you have any questions about the leasin"
type textarea "Let me know if you have any questions about the leasing"
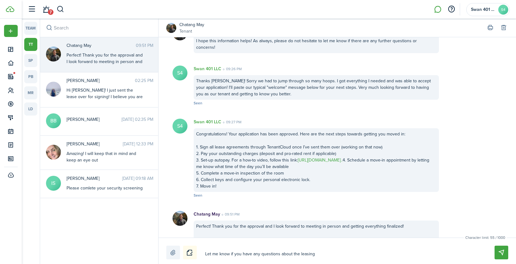
type textarea "Let me know if you have any questions about the leasing"
type textarea "Let me know if you have any questions about the leasing d"
type textarea "Let me know if you have any questions about the leasing do"
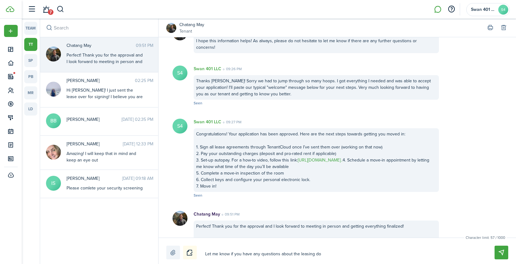
type textarea "Let me know if you have any questions about the leasing doc"
type textarea "Let me know if you have any questions about the leasing docu"
type textarea "Let me know if you have any questions about the leasing docum"
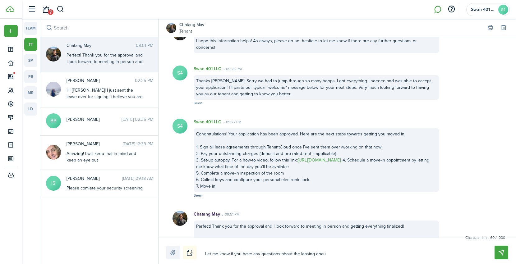
type textarea "Let me know if you have any questions about the leasing docum"
type textarea "Let me know if you have any questions about the leasing docume"
type textarea "Let me know if you have any questions about the leasing documen"
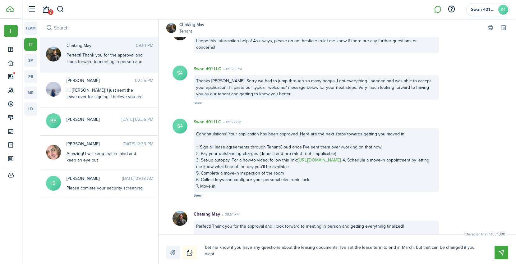
scroll to position [0, 0]
click at [279, 258] on textarea "Let me know if you have any questions about the leasing documents! I've set the…" at bounding box center [342, 251] width 279 height 17
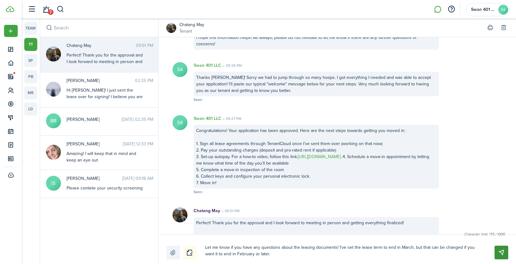
click at [498, 250] on button "Send" at bounding box center [502, 253] width 14 height 14
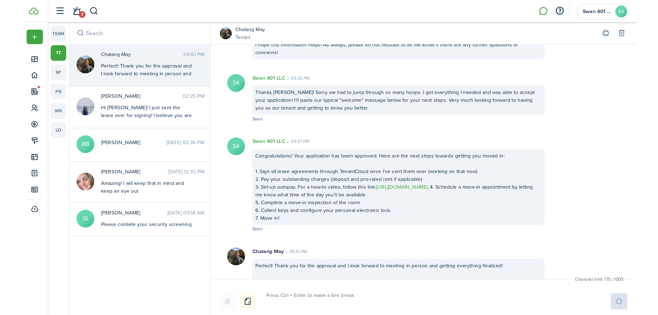
scroll to position [947, 0]
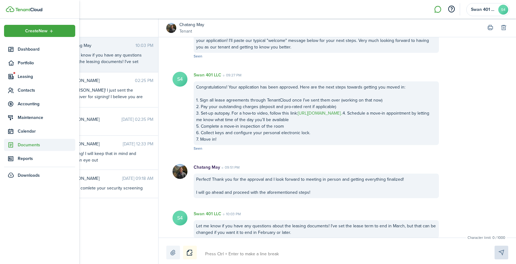
click at [28, 147] on span "Documents" at bounding box center [47, 145] width 58 height 7
click at [40, 170] on span "My templates" at bounding box center [47, 170] width 58 height 7
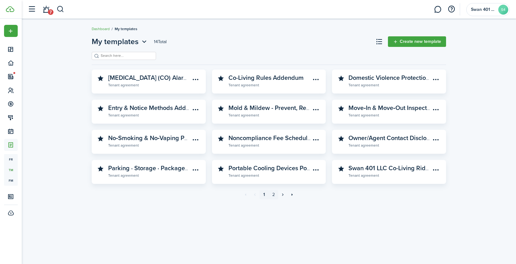
click at [276, 193] on link "2" at bounding box center [273, 194] width 9 height 9
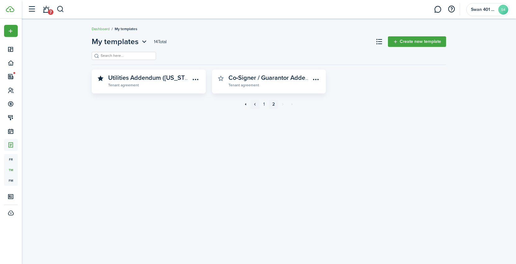
click at [257, 104] on link "«" at bounding box center [254, 104] width 9 height 9
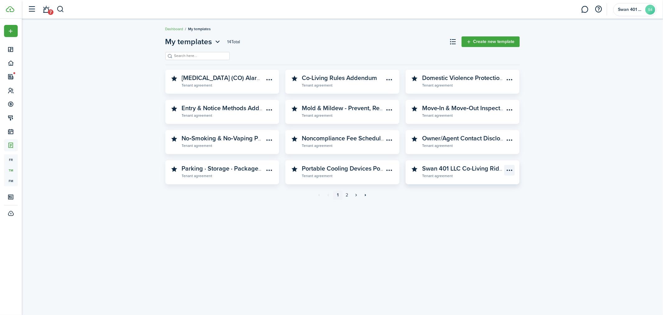
click at [509, 169] on menu-btn-icon "Open menu" at bounding box center [509, 170] width 11 height 11
click at [434, 209] on div "My templates 14 Total Create new template Carbon Monoxide (CO) Alarm - Resident…" at bounding box center [342, 167] width 641 height 268
click at [509, 167] on menu-btn-icon "Open menu" at bounding box center [509, 170] width 11 height 11
click at [511, 171] on div "My templates 14 Total Create new template Carbon Monoxide (CO) Alarm - Resident…" at bounding box center [342, 121] width 641 height 176
click at [468, 169] on widget-stats-description "Swan 401 LLC Co-Living Rider ([US_STATE])" at bounding box center [482, 168] width 121 height 9
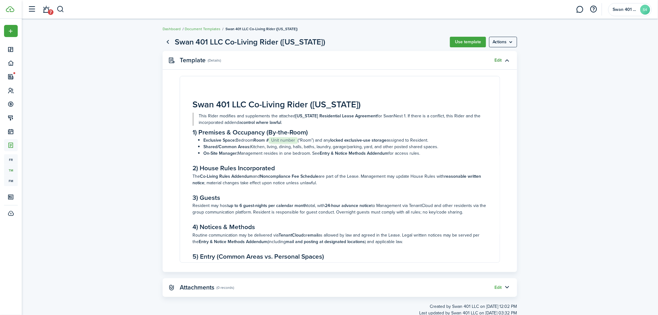
click at [500, 60] on link "Edit" at bounding box center [498, 60] width 7 height 5
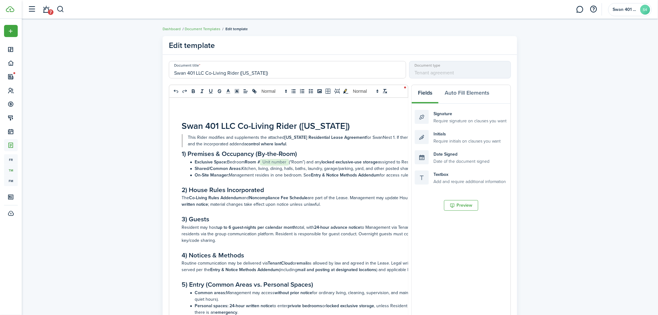
drag, startPoint x: 265, startPoint y: 72, endPoint x: 151, endPoint y: 74, distance: 113.2
click at [151, 74] on div "Edit template Document title Swan 401 LLC Co-Living Rider (Oregon) Document typ…" at bounding box center [340, 229] width 636 height 393
paste input "02_Rider_Co-Living"
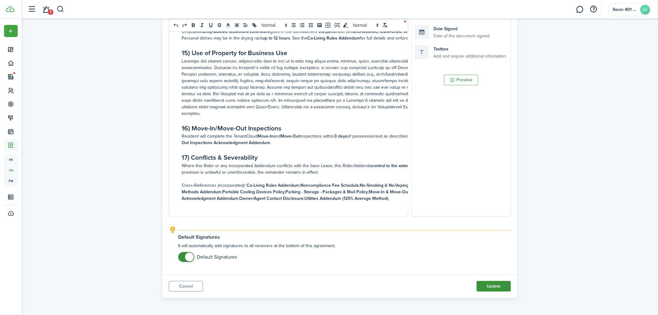
click at [495, 264] on button "Update" at bounding box center [494, 286] width 34 height 11
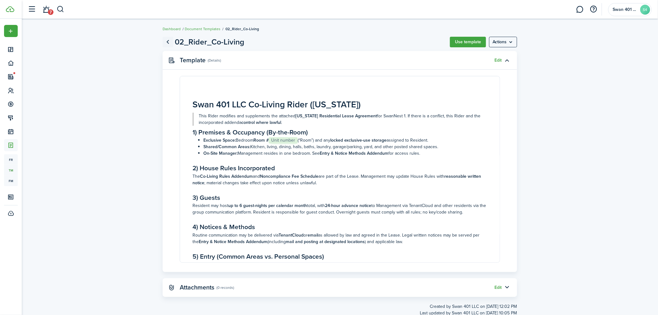
click at [166, 41] on link "Go back" at bounding box center [168, 42] width 11 height 11
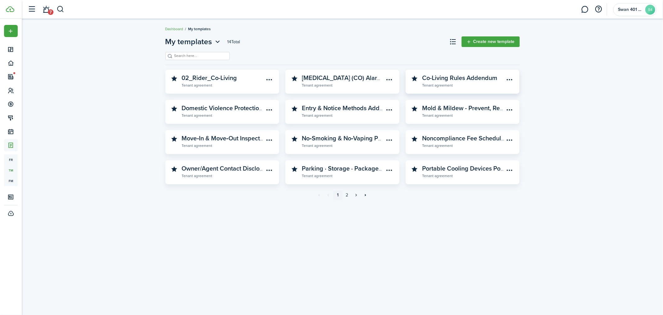
click at [470, 83] on widget-stats-subtitle "Tenant agreement" at bounding box center [463, 85] width 82 height 6
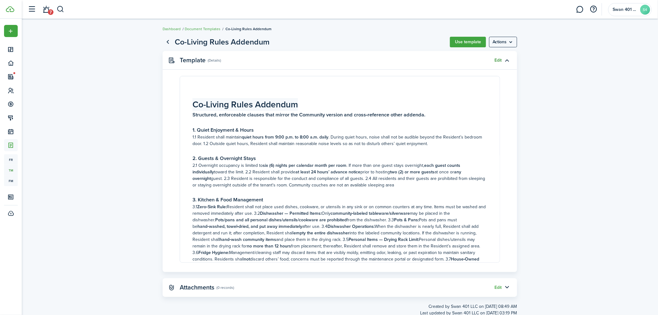
click at [498, 58] on link "Edit" at bounding box center [498, 60] width 7 height 5
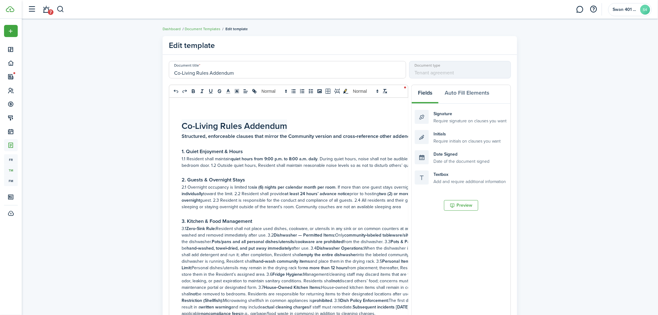
drag, startPoint x: 251, startPoint y: 73, endPoint x: 127, endPoint y: 56, distance: 124.3
click at [127, 56] on div "Edit template Document title Co-Living Rules Addendum Document type Tenant agre…" at bounding box center [340, 229] width 636 height 393
paste input "03_Rules_"
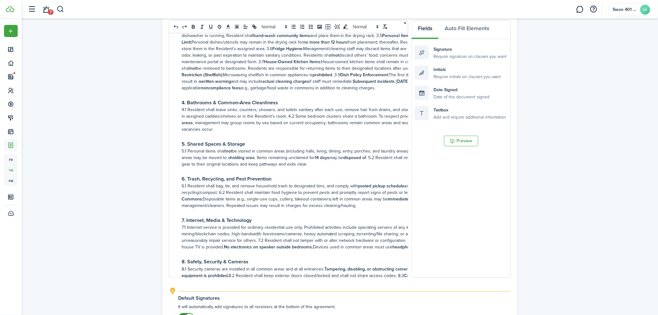
scroll to position [131, 0]
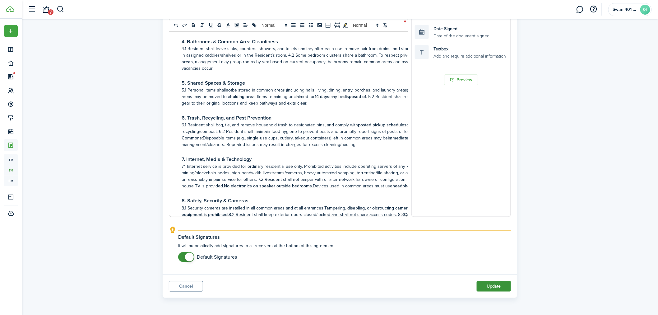
click at [498, 264] on button "Update" at bounding box center [494, 286] width 34 height 11
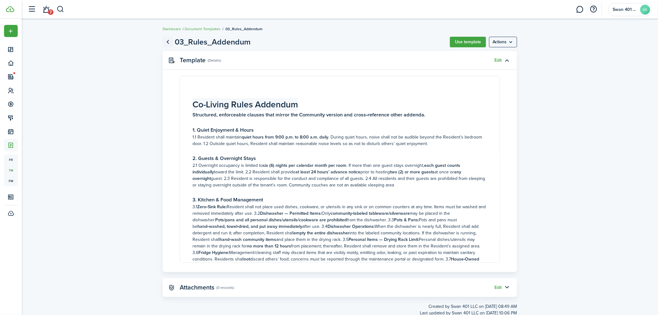
click at [169, 41] on link "Go back" at bounding box center [168, 42] width 11 height 11
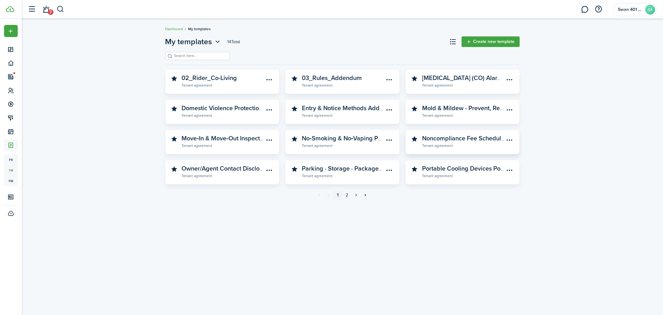
click at [488, 139] on widget-stats-description "Noncompliance Fee Schedule ([US_STATE])" at bounding box center [482, 137] width 121 height 9
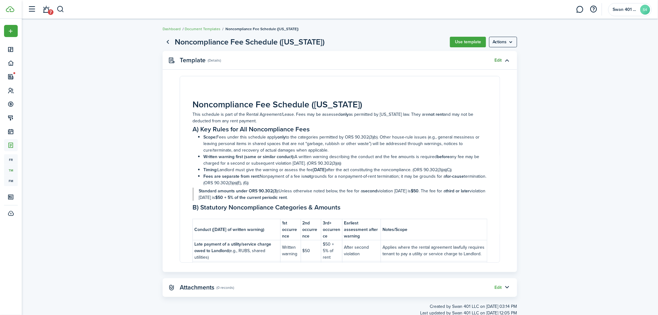
click at [497, 59] on link "Edit" at bounding box center [498, 60] width 7 height 5
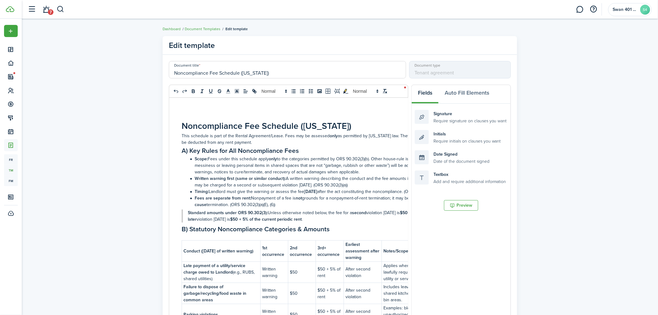
click at [202, 72] on input "Noncompliance Fee Schedule ([US_STATE])" at bounding box center [287, 69] width 237 height 17
paste input "04_Fee_Schedule"
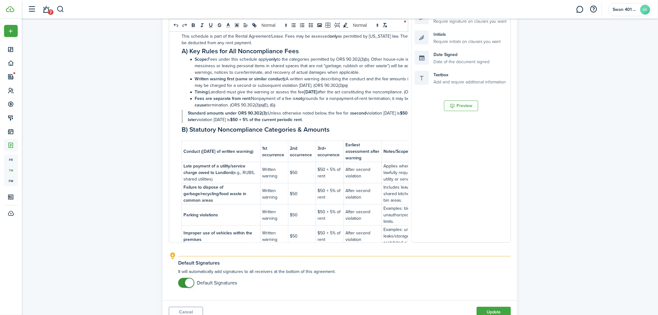
scroll to position [131, 0]
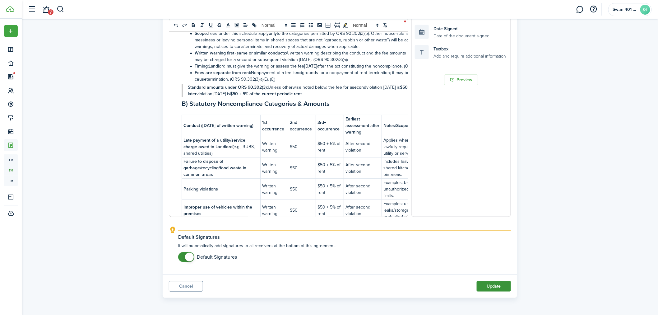
click at [489, 264] on button "Update" at bounding box center [494, 286] width 34 height 11
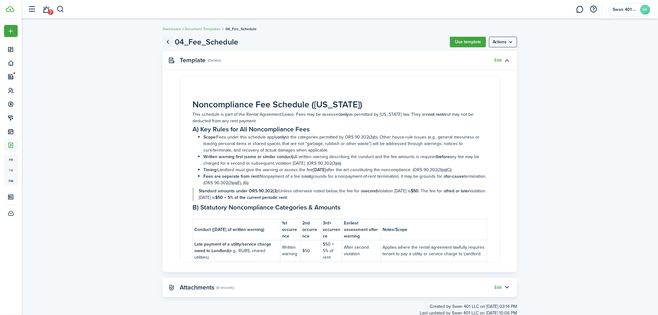
click at [167, 41] on link "Go back" at bounding box center [168, 42] width 11 height 11
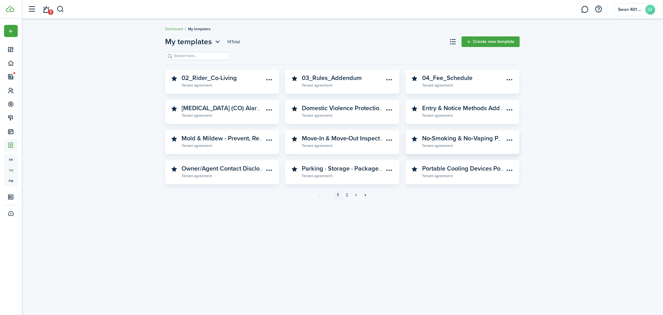
click at [477, 140] on widget-stats-description "No‑Smoking & No‑Vaping Policy Addendum ([US_STATE])" at bounding box center [502, 137] width 160 height 9
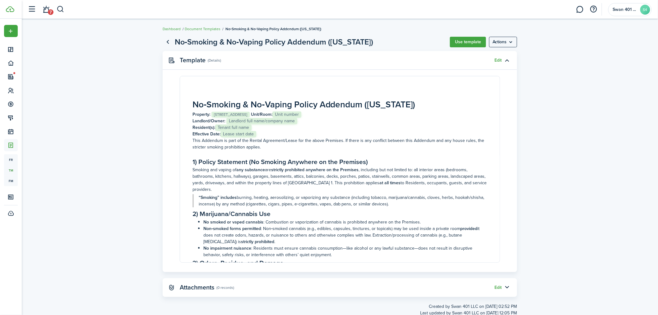
click at [499, 63] on panel-main-header "Template (Details) Edit" at bounding box center [340, 60] width 354 height 19
click at [499, 61] on link "Edit" at bounding box center [498, 60] width 7 height 5
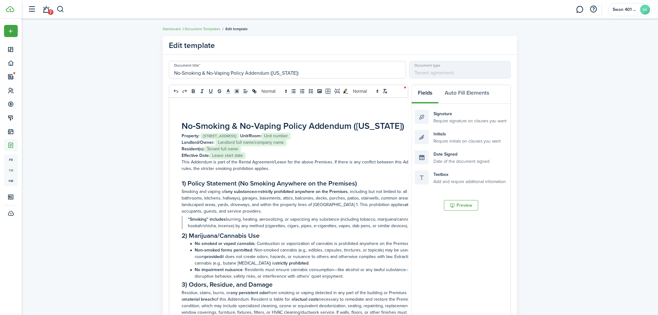
drag, startPoint x: 316, startPoint y: 72, endPoint x: 147, endPoint y: 72, distance: 168.5
click at [147, 72] on div "Edit template Document title No‑Smoking & No‑Vaping Policy Addendum (Oregon) Do…" at bounding box center [340, 229] width 636 height 393
paste input "05_No-Smoking"
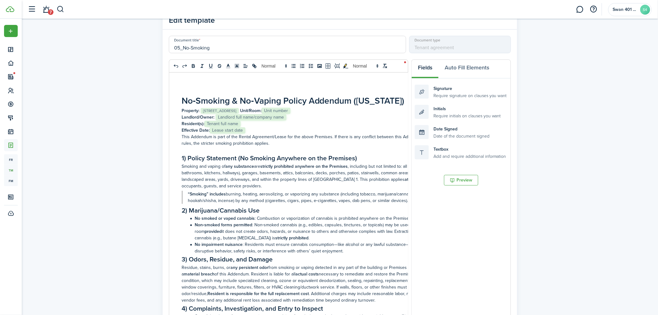
scroll to position [131, 0]
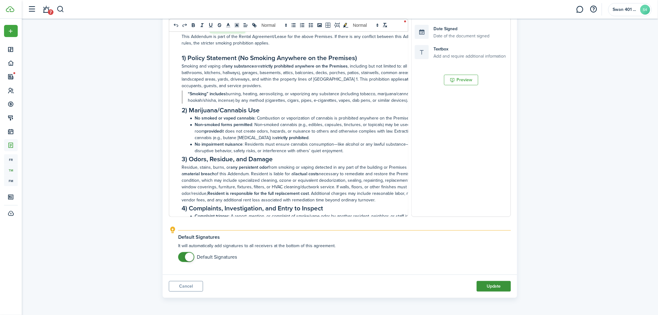
click at [492, 264] on button "Update" at bounding box center [494, 286] width 34 height 11
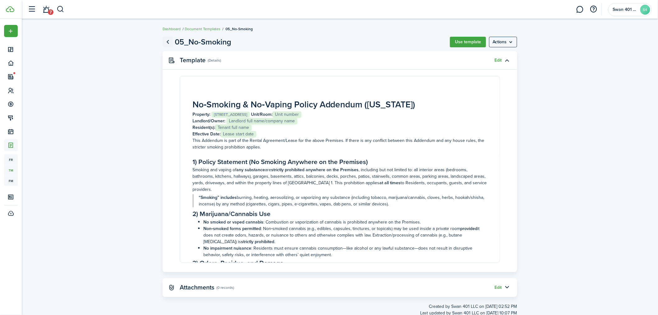
click at [166, 42] on link "Go back" at bounding box center [168, 42] width 11 height 11
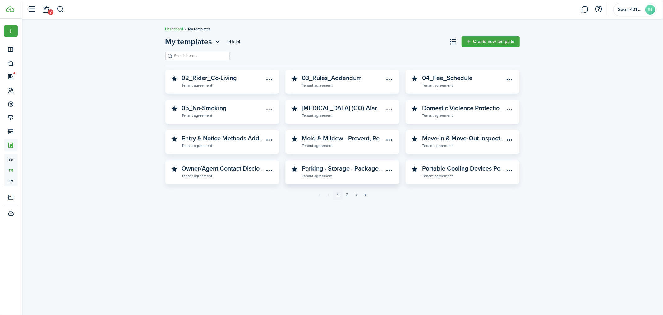
click at [358, 169] on widget-stats-description "Parking · Storage · Packages & Mail Policy" at bounding box center [360, 168] width 117 height 9
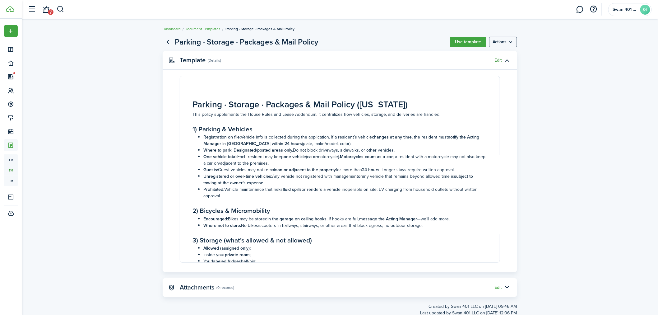
click at [497, 61] on link "Edit" at bounding box center [498, 60] width 7 height 5
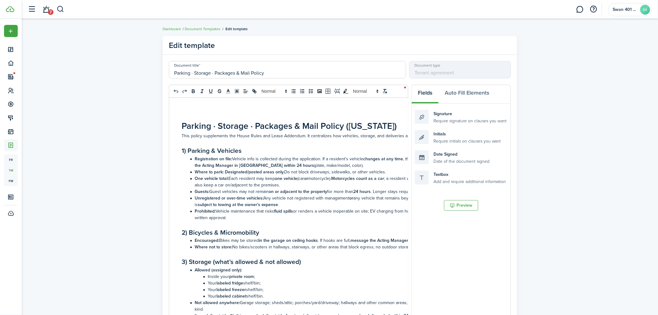
click at [252, 73] on input "Parking · Storage · Packages & Mail Policy" at bounding box center [287, 69] width 237 height 17
paste input "06_Parking_Storage_Packages"
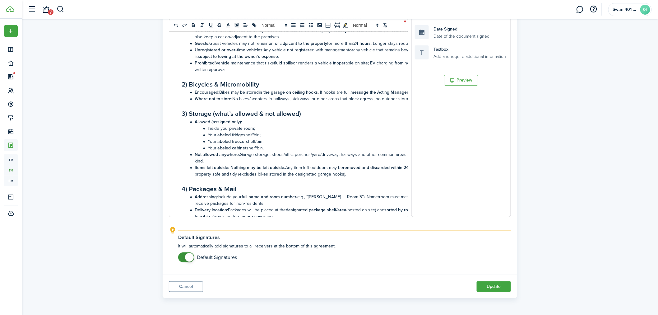
scroll to position [131, 0]
click at [493, 264] on button "Update" at bounding box center [494, 286] width 34 height 11
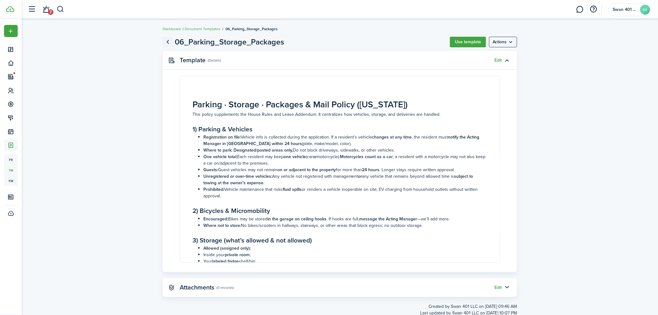
click at [168, 42] on link "Go back" at bounding box center [168, 42] width 11 height 11
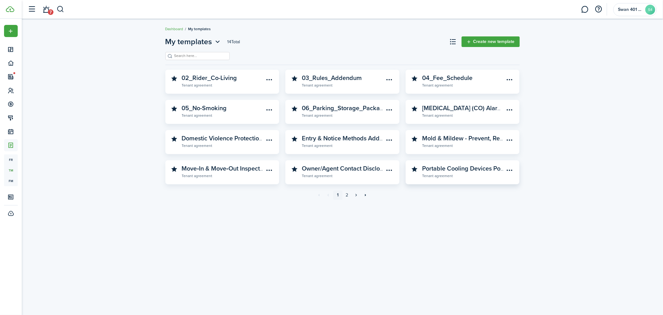
click at [487, 168] on widget-stats-description "Portable Cooling Devices Policy ([US_STATE])" at bounding box center [485, 168] width 126 height 9
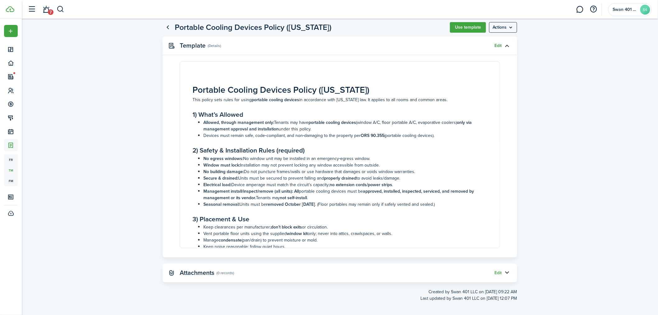
click at [498, 46] on link "Edit" at bounding box center [498, 45] width 7 height 5
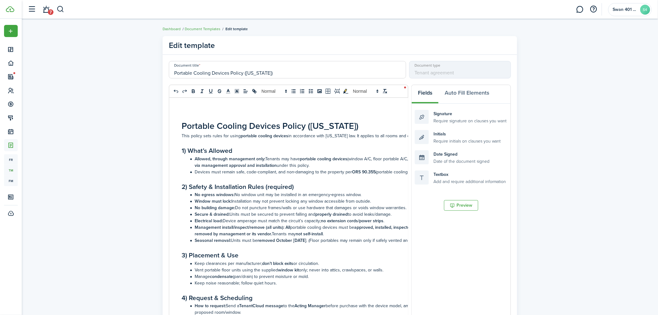
click at [275, 73] on input "Portable Cooling Devices Policy ([US_STATE])" at bounding box center [287, 69] width 237 height 17
paste input "07_Portable_Cooling"
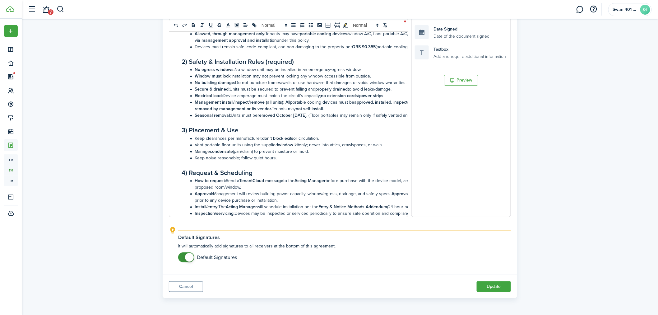
scroll to position [131, 0]
click at [499, 264] on button "Update" at bounding box center [494, 286] width 34 height 11
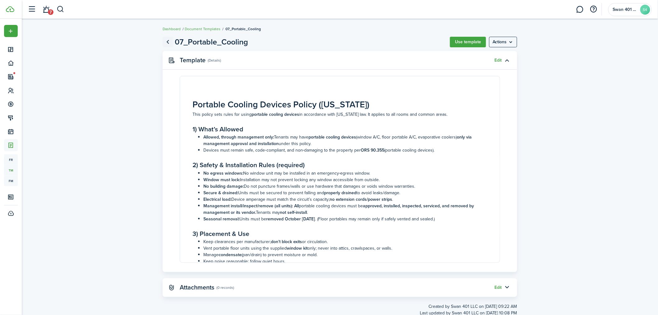
click at [168, 44] on link "Go back" at bounding box center [168, 42] width 11 height 11
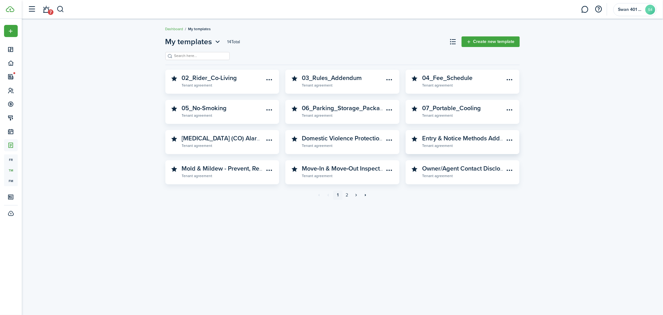
click at [481, 141] on widget-stats-description "Entry & Notice Methods Addendum ([US_STATE])" at bounding box center [489, 137] width 135 height 9
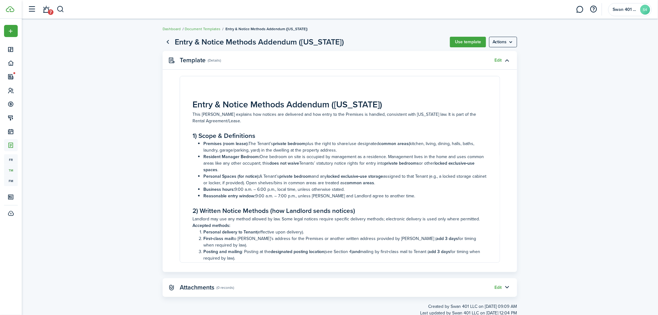
click at [499, 64] on panel-main-header "Template (Details) Edit" at bounding box center [340, 60] width 354 height 19
click at [502, 60] on button "button" at bounding box center [507, 60] width 11 height 11
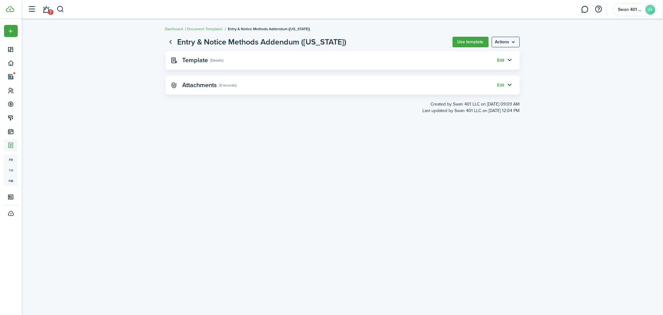
click at [501, 60] on link "Edit" at bounding box center [500, 60] width 7 height 5
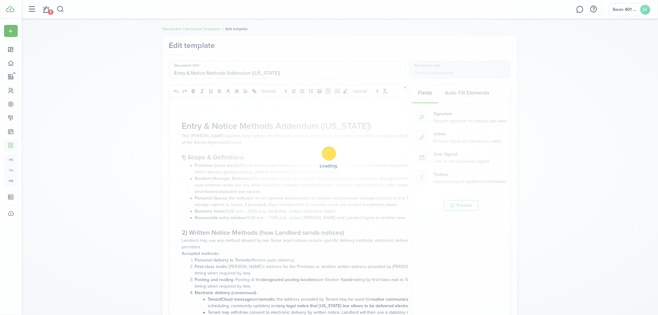
click at [224, 72] on input "Entry & Notice Methods Addendum ([US_STATE])" at bounding box center [287, 69] width 237 height 17
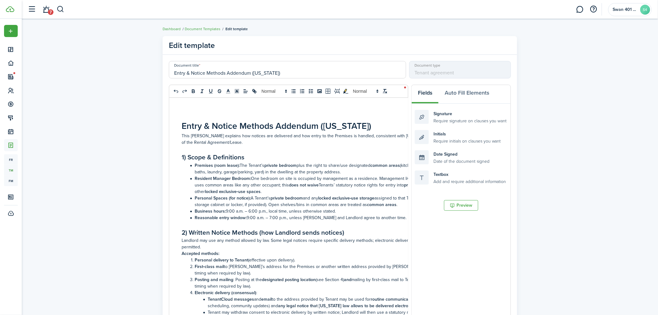
click at [224, 72] on input "Entry & Notice Methods Addendum ([US_STATE])" at bounding box center [287, 69] width 237 height 17
paste input "08_Entry_Notice_Methods"
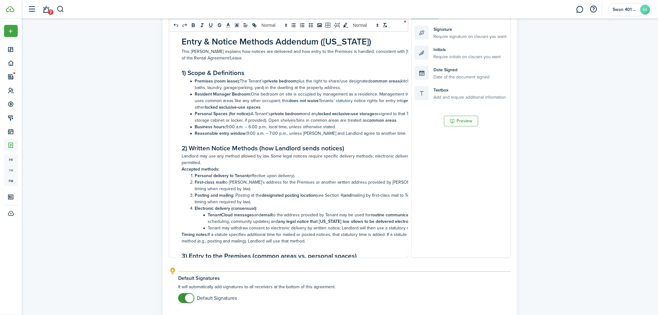
scroll to position [131, 0]
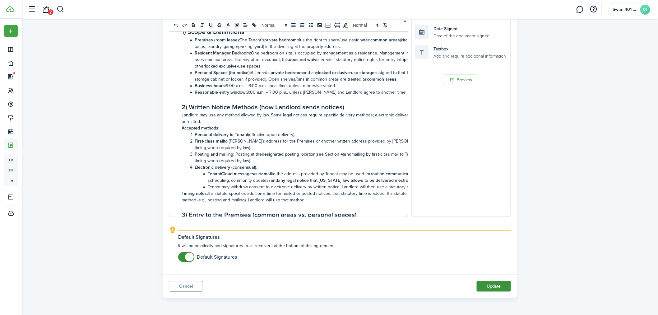
click at [496, 264] on button "Update" at bounding box center [494, 286] width 34 height 11
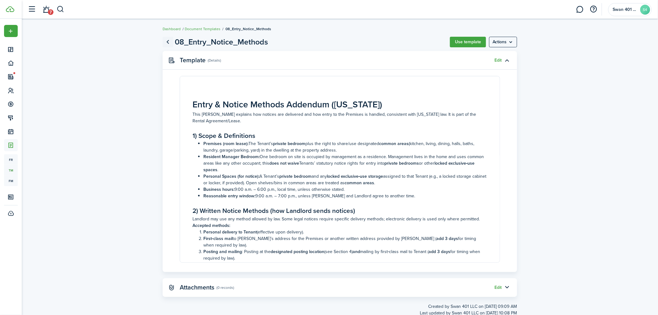
click at [169, 37] on link "Go back" at bounding box center [168, 42] width 11 height 11
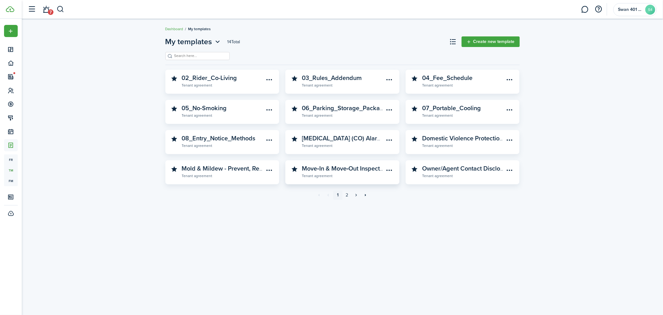
click at [356, 170] on widget-stats-description "Move‑In & Move‑Out Inspections Acknowledgment Addendum ([US_STATE])" at bounding box center [407, 168] width 210 height 9
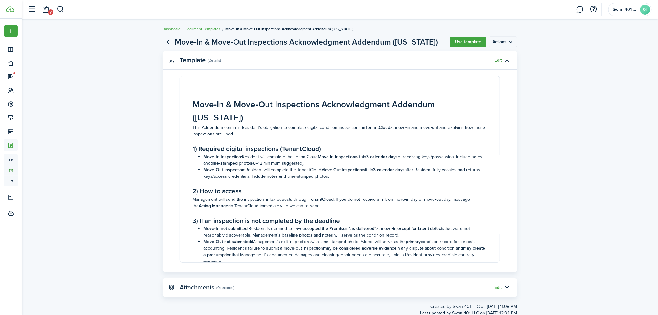
click at [501, 59] on link "Edit" at bounding box center [498, 60] width 7 height 5
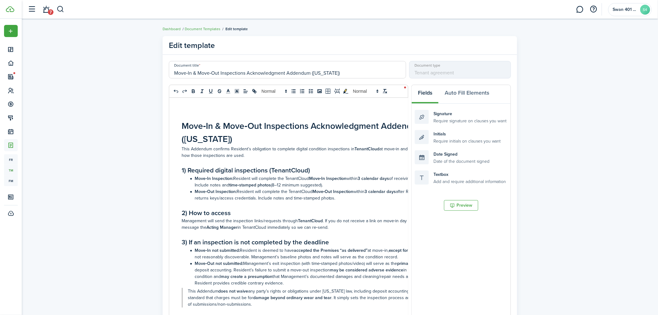
click at [287, 72] on input "Move‑In & Move‑Out Inspections Acknowledgment Addendum ([US_STATE])" at bounding box center [287, 69] width 237 height 17
paste input "09_Inspections_Acknowledgment"
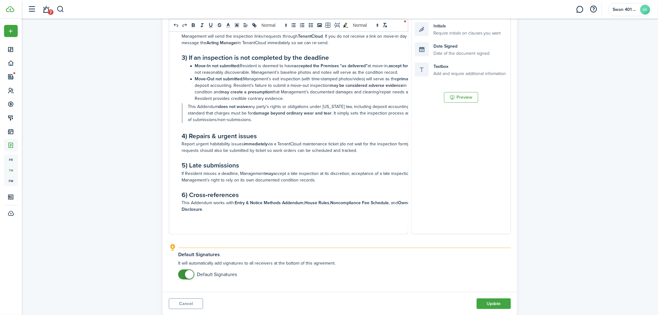
scroll to position [131, 0]
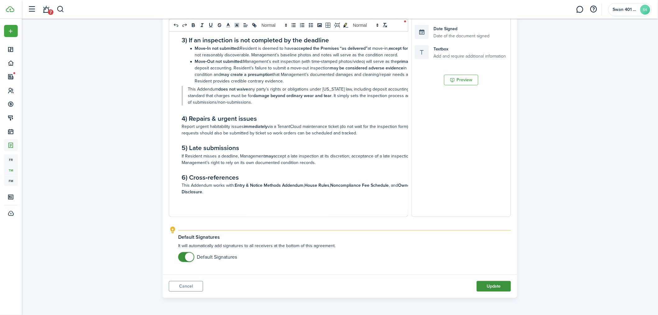
click at [502, 264] on button "Update" at bounding box center [494, 286] width 34 height 11
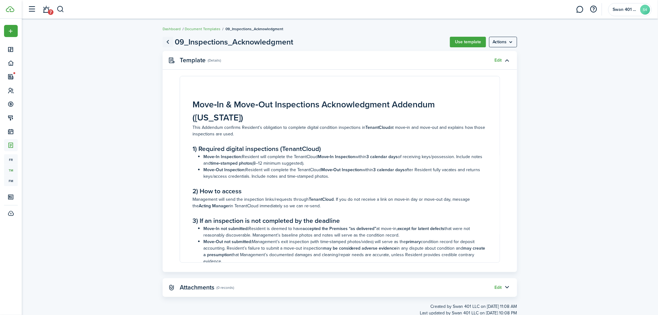
click at [164, 41] on link "Go back" at bounding box center [168, 42] width 11 height 11
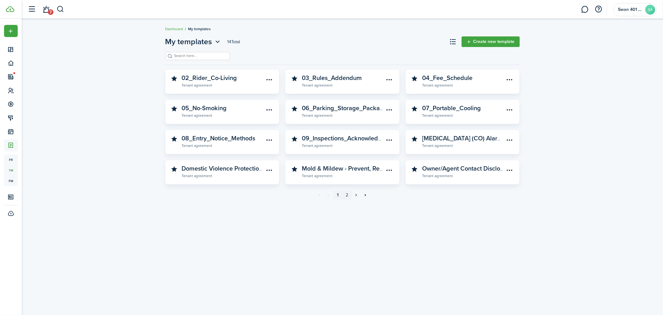
click at [346, 193] on link "2" at bounding box center [347, 194] width 9 height 9
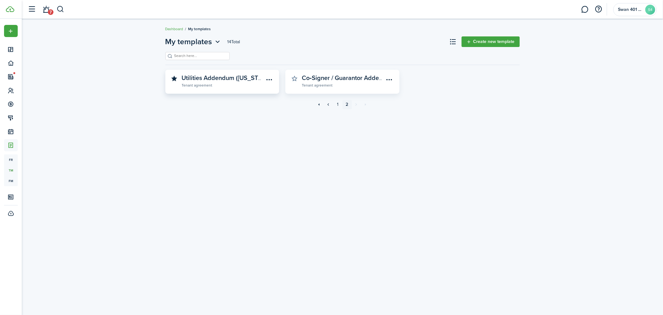
click at [244, 78] on widget-stats-description "Utilities Addendum ([US_STATE]) — 125% Average Method" at bounding box center [263, 77] width 162 height 9
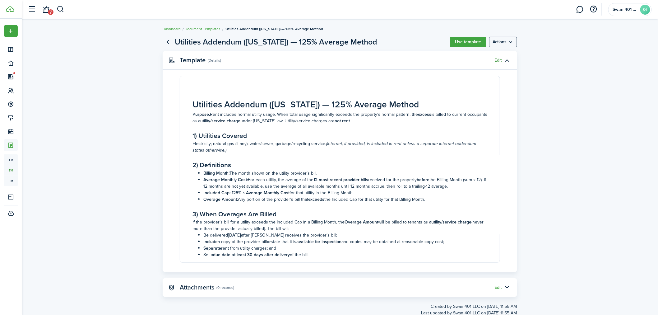
click at [501, 59] on link "Edit" at bounding box center [498, 60] width 7 height 5
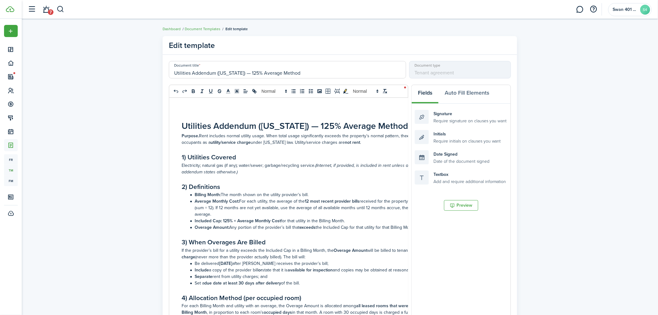
click at [209, 71] on input "Utilities Addendum ([US_STATE]) — 125% Average Method" at bounding box center [287, 69] width 237 height 17
paste input "10_Utilities_125pct"
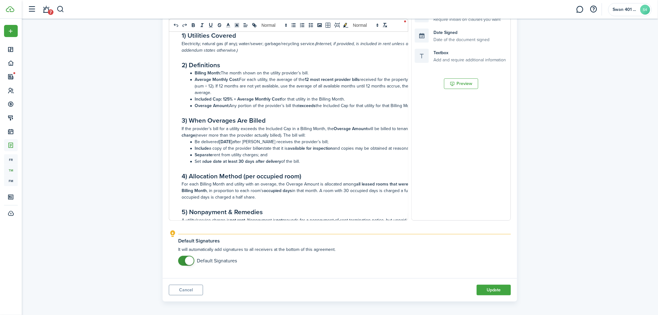
scroll to position [131, 0]
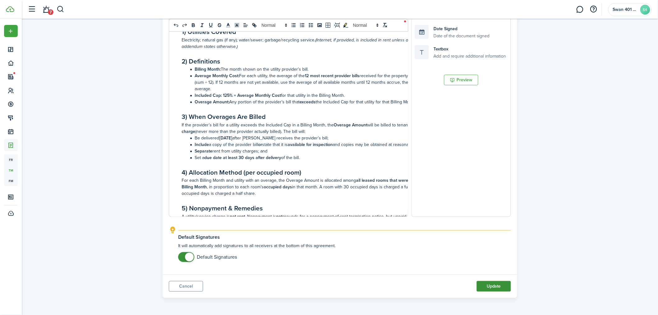
click at [500, 264] on button "Update" at bounding box center [494, 286] width 34 height 11
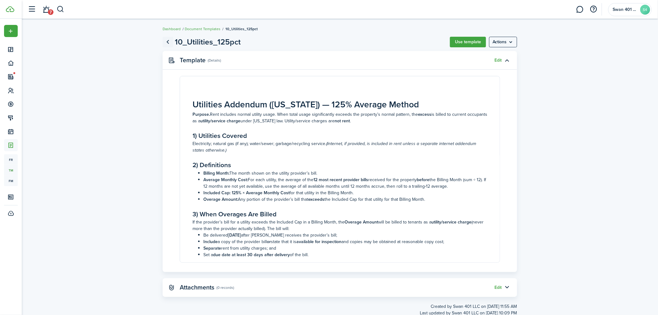
click at [167, 43] on link "Go back" at bounding box center [168, 42] width 11 height 11
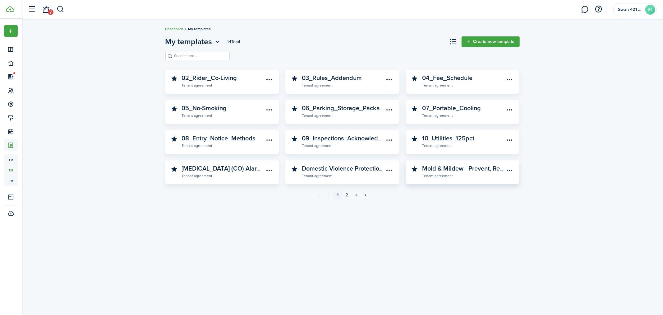
click at [479, 169] on widget-stats-description "Mold & Mildew - Prevent, Report, Clean" at bounding box center [476, 168] width 108 height 9
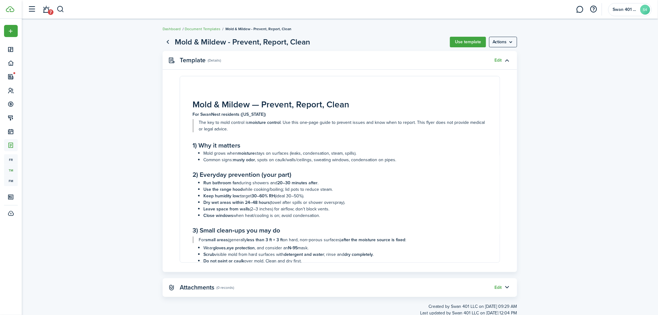
click at [502, 61] on accordion-icon at bounding box center [507, 60] width 11 height 11
click at [500, 61] on link "Edit" at bounding box center [498, 60] width 7 height 5
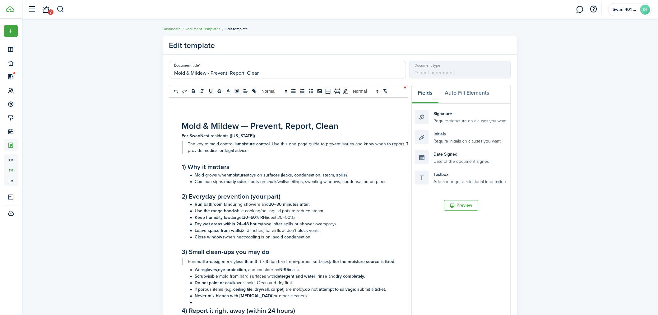
click at [273, 75] on input "Mold & Mildew - Prevent, Report, Clean" at bounding box center [287, 69] width 237 height 17
paste input "11_Mold_Mildew_Flyer"
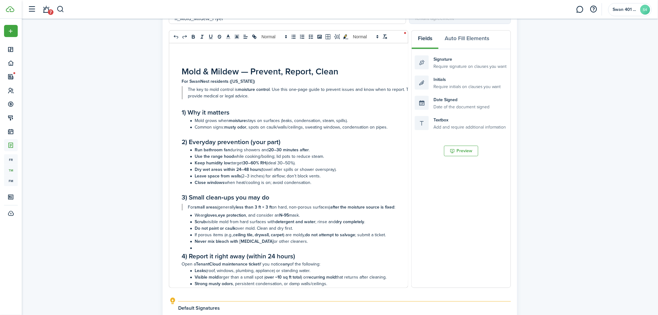
scroll to position [131, 0]
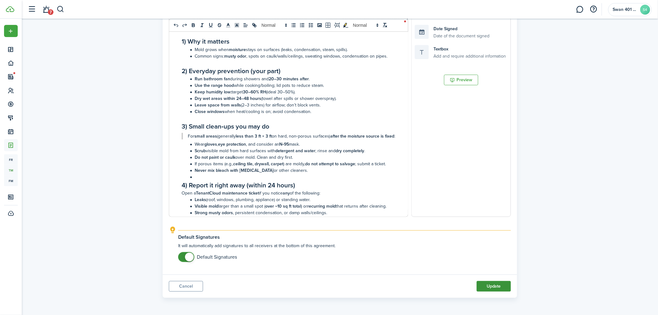
click at [488, 264] on button "Update" at bounding box center [494, 286] width 34 height 11
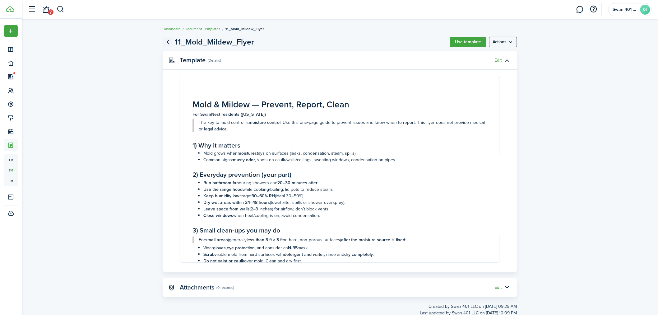
click at [167, 40] on link "Go back" at bounding box center [168, 42] width 11 height 11
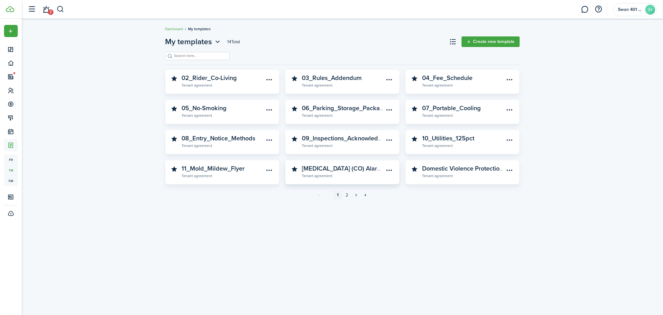
click at [337, 169] on widget-stats-description "[MEDICAL_DATA] (CO) Alarm - Resident Instructions ([US_STATE])" at bounding box center [392, 168] width 181 height 9
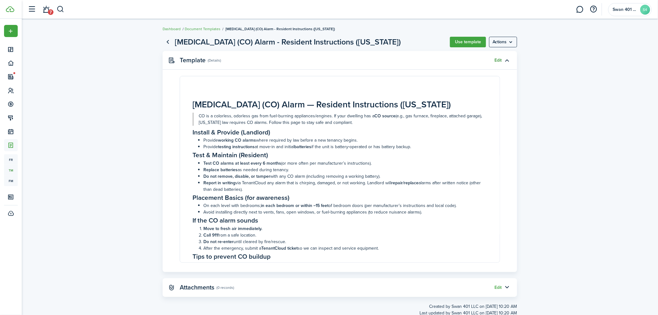
click at [500, 59] on link "Edit" at bounding box center [498, 60] width 7 height 5
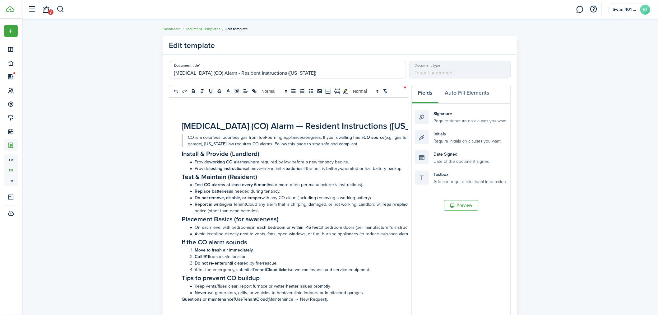
click at [213, 73] on input "[MEDICAL_DATA] (CO) Alarm - Resident Instructions ([US_STATE])" at bounding box center [287, 69] width 237 height 17
paste input "12_CO_Alarm_OnePager"
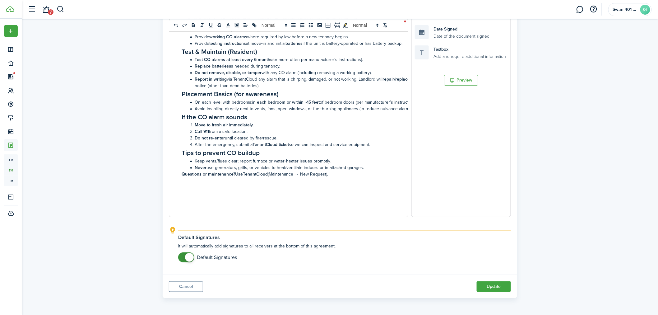
scroll to position [131, 0]
click at [493, 264] on button "Update" at bounding box center [494, 286] width 34 height 11
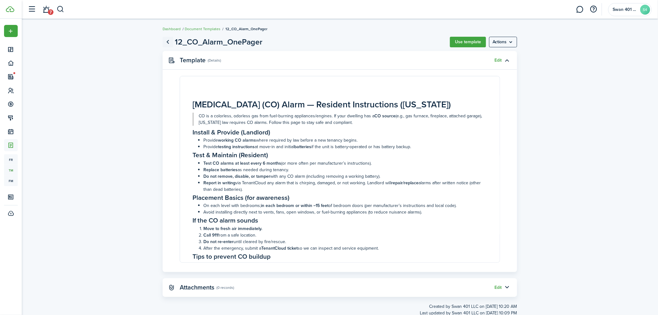
click at [169, 42] on link "Go back" at bounding box center [168, 42] width 11 height 11
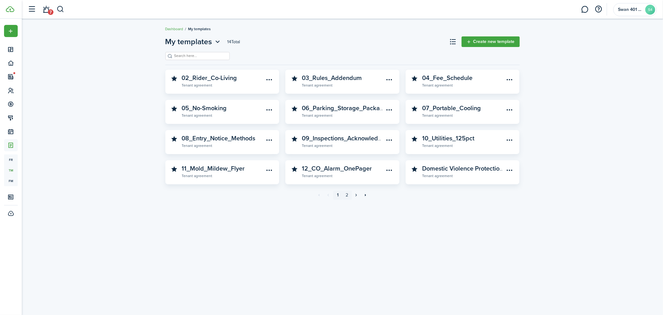
click at [350, 195] on link "2" at bounding box center [347, 194] width 9 height 9
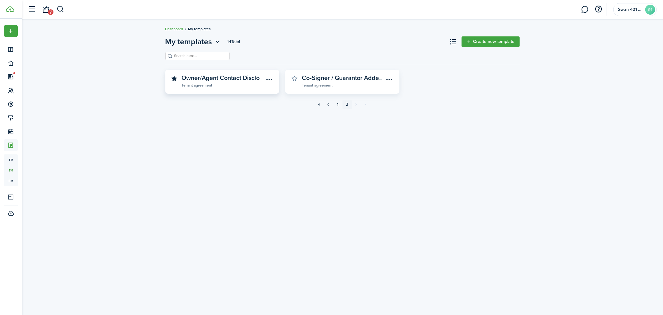
click at [235, 82] on widget-stats-description "Owner/Agent Contact Disclosure - Swan 401 LLC (Tenant Notices)" at bounding box center [271, 77] width 179 height 9
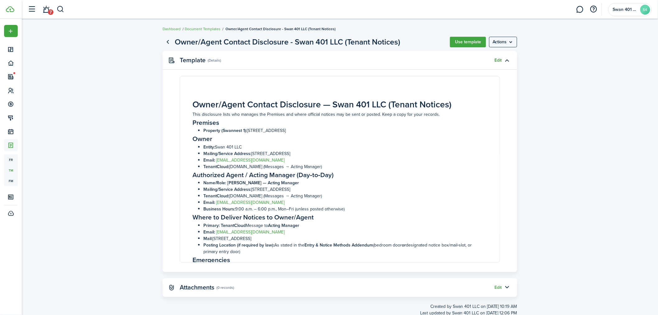
click at [497, 58] on link "Edit" at bounding box center [498, 60] width 7 height 5
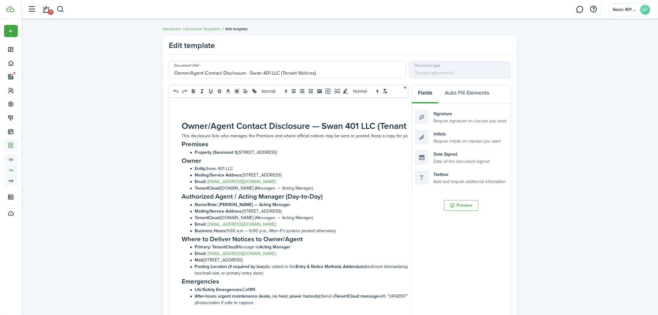
click at [213, 73] on input "Owner/Agent Contact Disclosure - Swan 401 LLC (Tenant Notices)" at bounding box center [287, 69] width 237 height 17
paste input "13_Owner_Agent_Disclosure"
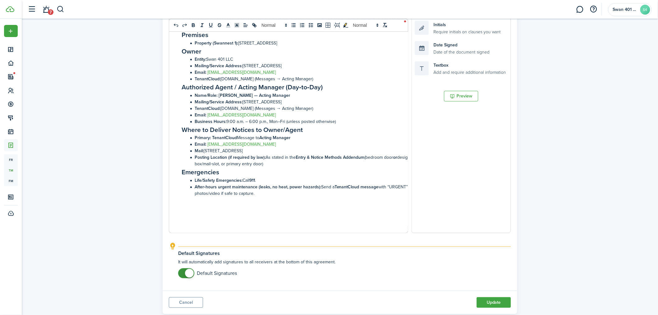
scroll to position [115, 0]
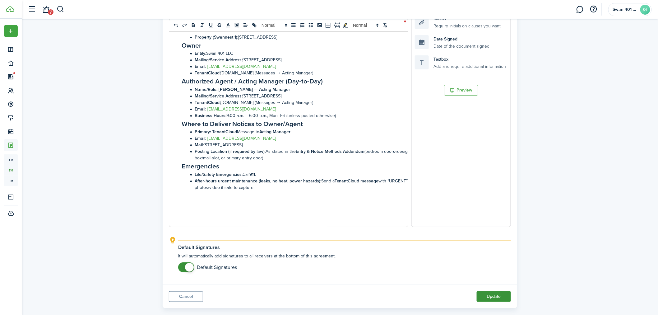
click at [501, 264] on button "Update" at bounding box center [494, 296] width 34 height 11
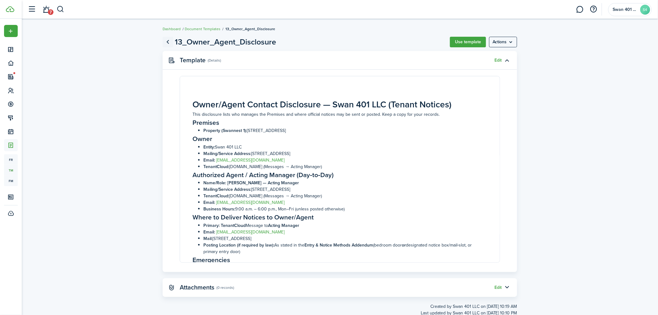
click at [169, 40] on link "Go back" at bounding box center [168, 42] width 11 height 11
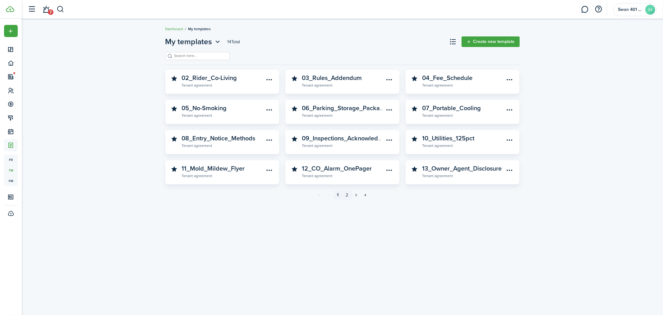
click at [346, 196] on link "2" at bounding box center [347, 194] width 9 height 9
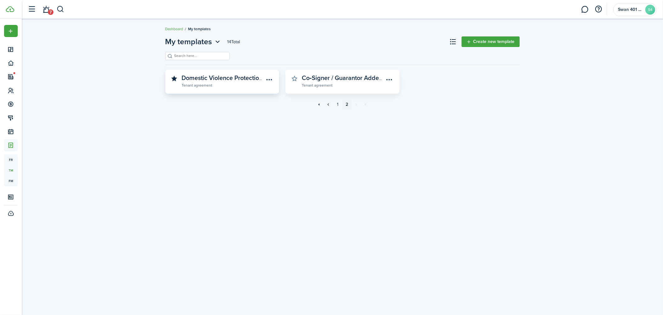
click at [237, 81] on widget-stats-description "Domestic Violence Protections Notice ([US_STATE]) - Tenant Rights and Procedures" at bounding box center [296, 77] width 229 height 9
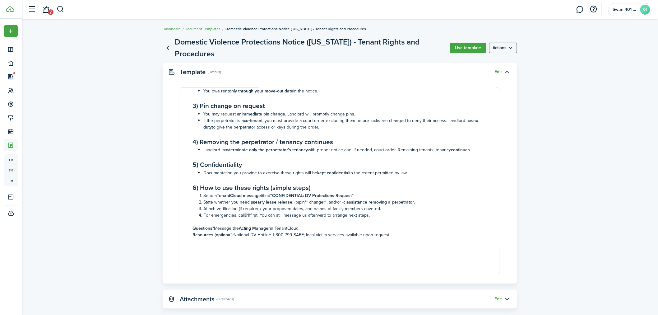
click at [496, 69] on link "Edit" at bounding box center [498, 71] width 7 height 5
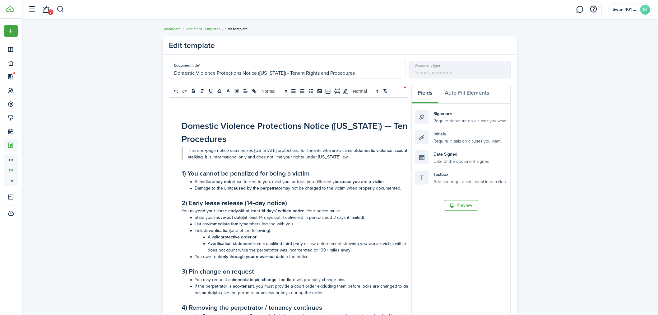
click at [263, 74] on input "Domestic Violence Protections Notice ([US_STATE]) - Tenant Rights and Procedures" at bounding box center [287, 69] width 237 height 17
paste input "14_DV_Protections_Notice"
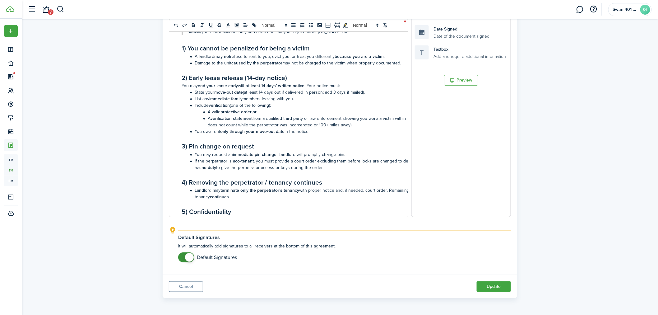
scroll to position [131, 0]
click at [488, 264] on button "Update" at bounding box center [494, 286] width 34 height 11
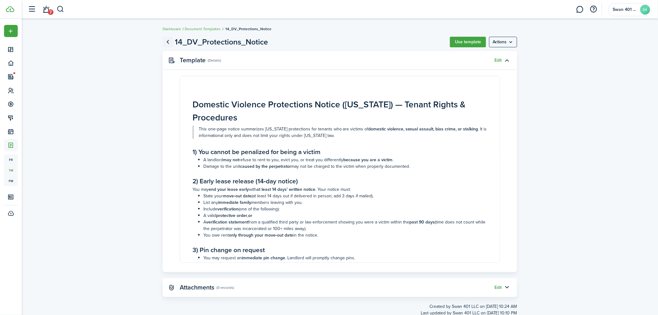
click at [167, 40] on link "Go back" at bounding box center [168, 42] width 11 height 11
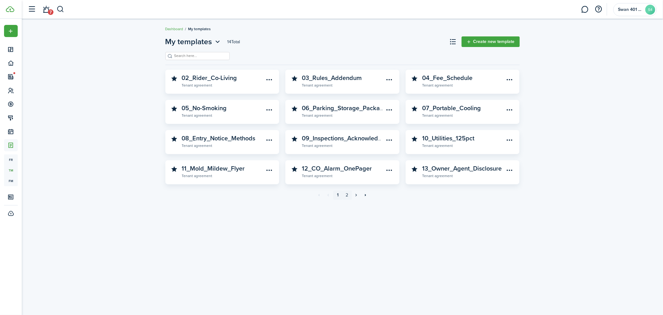
click at [349, 194] on link "2" at bounding box center [347, 194] width 9 height 9
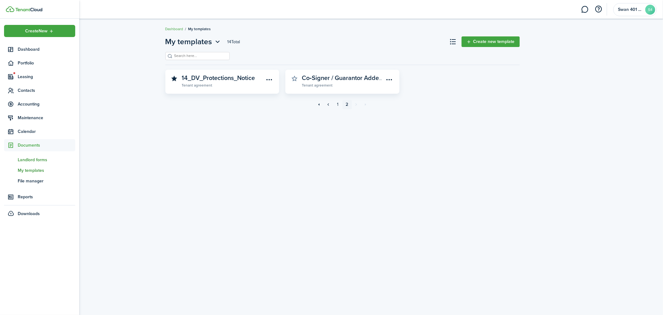
click at [37, 160] on span "Landlord forms" at bounding box center [47, 159] width 58 height 7
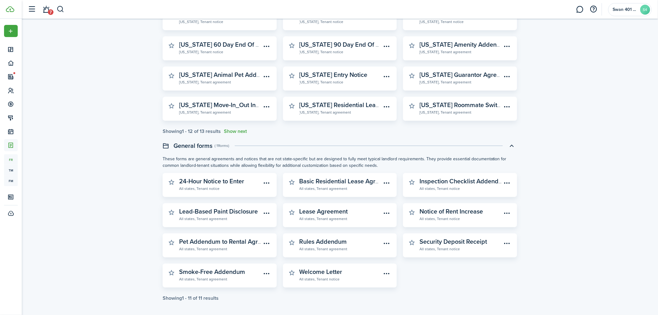
scroll to position [91, 0]
click at [244, 212] on widget-stats-description "Lead-Based Paint Disclosure" at bounding box center [218, 209] width 79 height 9
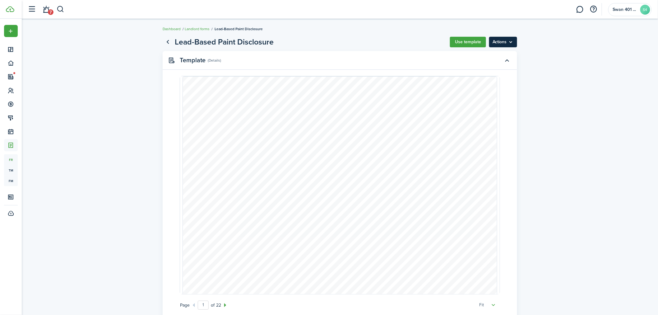
click at [510, 39] on menu-btn "Actions" at bounding box center [503, 42] width 28 height 11
click at [511, 47] on document-system-view "Lead-Based Paint Disclosure Use template Actions Template (Details) Page 1 of 2…" at bounding box center [340, 190] width 636 height 314
click at [510, 61] on button "button" at bounding box center [507, 60] width 11 height 11
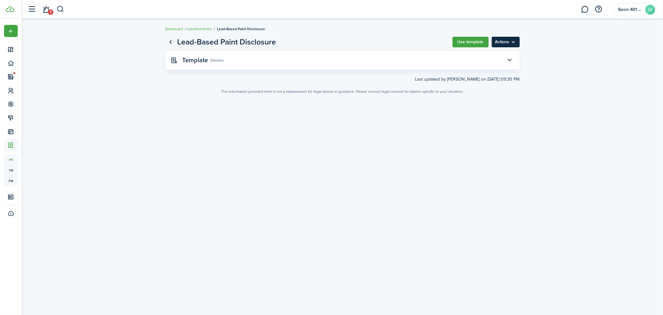
click at [511, 42] on menu-btn "Actions" at bounding box center [506, 42] width 28 height 11
click at [483, 69] on button "Preview" at bounding box center [492, 66] width 54 height 11
click at [511, 57] on button "button" at bounding box center [510, 60] width 11 height 11
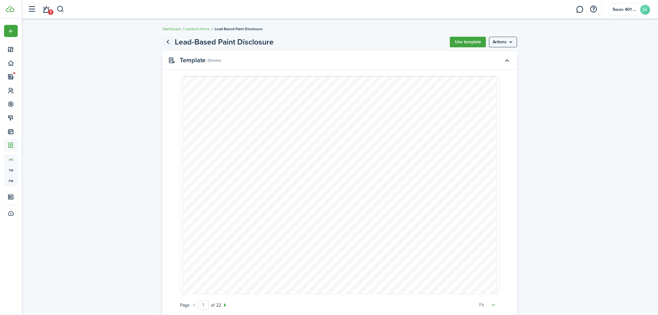
click at [163, 40] on link "Go back" at bounding box center [168, 42] width 11 height 11
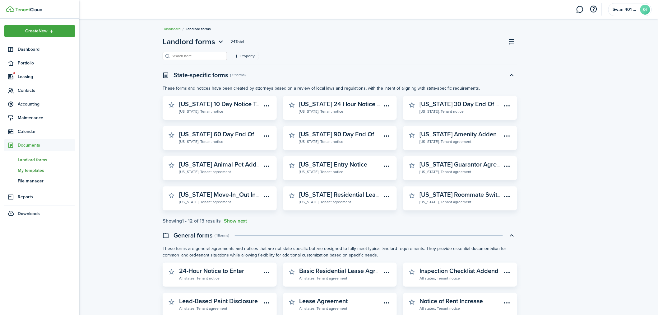
click at [43, 169] on span "My templates" at bounding box center [47, 170] width 58 height 7
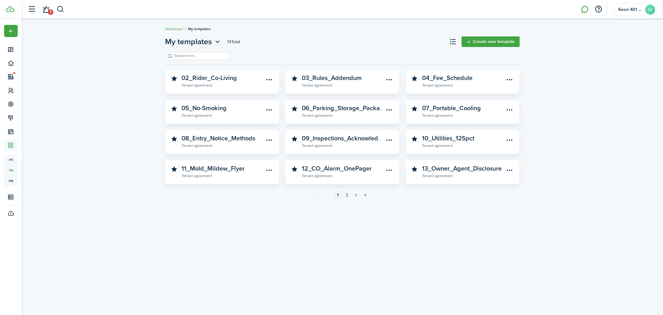
click at [511, 7] on link at bounding box center [585, 10] width 12 height 16
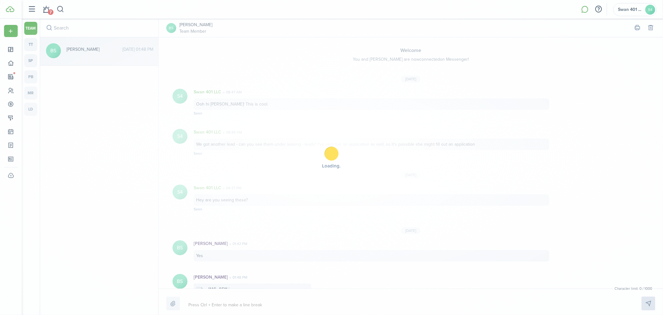
scroll to position [18, 0]
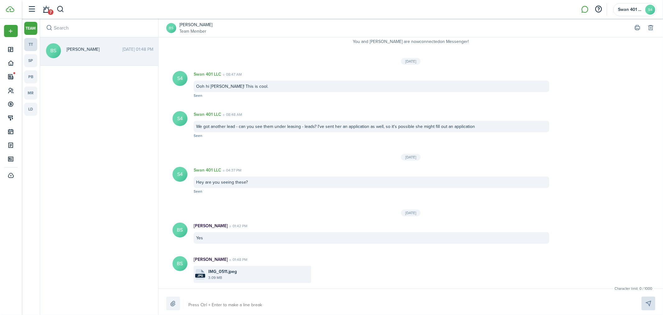
click at [30, 44] on link "tt" at bounding box center [30, 44] width 13 height 13
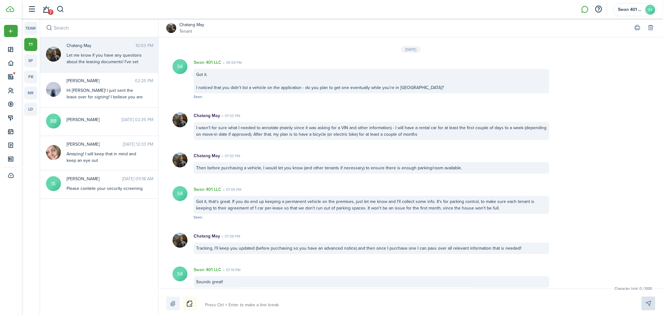
scroll to position [771, 0]
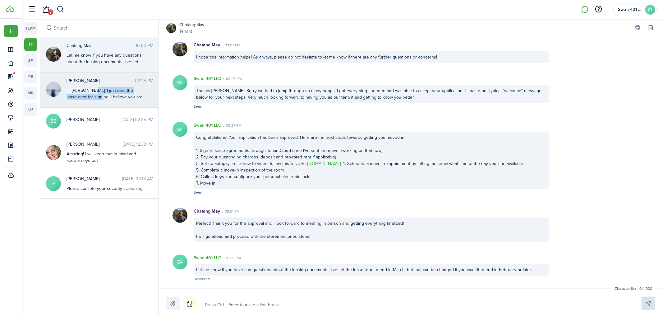
click at [86, 95] on div "Hi [PERSON_NAME]! I just sent the lease over for signing! I believe you are als…" at bounding box center [106, 119] width 78 height 65
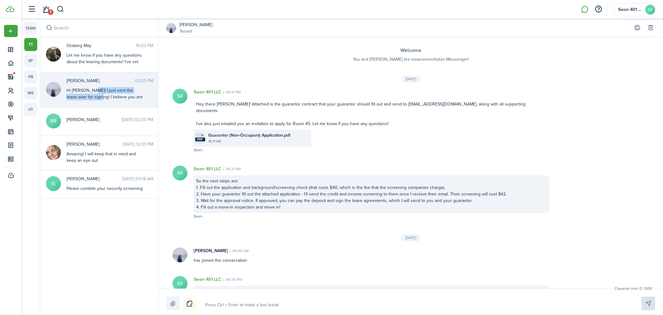
scroll to position [129, 0]
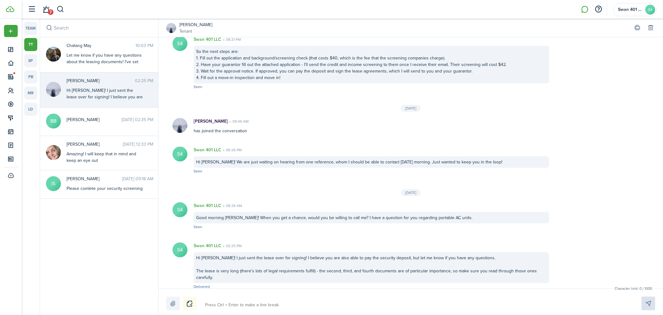
click at [375, 236] on messenger-list-item-base "S4 Swan 401 LLC 02:25 PM Hi Olivia! I just sent the lease over for signing! I b…" at bounding box center [411, 266] width 505 height 60
click at [48, 4] on link "7" at bounding box center [46, 10] width 12 height 16
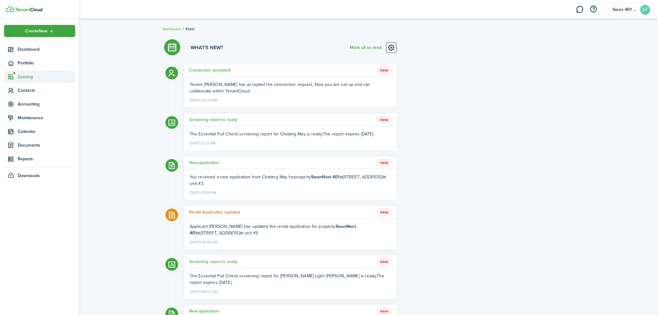
click at [29, 76] on span "Leasing" at bounding box center [47, 76] width 58 height 7
